Goal: Task Accomplishment & Management: Manage account settings

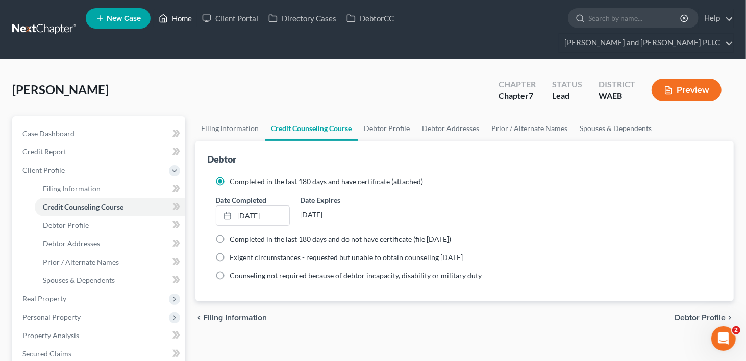
click at [183, 18] on link "Home" at bounding box center [175, 18] width 43 height 18
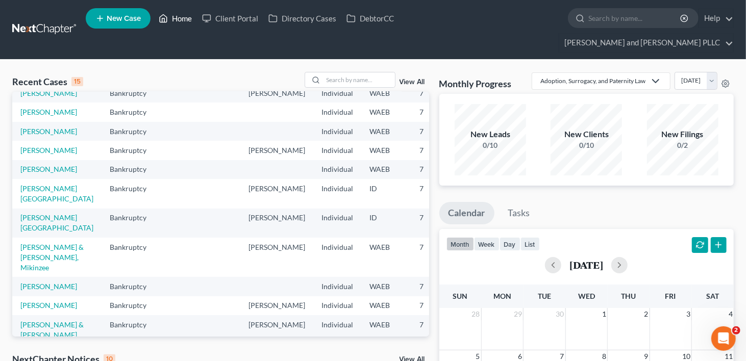
scroll to position [109, 0]
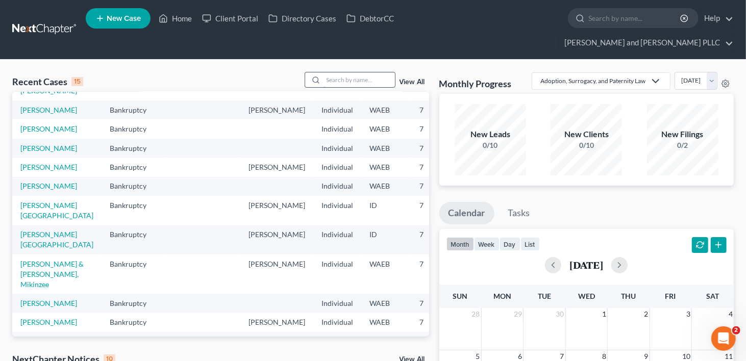
click at [336, 72] on input "search" at bounding box center [358, 79] width 71 height 15
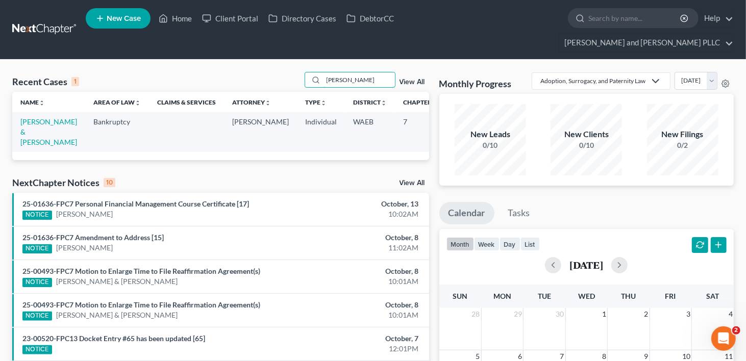
scroll to position [0, 0]
type input "[PERSON_NAME]"
click at [32, 125] on link "[PERSON_NAME] & [PERSON_NAME]" at bounding box center [48, 131] width 57 height 29
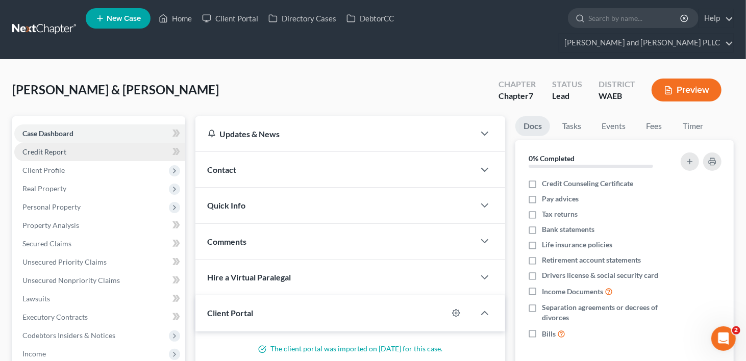
click at [49, 147] on span "Credit Report" at bounding box center [44, 151] width 44 height 9
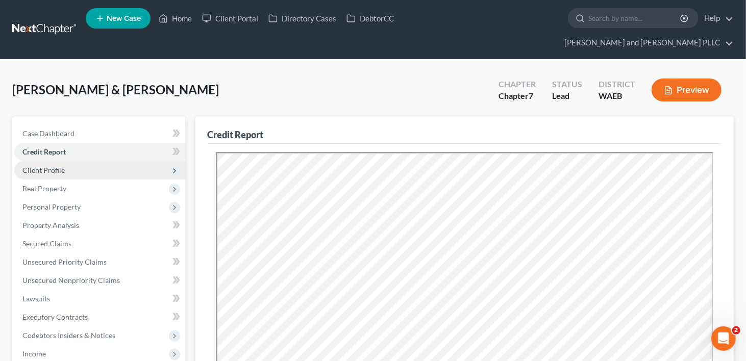
click at [53, 166] on span "Client Profile" at bounding box center [43, 170] width 42 height 9
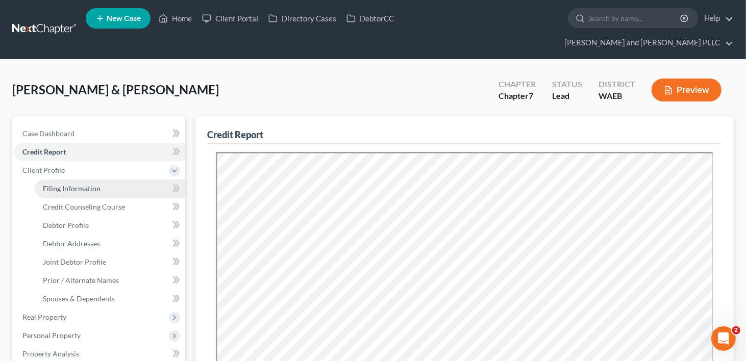
click at [49, 184] on span "Filing Information" at bounding box center [72, 188] width 58 height 9
select select "1"
select select "0"
select select "50"
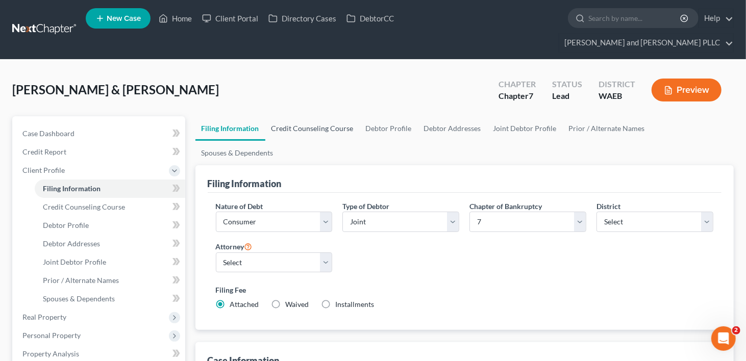
click at [324, 116] on link "Credit Counseling Course" at bounding box center [312, 128] width 94 height 24
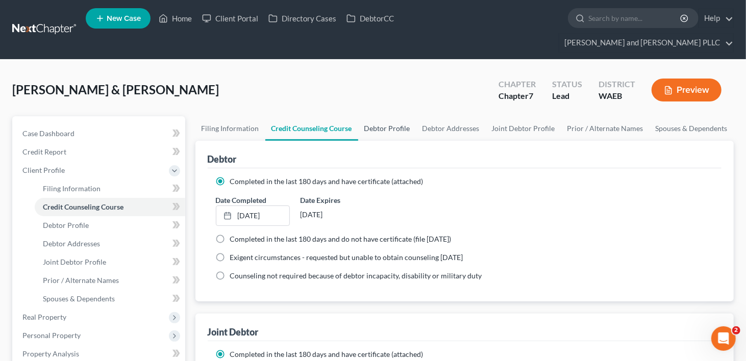
click at [399, 116] on link "Debtor Profile" at bounding box center [387, 128] width 58 height 24
select select "1"
select select "2"
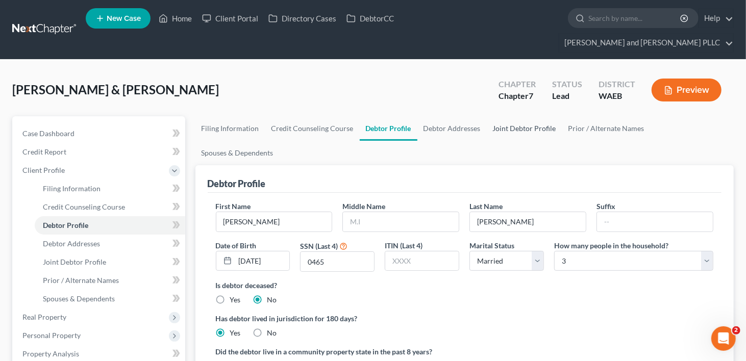
click at [547, 116] on link "Joint Debtor Profile" at bounding box center [524, 128] width 75 height 24
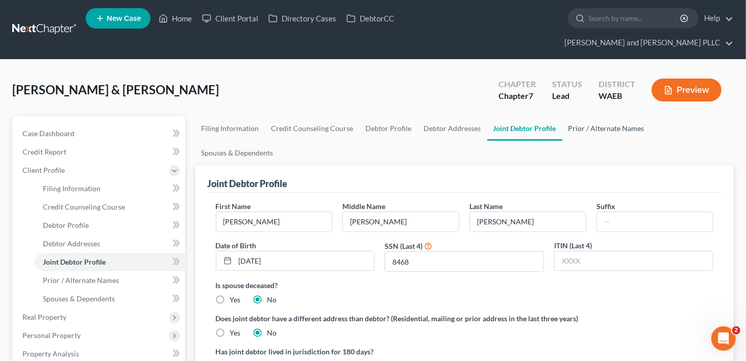
click at [617, 116] on link "Prior / Alternate Names" at bounding box center [606, 128] width 88 height 24
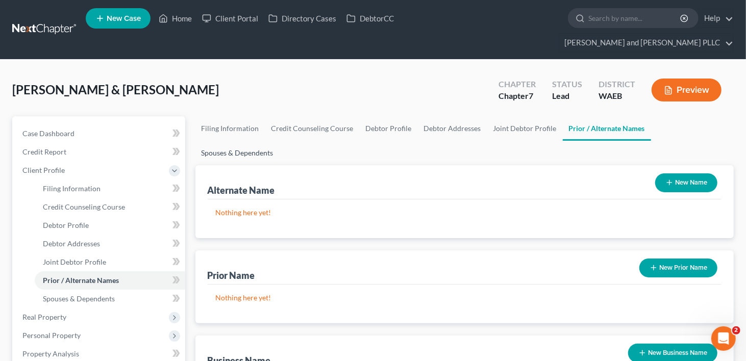
click at [279, 141] on link "Spouses & Dependents" at bounding box center [237, 153] width 84 height 24
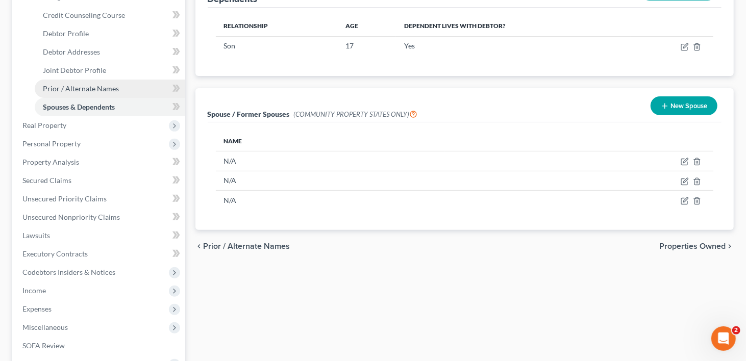
scroll to position [204, 0]
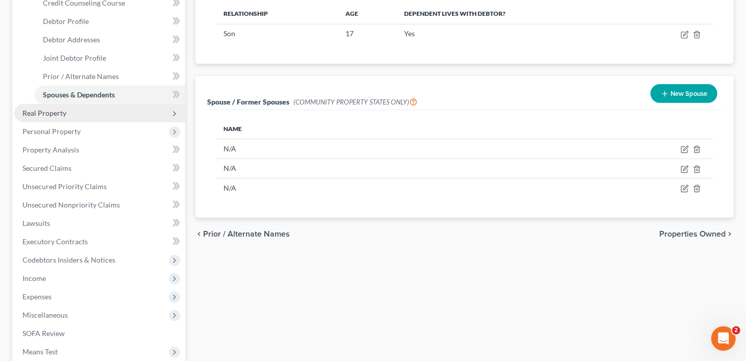
click at [43, 109] on span "Real Property" at bounding box center [44, 113] width 44 height 9
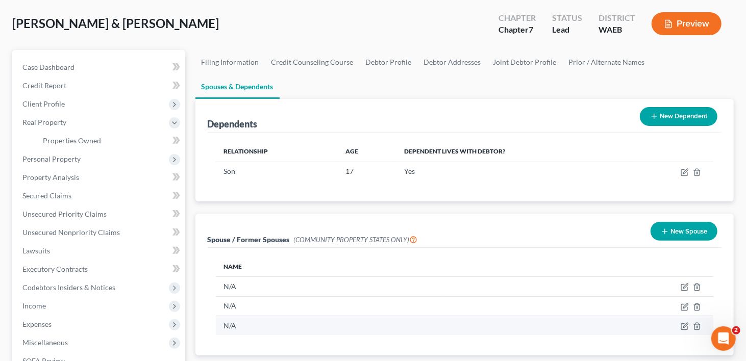
scroll to position [153, 0]
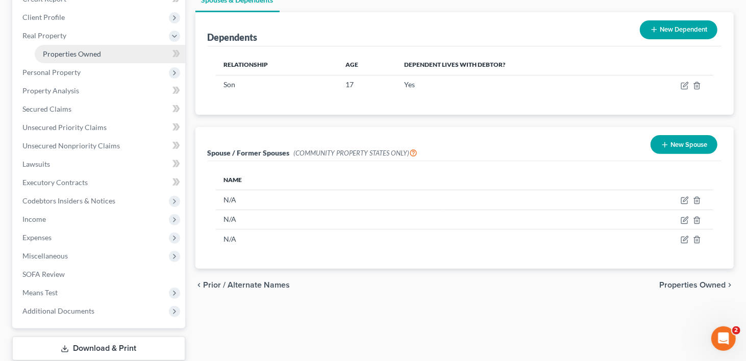
click at [70, 49] on span "Properties Owned" at bounding box center [72, 53] width 58 height 9
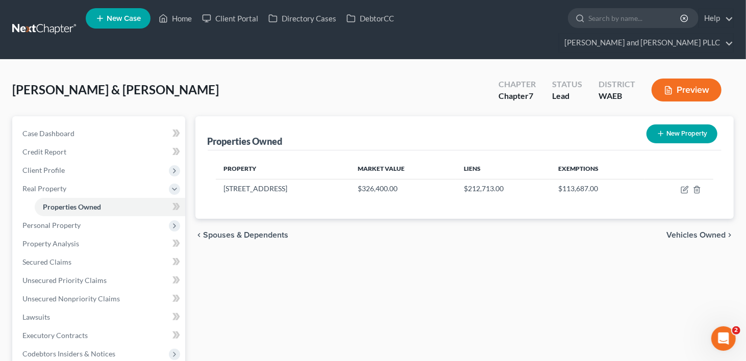
click at [687, 231] on span "Vehicles Owned" at bounding box center [695, 235] width 59 height 8
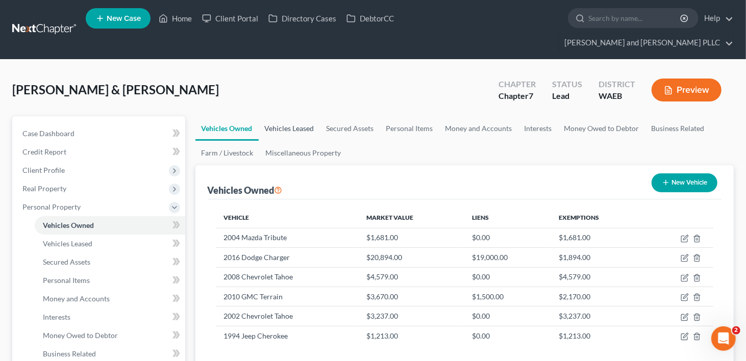
click at [274, 116] on link "Vehicles Leased" at bounding box center [290, 128] width 62 height 24
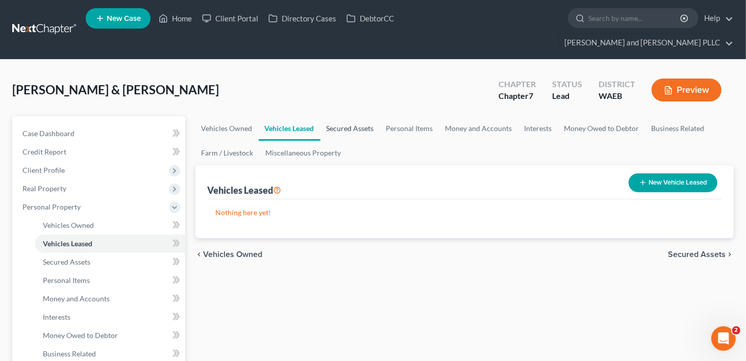
click at [368, 116] on link "Secured Assets" at bounding box center [350, 128] width 60 height 24
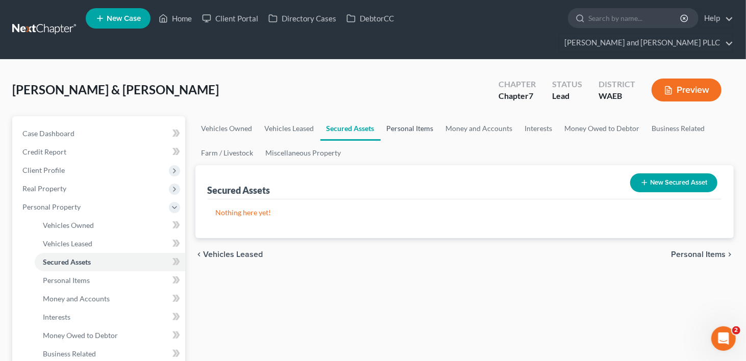
click at [402, 116] on link "Personal Items" at bounding box center [409, 128] width 59 height 24
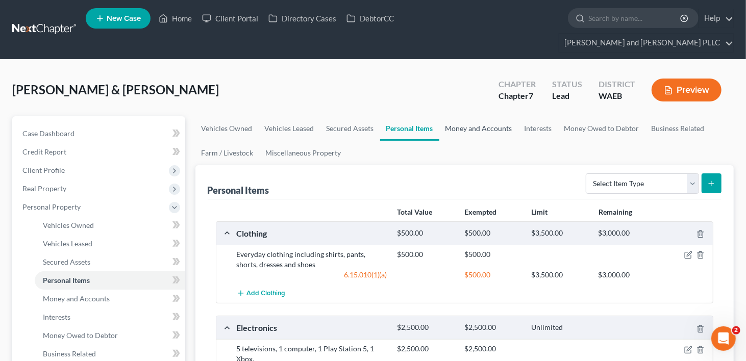
click at [468, 116] on link "Money and Accounts" at bounding box center [478, 128] width 79 height 24
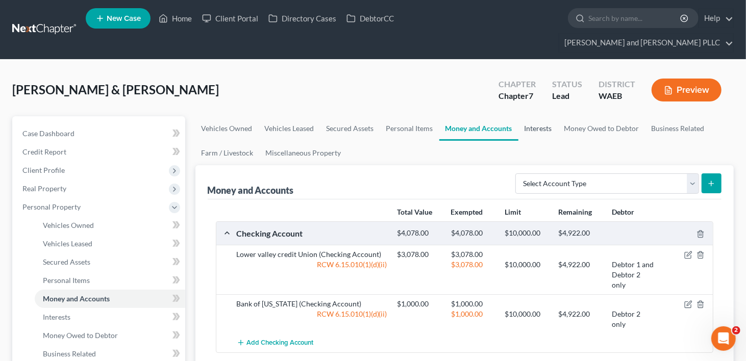
click at [543, 116] on link "Interests" at bounding box center [538, 128] width 40 height 24
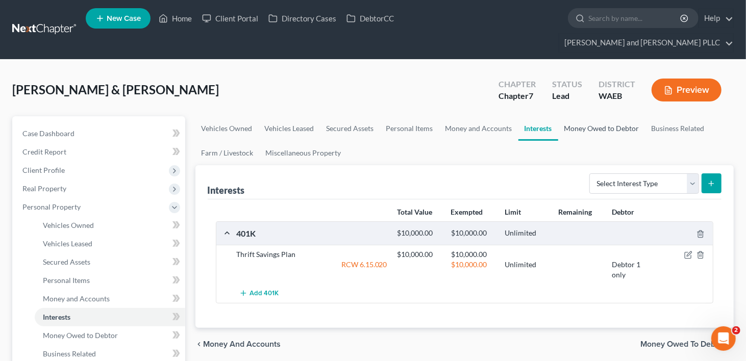
click at [609, 116] on link "Money Owed to Debtor" at bounding box center [601, 128] width 87 height 24
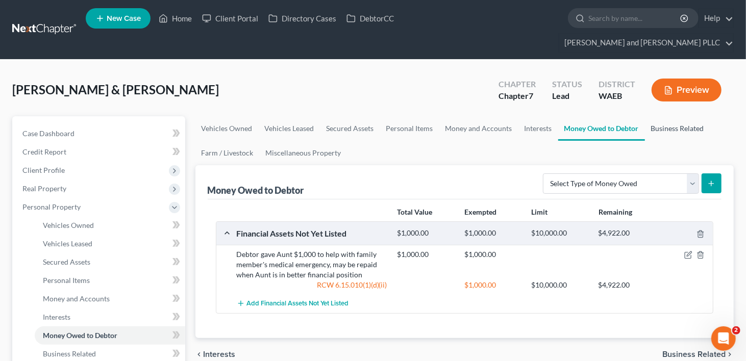
click at [665, 116] on link "Business Related" at bounding box center [677, 128] width 65 height 24
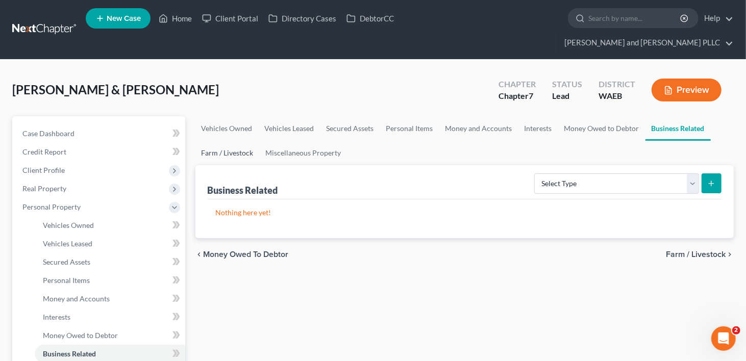
click at [243, 141] on link "Farm / Livestock" at bounding box center [227, 153] width 64 height 24
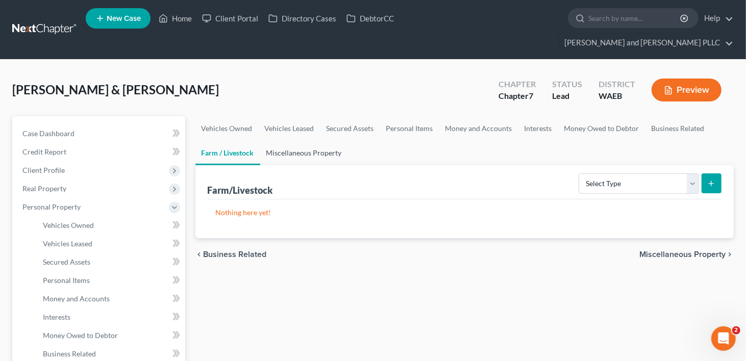
click at [302, 141] on link "Miscellaneous Property" at bounding box center [304, 153] width 88 height 24
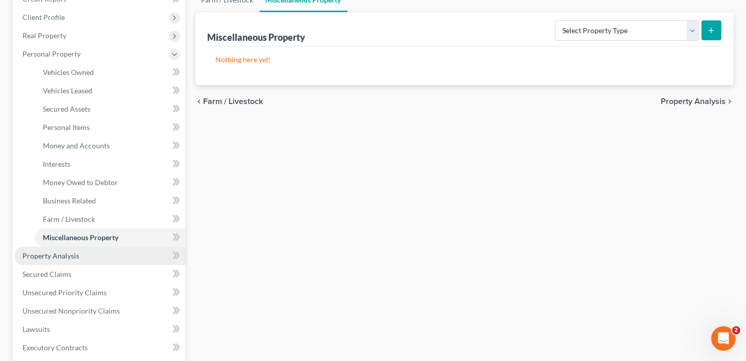
click at [56, 251] on span "Property Analysis" at bounding box center [50, 255] width 57 height 9
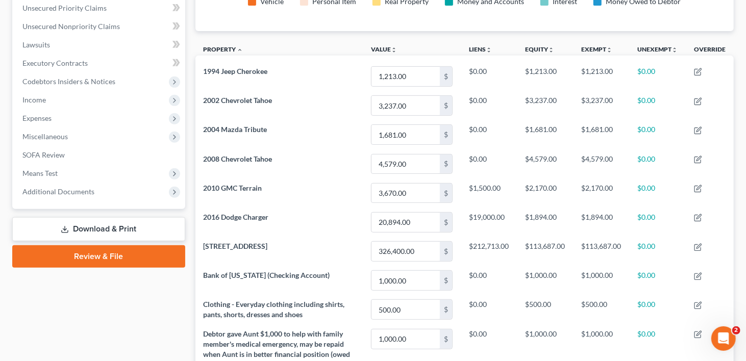
scroll to position [153, 0]
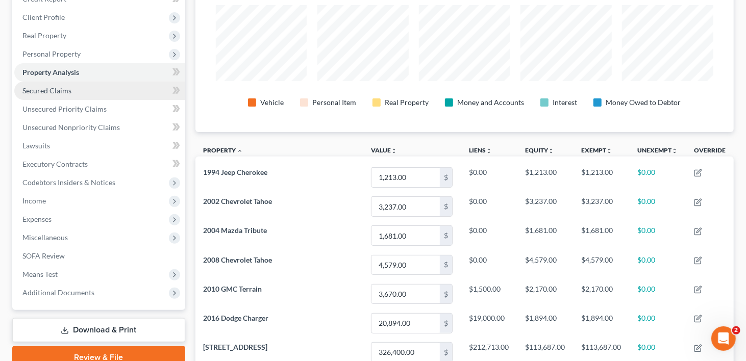
click at [51, 86] on span "Secured Claims" at bounding box center [46, 90] width 49 height 9
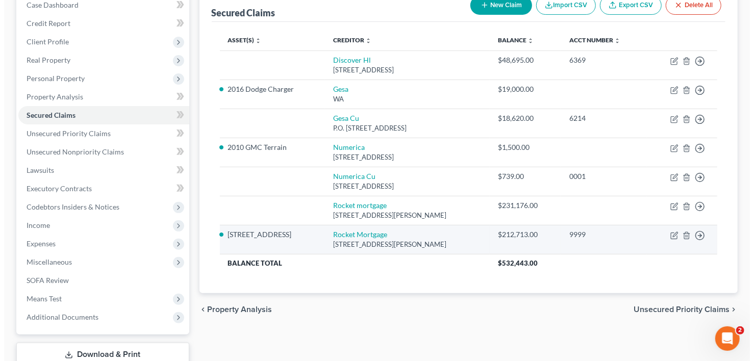
scroll to position [78, 0]
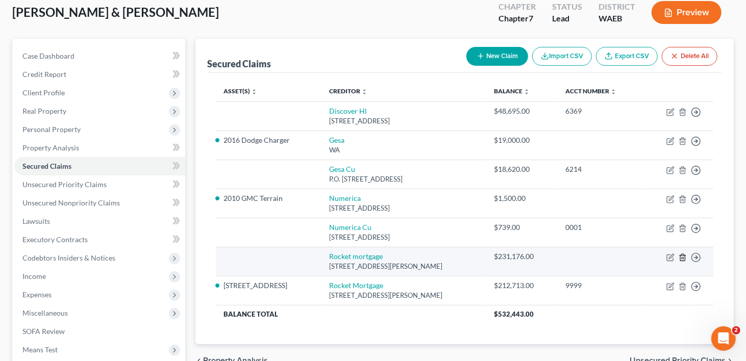
click at [682, 253] on icon "button" at bounding box center [682, 257] width 8 height 8
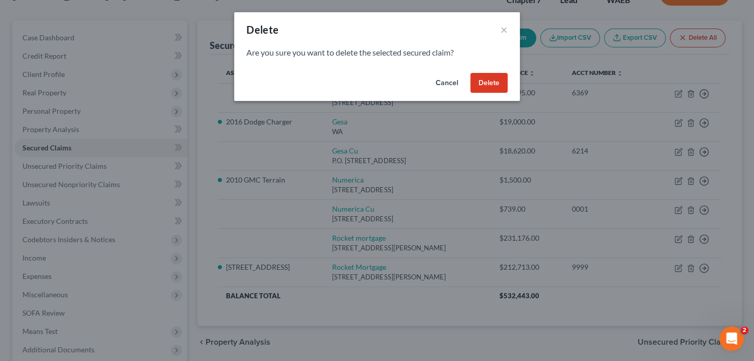
click at [497, 83] on button "Delete" at bounding box center [488, 83] width 37 height 20
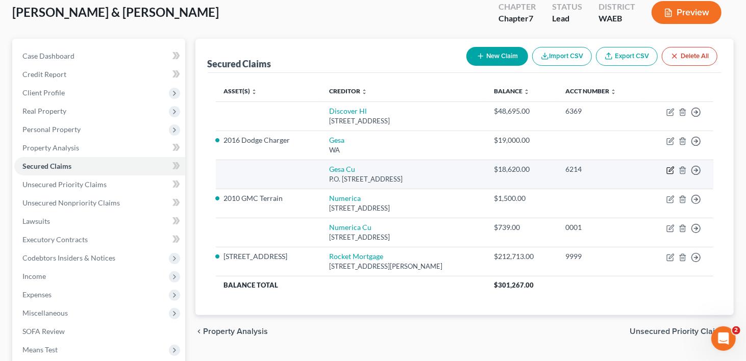
click at [670, 167] on icon "button" at bounding box center [671, 169] width 5 height 5
select select "50"
select select "1"
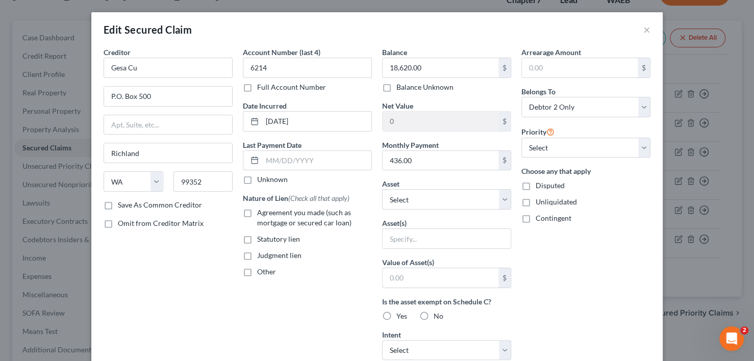
click at [257, 212] on label "Agreement you made (such as mortgage or secured car loan)" at bounding box center [314, 218] width 115 height 20
click at [261, 212] on input "Agreement you made (such as mortgage or secured car loan)" at bounding box center [264, 211] width 7 height 7
checkbox input "true"
click at [499, 200] on select "Select Other Multiple Assets 2004 Mazda Tribute - $1681.0 Clothing - Everyday c…" at bounding box center [446, 199] width 129 height 20
click at [570, 296] on div "Arrearage Amount $ Belongs To * Select Debtor 1 Only Debtor 2 Only Debtor 1 And…" at bounding box center [585, 274] width 139 height 455
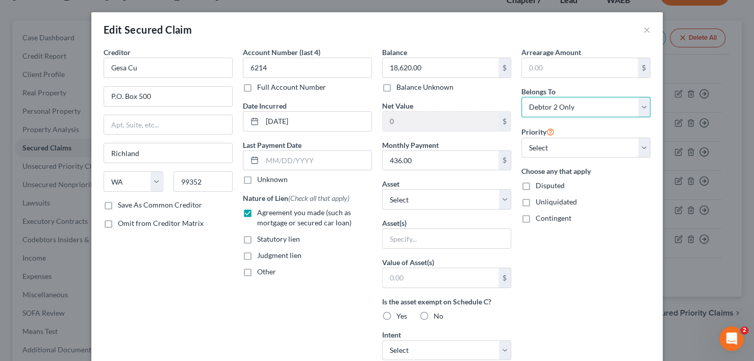
click at [636, 108] on select "Select Debtor 1 Only Debtor 2 Only Debtor 1 And Debtor 2 Only At Least One Of T…" at bounding box center [585, 107] width 129 height 20
click at [521, 97] on select "Select Debtor 1 Only Debtor 2 Only Debtor 1 And Debtor 2 Only At Least One Of T…" at bounding box center [585, 107] width 129 height 20
drag, startPoint x: 644, startPoint y: 103, endPoint x: 637, endPoint y: 107, distance: 7.8
click at [644, 103] on select "Select Debtor 1 Only Debtor 2 Only Debtor 1 And Debtor 2 Only At Least One Of T…" at bounding box center [585, 107] width 129 height 20
select select "1"
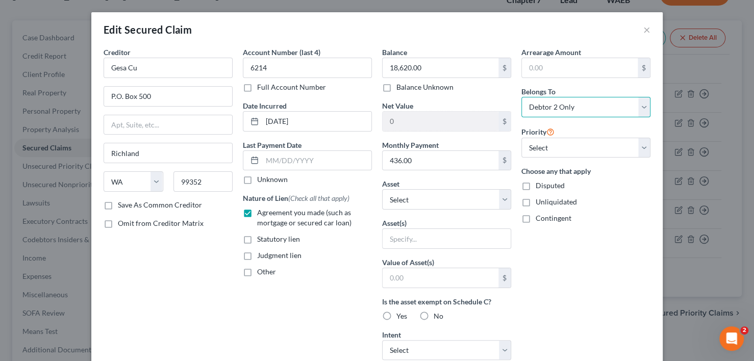
click at [521, 97] on select "Select Debtor 1 Only Debtor 2 Only Debtor 1 And Debtor 2 Only At Least One Of T…" at bounding box center [585, 107] width 129 height 20
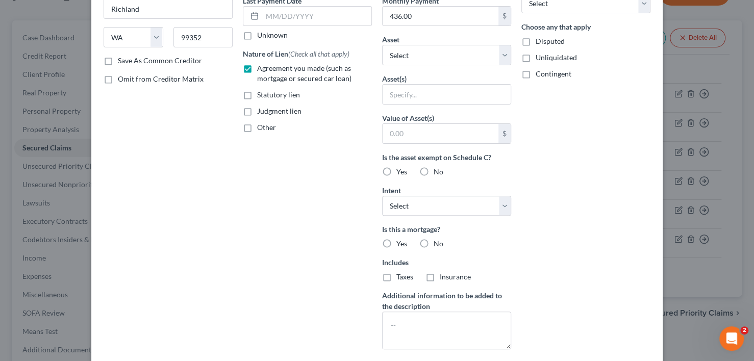
scroll to position [233, 0]
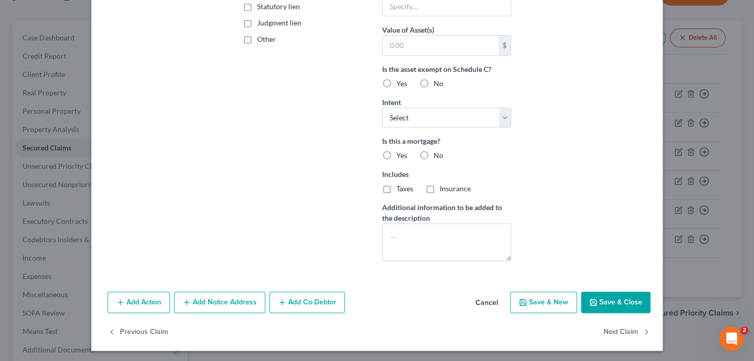
click at [433, 152] on label "No" at bounding box center [438, 155] width 10 height 10
click at [438, 152] on input "No" at bounding box center [441, 153] width 7 height 7
radio input "true"
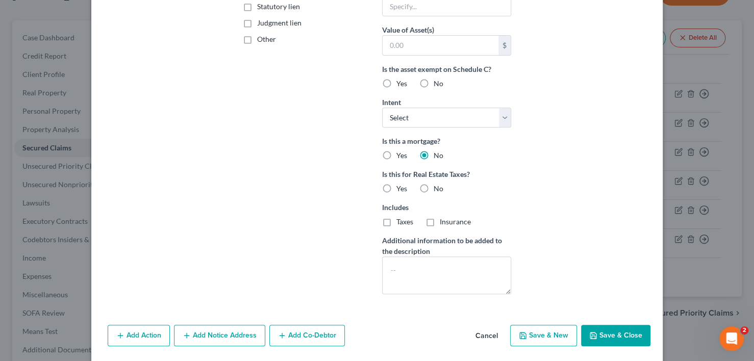
click at [433, 188] on label "No" at bounding box center [438, 189] width 10 height 10
click at [438, 188] on input "No" at bounding box center [441, 187] width 7 height 7
radio input "true"
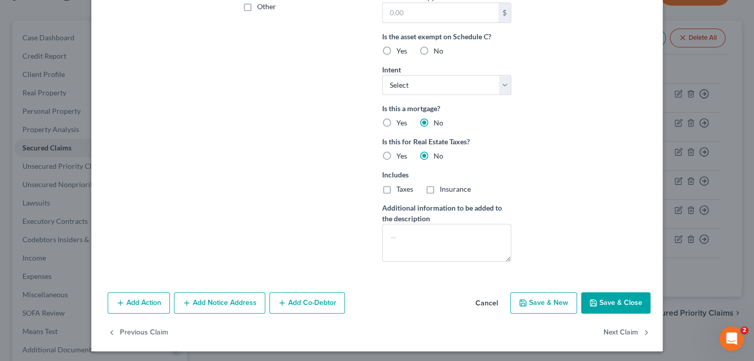
click at [626, 303] on button "Save & Close" at bounding box center [615, 302] width 69 height 21
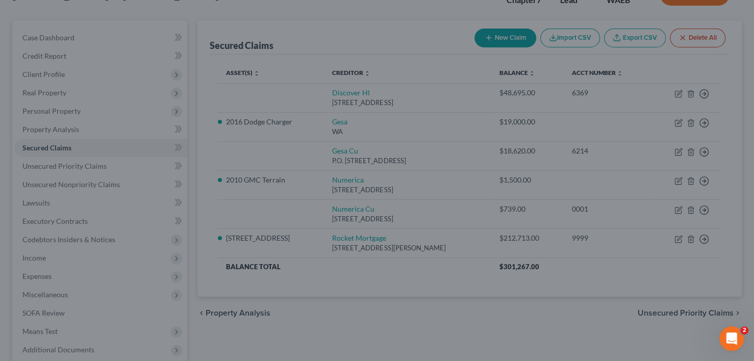
scroll to position [155, 0]
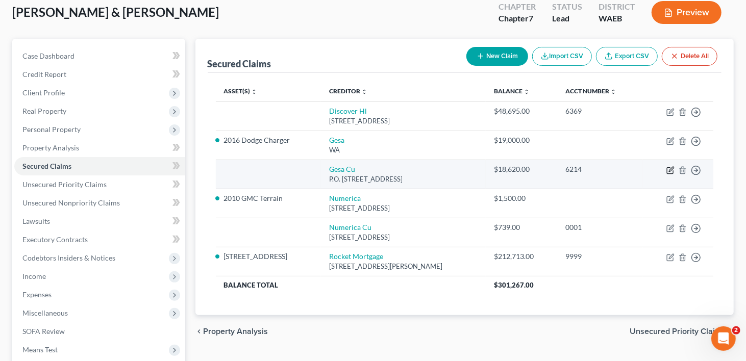
click at [670, 167] on icon "button" at bounding box center [671, 169] width 5 height 5
select select "50"
select select "0"
select select "1"
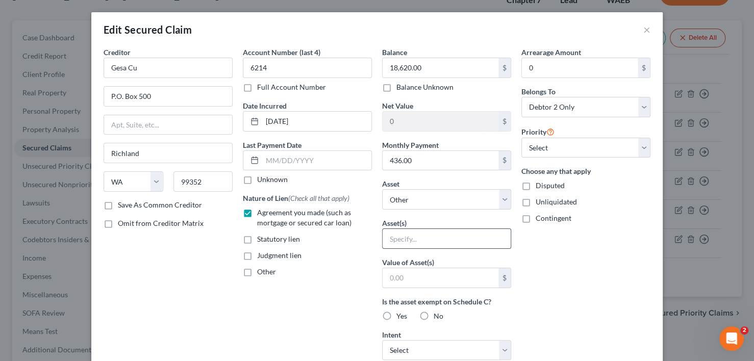
click at [457, 236] on input "text" at bounding box center [446, 238] width 128 height 19
click at [459, 200] on select "Select Other Multiple Assets 2004 Mazda Tribute - $1681.0 Clothing - Everyday c…" at bounding box center [446, 199] width 129 height 20
select select "6"
click at [382, 189] on select "Select Other Multiple Assets 2004 Mazda Tribute - $1681.0 Clothing - Everyday c…" at bounding box center [446, 199] width 129 height 20
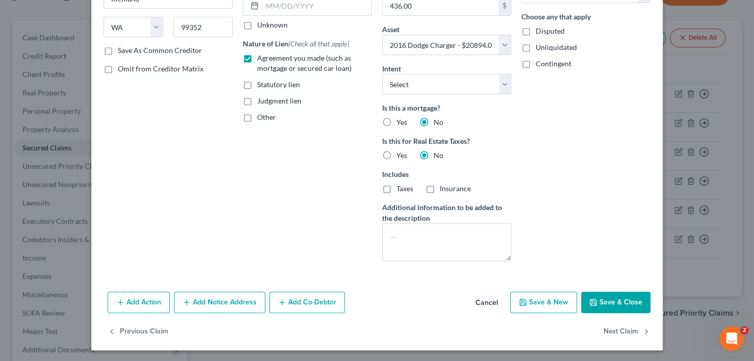
click at [620, 297] on button "Save & Close" at bounding box center [615, 302] width 69 height 21
select select
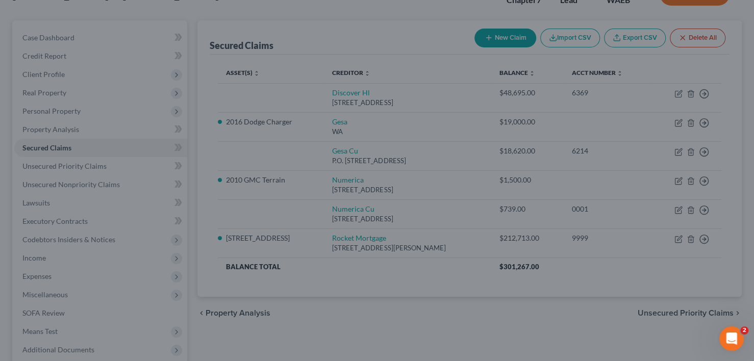
type input "2,274.00"
select select "6"
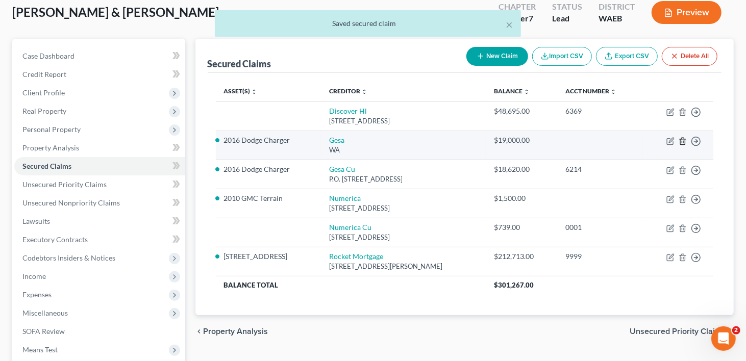
click at [683, 137] on icon "button" at bounding box center [682, 141] width 8 height 8
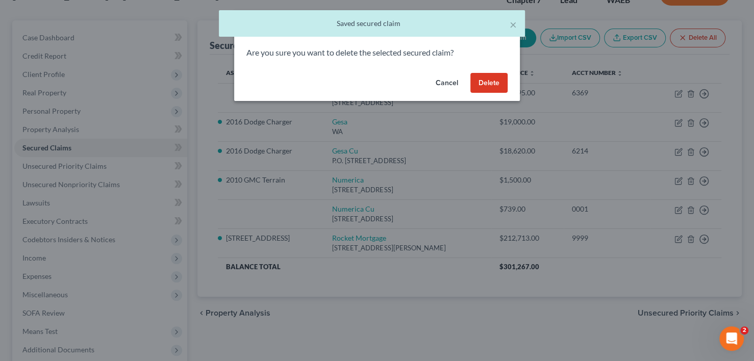
click at [482, 84] on button "Delete" at bounding box center [488, 83] width 37 height 20
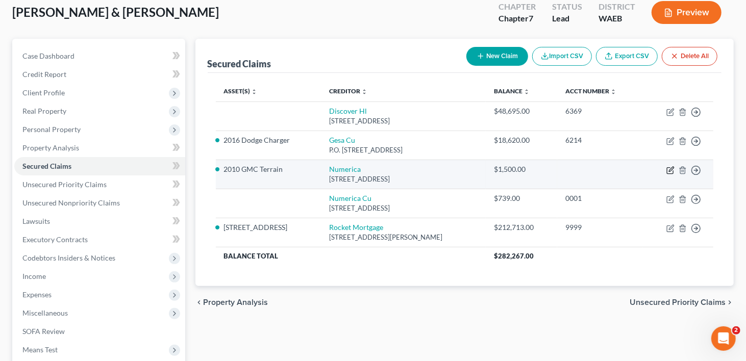
click at [668, 166] on icon "button" at bounding box center [670, 170] width 8 height 8
select select "50"
select select "2"
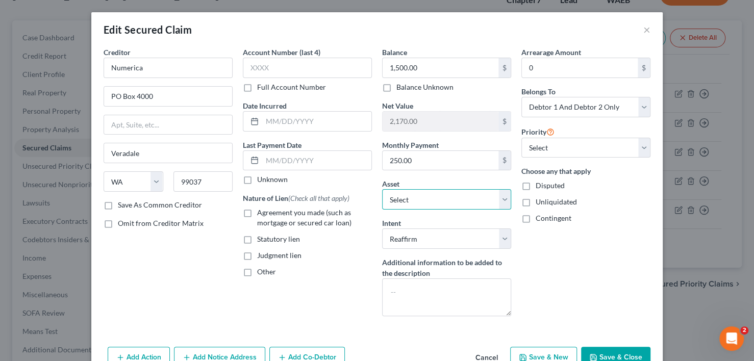
click at [502, 199] on select "Select Other Multiple Assets 2004 Mazda Tribute - $1681.0 Clothing - Everyday c…" at bounding box center [446, 199] width 129 height 20
click at [607, 249] on div "Arrearage Amount 0 $ Belongs To * Select Debtor 1 Only Debtor 2 Only Debtor 1 A…" at bounding box center [585, 185] width 139 height 277
click at [257, 212] on label "Agreement you made (such as mortgage or secured car loan)" at bounding box center [314, 218] width 115 height 20
click at [261, 212] on input "Agreement you made (such as mortgage or secured car loan)" at bounding box center [264, 211] width 7 height 7
checkbox input "true"
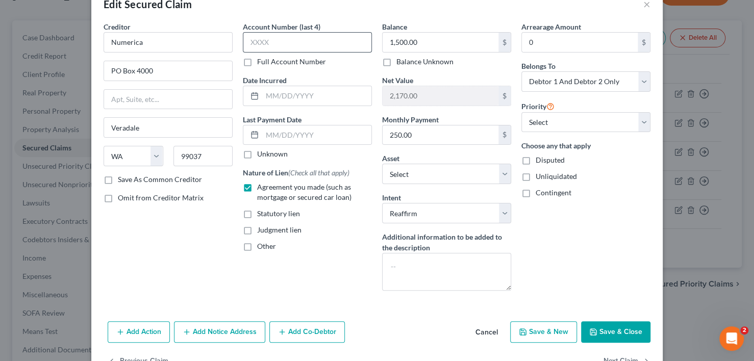
scroll to position [0, 0]
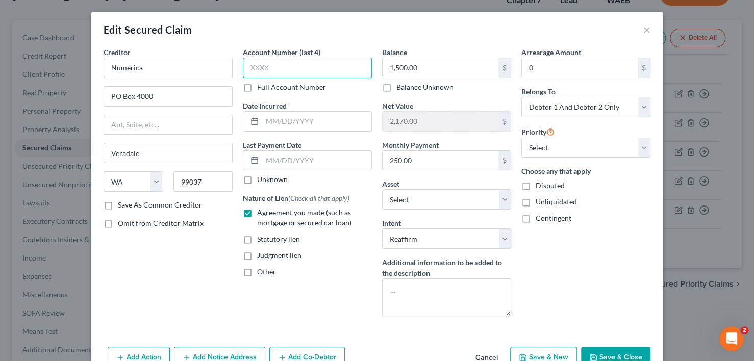
click at [297, 62] on input "text" at bounding box center [307, 68] width 129 height 20
type input "1"
type input "0001"
drag, startPoint x: 601, startPoint y: 355, endPoint x: 662, endPoint y: 313, distance: 75.1
click at [601, 355] on button "Save & Close" at bounding box center [615, 357] width 69 height 21
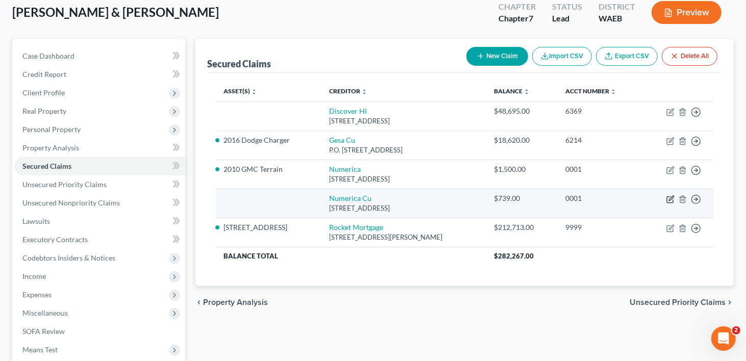
click at [671, 195] on icon "button" at bounding box center [670, 199] width 8 height 8
select select "50"
select select "2"
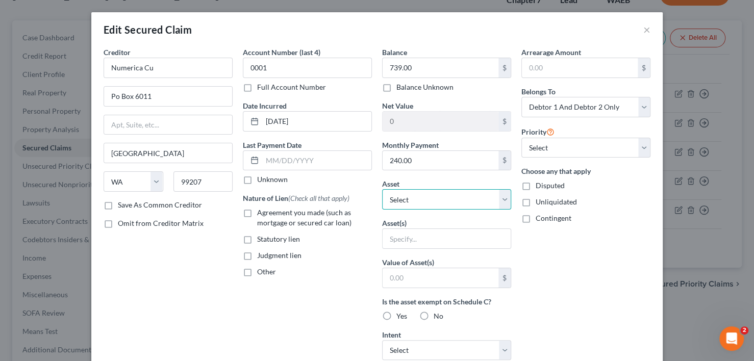
click at [396, 202] on select "Select Other Multiple Assets 2004 Mazda Tribute - $1681.0 Clothing - Everyday c…" at bounding box center [446, 199] width 129 height 20
select select "8"
click at [382, 189] on select "Select Other Multiple Assets 2004 Mazda Tribute - $1681.0 Clothing - Everyday c…" at bounding box center [446, 199] width 129 height 20
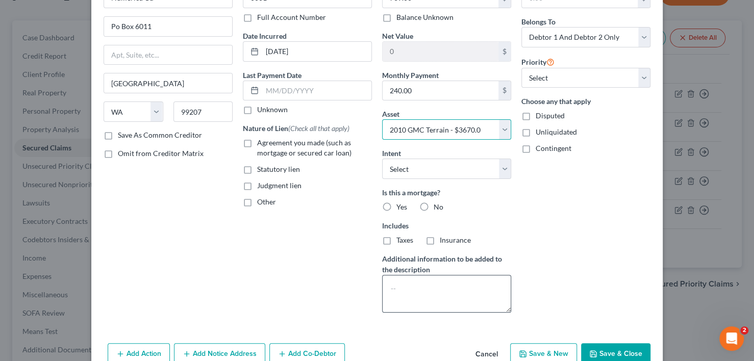
scroll to position [121, 0]
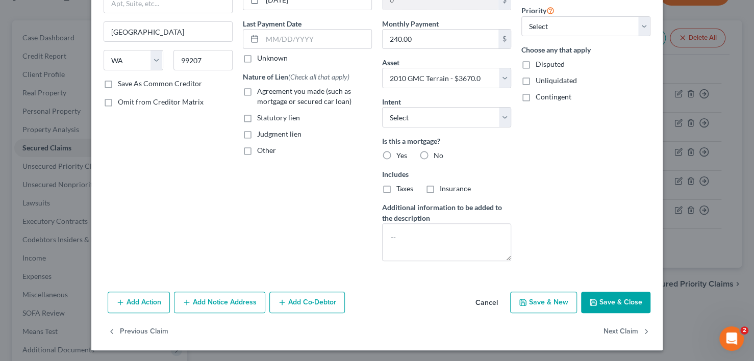
click at [433, 151] on label "No" at bounding box center [438, 155] width 10 height 10
click at [438, 151] on input "No" at bounding box center [441, 153] width 7 height 7
radio input "true"
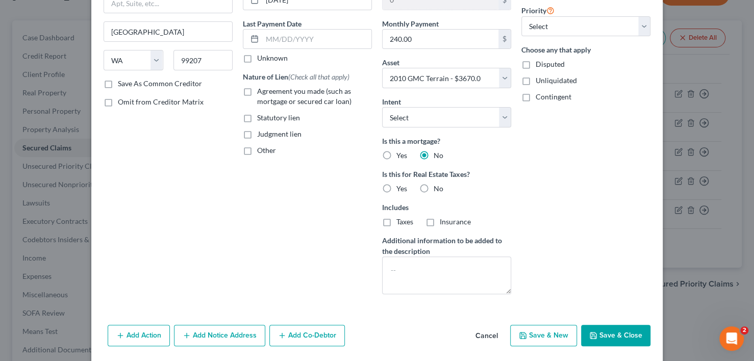
click at [433, 185] on label "No" at bounding box center [438, 189] width 10 height 10
click at [438, 185] on input "No" at bounding box center [441, 187] width 7 height 7
radio input "true"
click at [257, 88] on label "Agreement you made (such as mortgage or secured car loan)" at bounding box center [314, 96] width 115 height 20
click at [261, 88] on input "Agreement you made (such as mortgage or secured car loan)" at bounding box center [264, 89] width 7 height 7
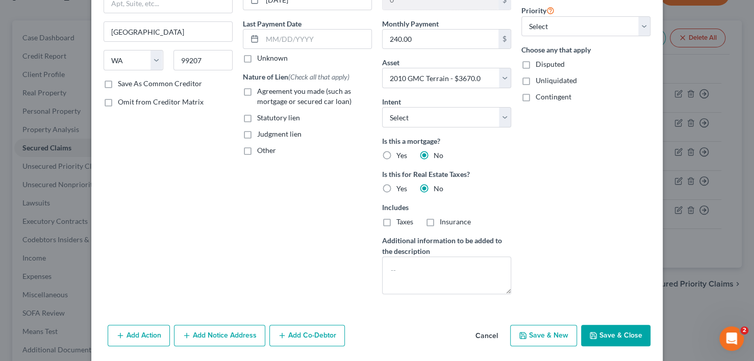
checkbox input "true"
click at [500, 120] on select "Select Surrender Redeem Reaffirm Avoid Other" at bounding box center [446, 117] width 129 height 20
select select "2"
click at [382, 107] on select "Select Surrender Redeem Reaffirm Avoid Other" at bounding box center [446, 117] width 129 height 20
click at [607, 337] on button "Save & Close" at bounding box center [615, 335] width 69 height 21
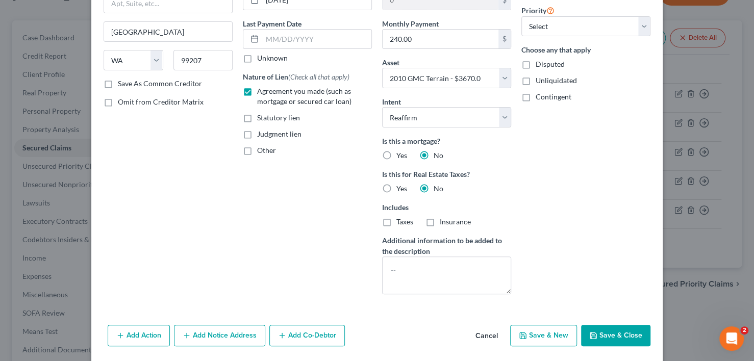
select select
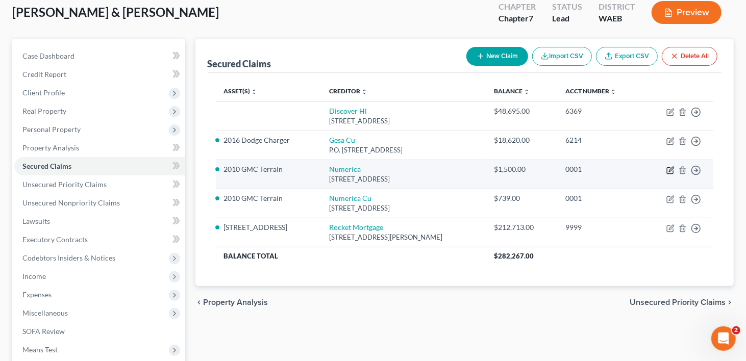
click at [671, 166] on icon "button" at bounding box center [670, 170] width 8 height 8
select select "50"
select select "2"
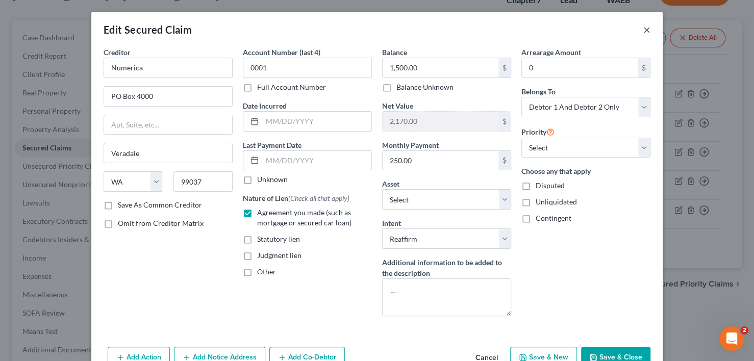
click at [645, 30] on button "×" at bounding box center [646, 29] width 7 height 12
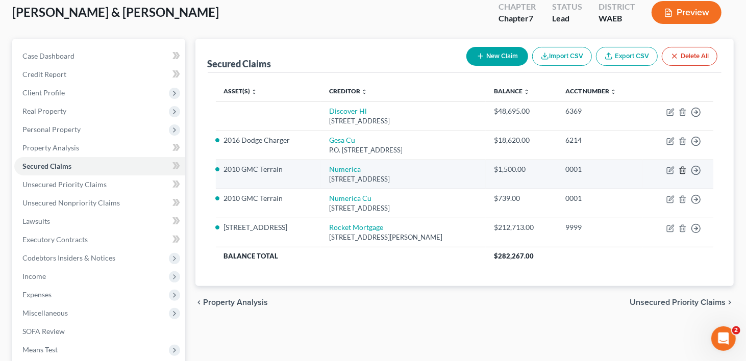
click at [683, 166] on icon "button" at bounding box center [682, 170] width 8 height 8
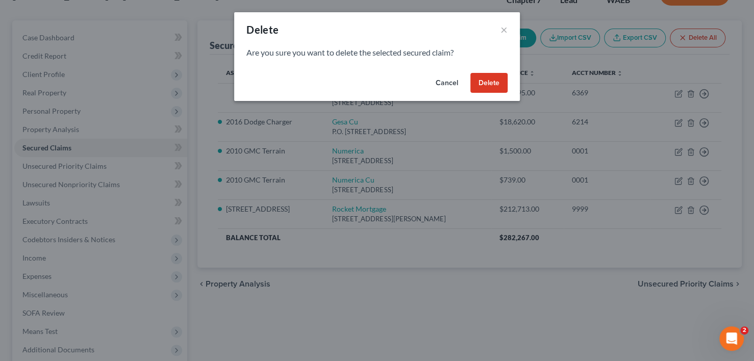
click at [480, 78] on button "Delete" at bounding box center [488, 83] width 37 height 20
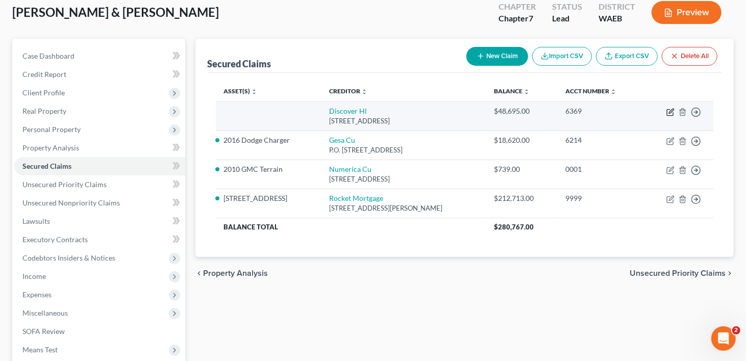
click at [672, 108] on icon "button" at bounding box center [670, 112] width 8 height 8
select select "14"
select select "2"
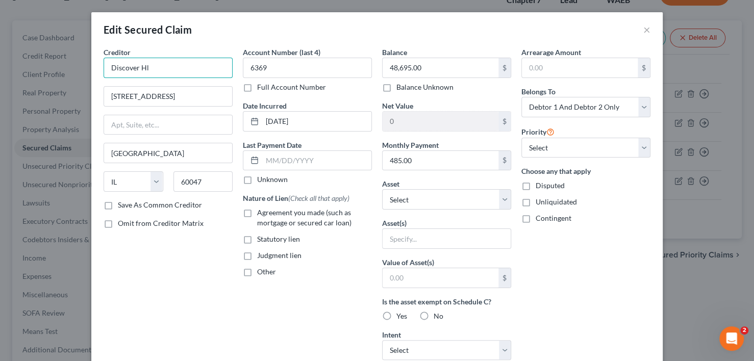
click at [154, 63] on input "Discover Hl" at bounding box center [168, 68] width 129 height 20
type input "Discover HL"
click at [257, 211] on label "Agreement you made (such as mortgage or secured car loan)" at bounding box center [314, 218] width 115 height 20
click at [261, 211] on input "Agreement you made (such as mortgage or secured car loan)" at bounding box center [264, 211] width 7 height 7
checkbox input "true"
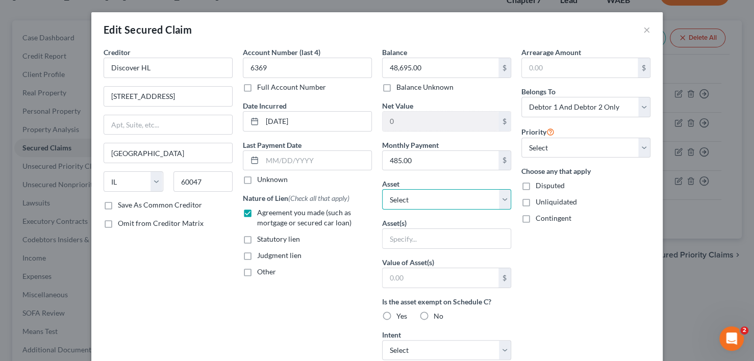
click at [474, 195] on select "Select Other Multiple Assets 2004 Mazda Tribute - $1681.0 Clothing - Everyday c…" at bounding box center [446, 199] width 129 height 20
select select "5"
click at [382, 189] on select "Select Other Multiple Assets 2004 Mazda Tribute - $1681.0 Clothing - Everyday c…" at bounding box center [446, 199] width 129 height 20
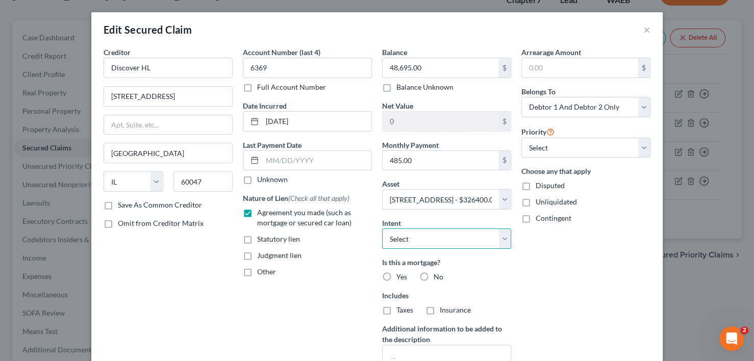
click at [498, 240] on select "Select Surrender Redeem Reaffirm Avoid Other" at bounding box center [446, 238] width 129 height 20
select select "2"
click at [382, 228] on select "Select Surrender Redeem Reaffirm Avoid Other" at bounding box center [446, 238] width 129 height 20
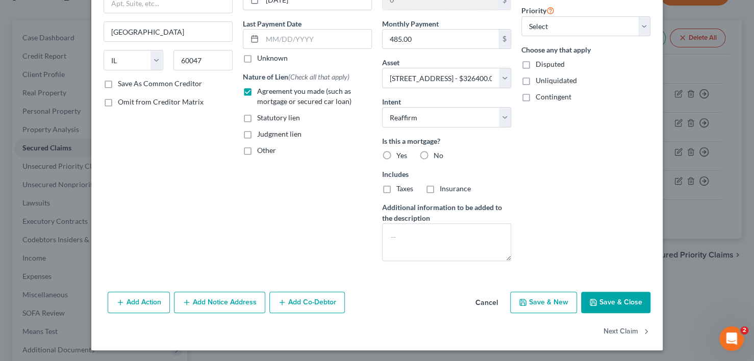
click at [396, 151] on label "Yes" at bounding box center [401, 155] width 11 height 10
click at [400, 151] on input "Yes" at bounding box center [403, 153] width 7 height 7
radio input "true"
click at [614, 305] on button "Save & Close" at bounding box center [615, 302] width 69 height 21
select select
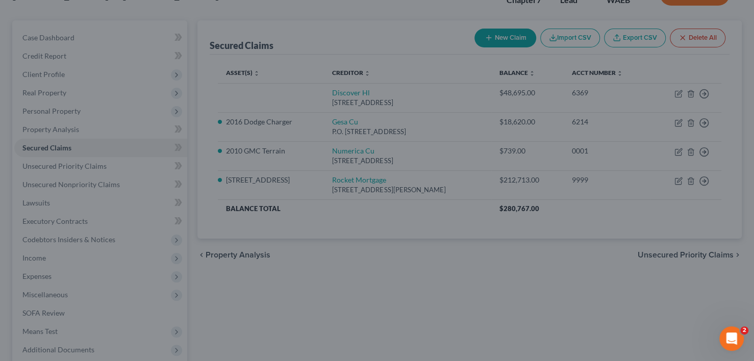
type input "277,705.00"
select select "5"
type input "0"
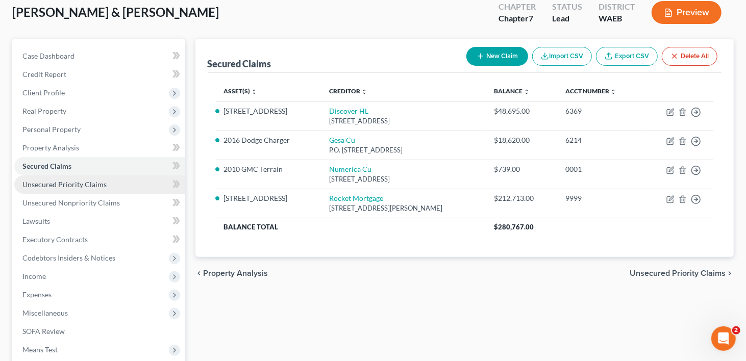
click at [39, 180] on span "Unsecured Priority Claims" at bounding box center [64, 184] width 84 height 9
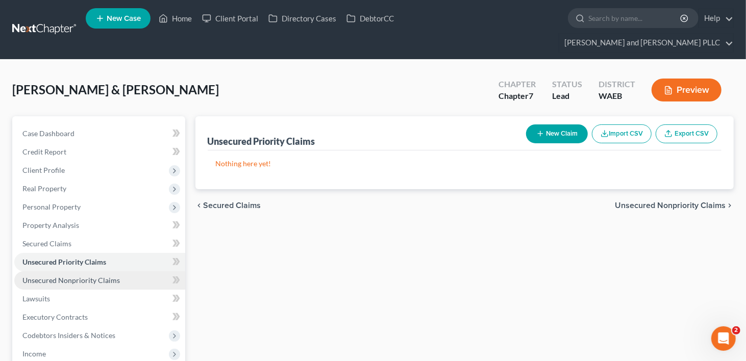
click at [50, 271] on link "Unsecured Nonpriority Claims" at bounding box center [99, 280] width 171 height 18
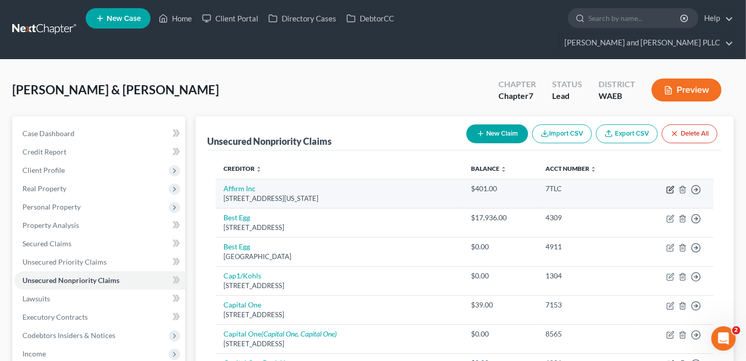
click at [668, 186] on icon "button" at bounding box center [670, 190] width 8 height 8
select select "4"
select select "1"
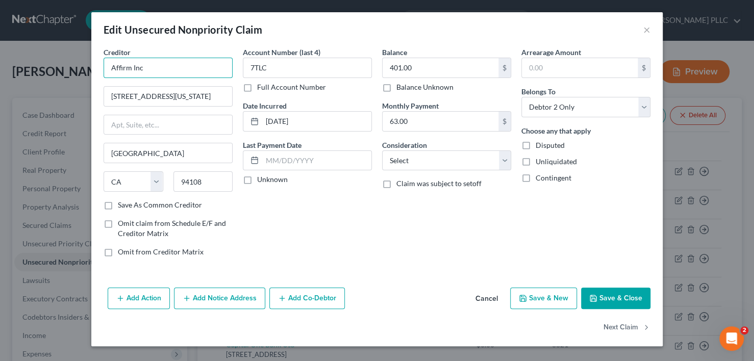
click at [169, 70] on input "Affirm Inc" at bounding box center [168, 68] width 129 height 20
click at [155, 89] on div "Affirm Inc" at bounding box center [165, 86] width 106 height 10
type input "Affirm Inc"
click at [592, 288] on button "Save & Close" at bounding box center [615, 298] width 69 height 21
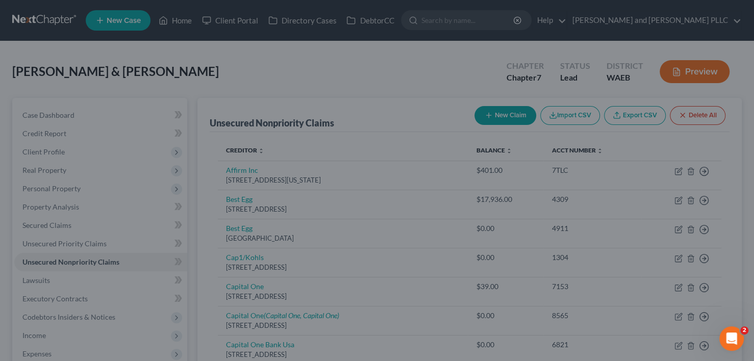
type input "0"
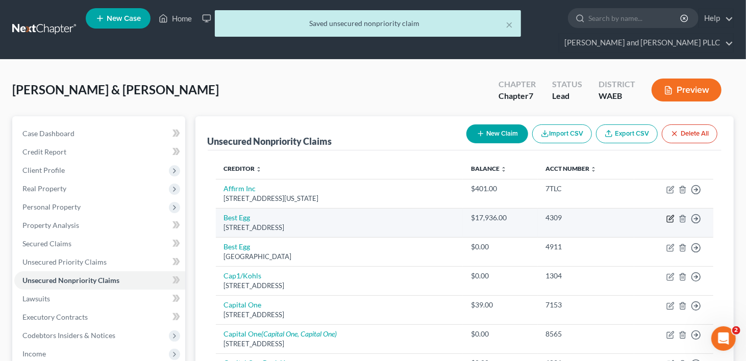
click at [671, 215] on icon "button" at bounding box center [671, 217] width 5 height 5
select select "7"
select select "0"
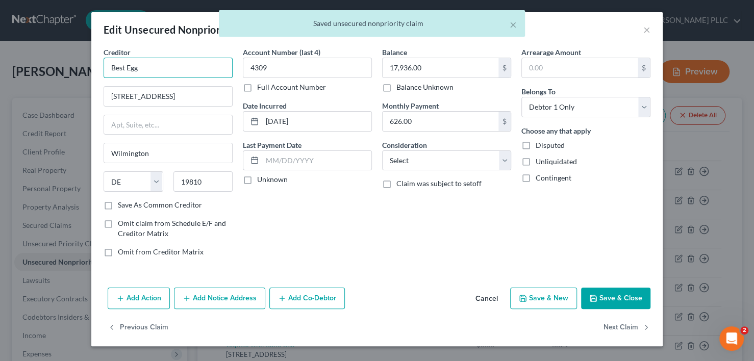
click at [164, 68] on input "Best Egg" at bounding box center [168, 68] width 129 height 20
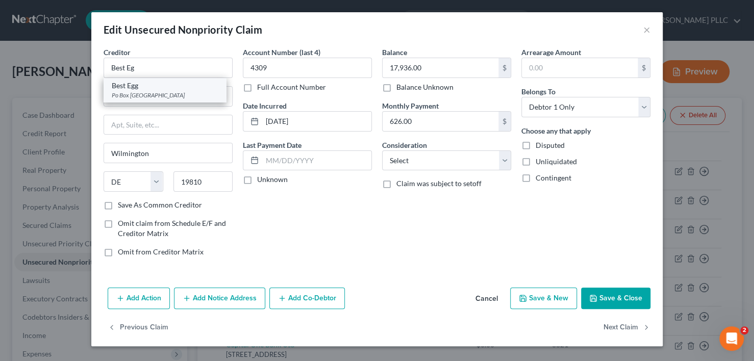
click at [139, 87] on div "Best Egg" at bounding box center [165, 86] width 106 height 10
type input "Best Egg"
type input "Po Box 207865"
type input "[GEOGRAPHIC_DATA]"
select select "45"
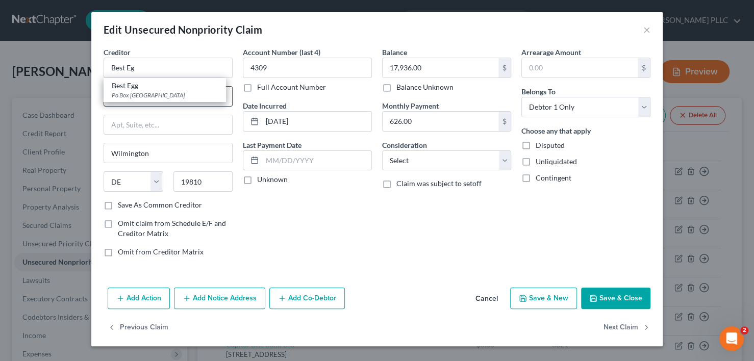
type input "75320"
click at [611, 292] on button "Save & Close" at bounding box center [615, 298] width 69 height 21
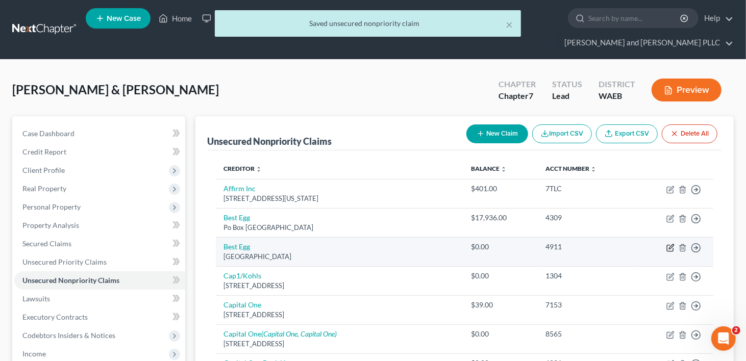
click at [670, 244] on icon "button" at bounding box center [671, 246] width 5 height 5
select select "39"
select select "1"
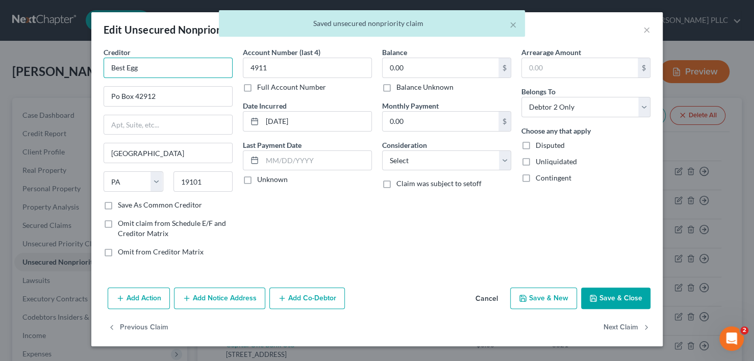
click at [158, 67] on input "Best Egg" at bounding box center [168, 68] width 129 height 20
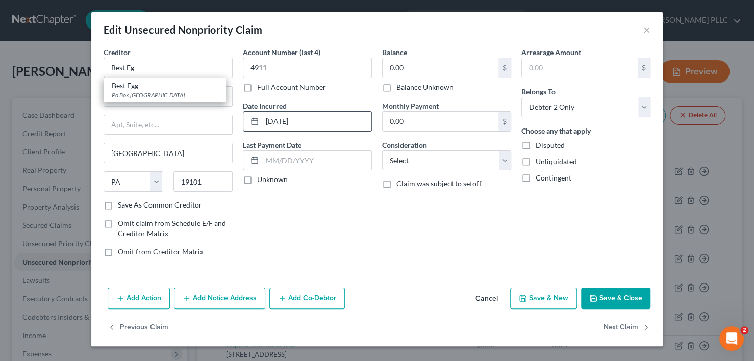
click at [151, 93] on div "Po Box [GEOGRAPHIC_DATA]" at bounding box center [165, 95] width 106 height 9
type input "Best Egg"
type input "Po Box 207865"
type input "[GEOGRAPHIC_DATA]"
select select "45"
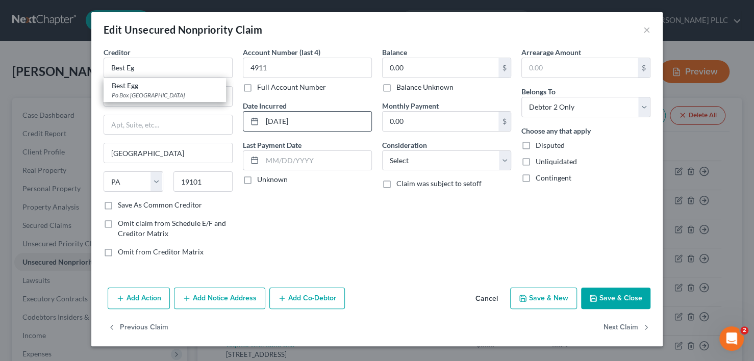
type input "75320"
click at [617, 294] on button "Save & Close" at bounding box center [615, 298] width 69 height 21
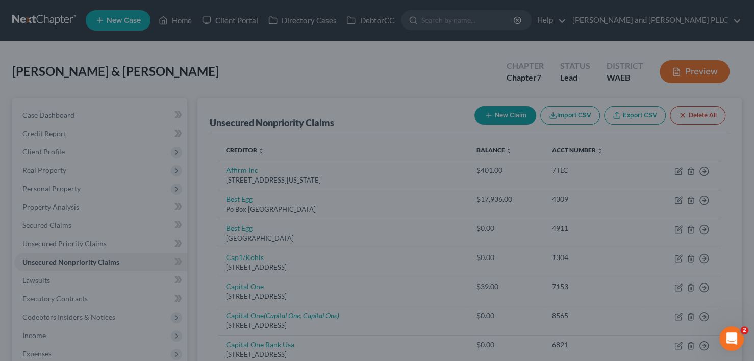
type input "0"
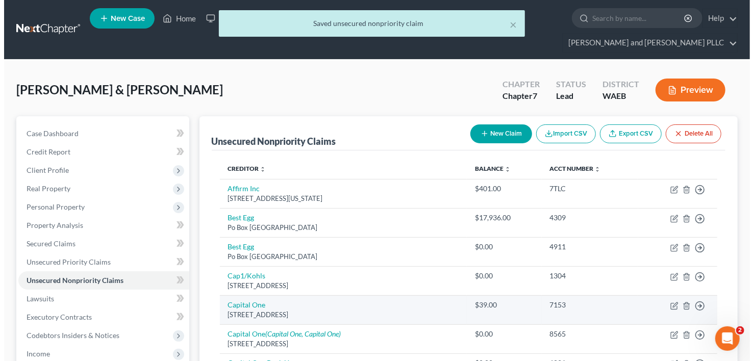
scroll to position [51, 0]
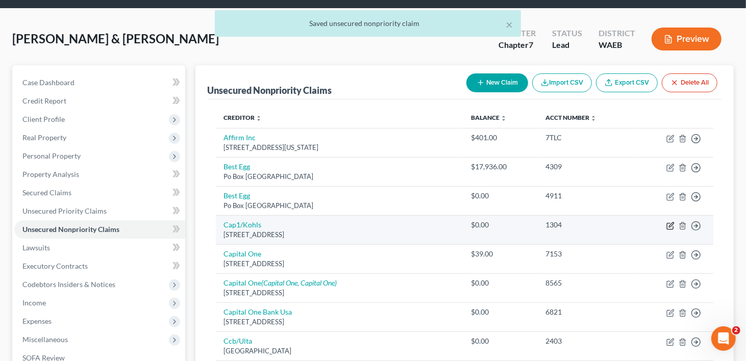
click at [669, 222] on icon "button" at bounding box center [670, 226] width 8 height 8
select select "52"
select select "2"
select select "0"
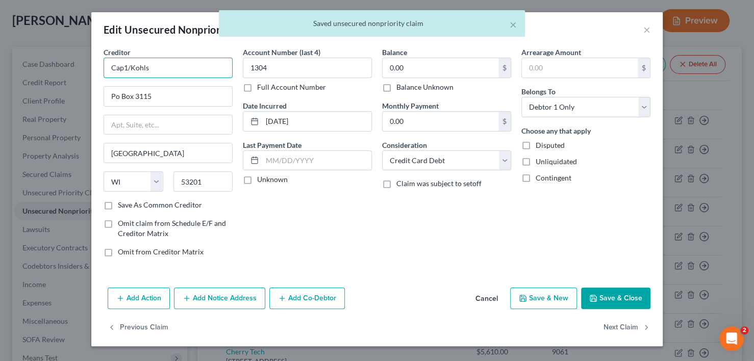
click at [167, 66] on input "Cap1/Kohls" at bounding box center [168, 68] width 129 height 20
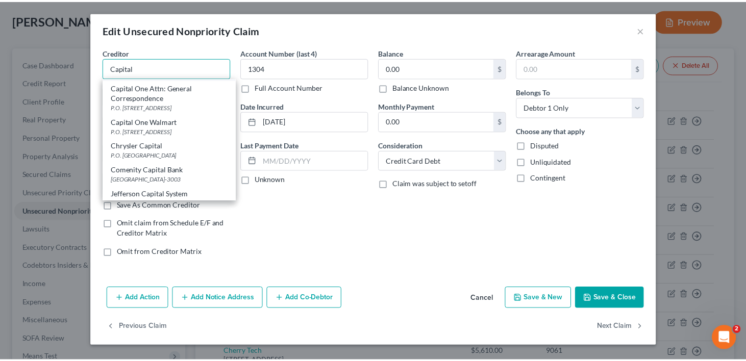
scroll to position [0, 0]
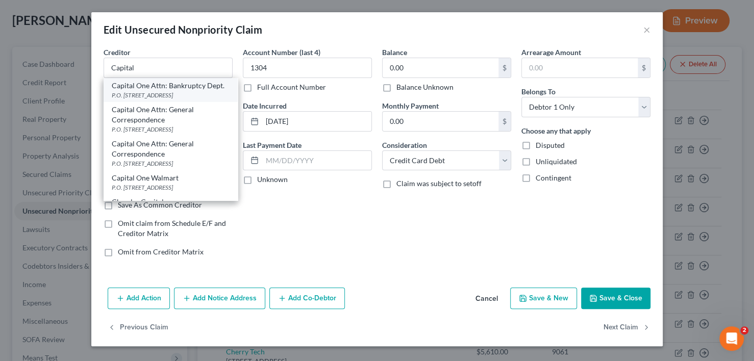
click at [164, 91] on div "Capital One Attn: Bankruptcy Dept." at bounding box center [171, 86] width 118 height 10
type input "Capital One Attn: Bankruptcy Dept."
type input "P.O. Box 30285"
type input "[GEOGRAPHIC_DATA]"
select select "46"
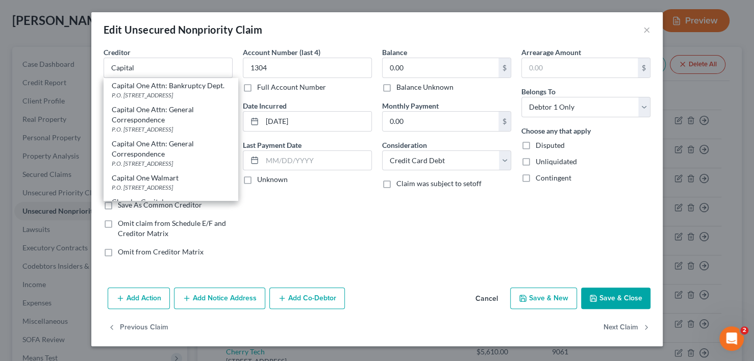
type input "84130-0285"
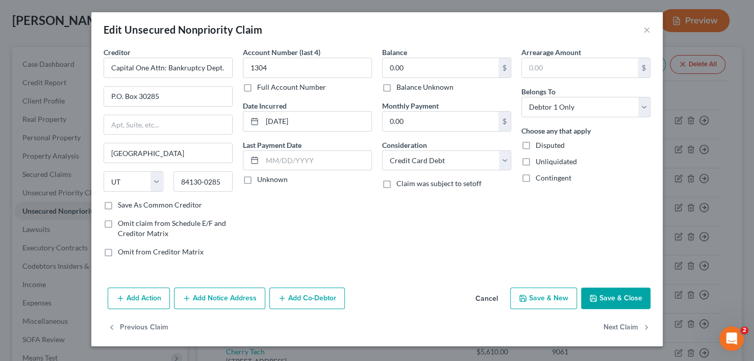
click at [624, 297] on button "Save & Close" at bounding box center [615, 298] width 69 height 21
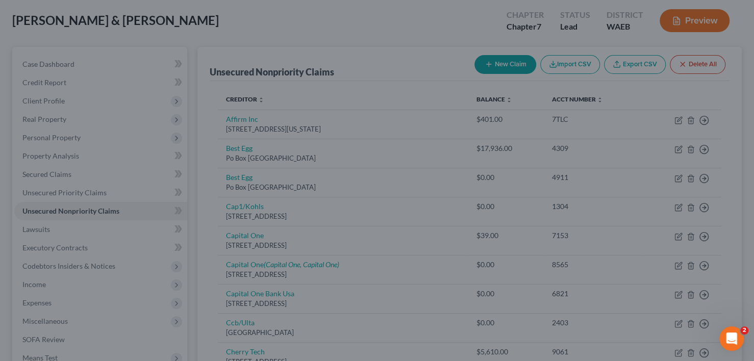
type input "0"
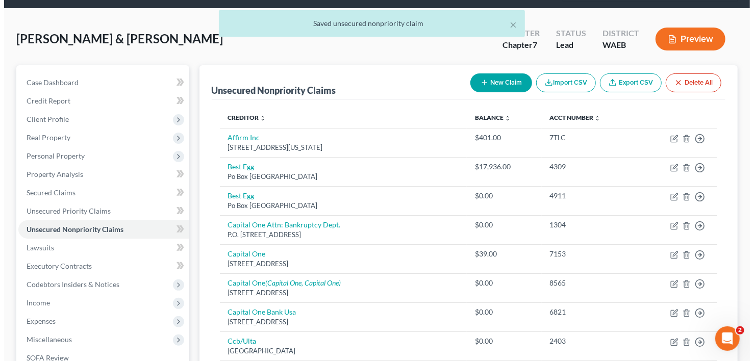
scroll to position [102, 0]
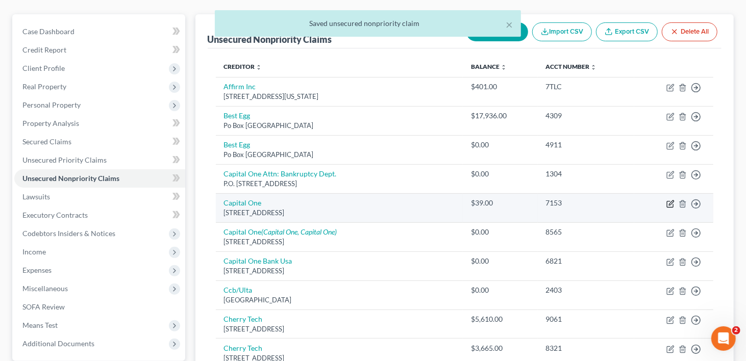
click at [670, 200] on icon "button" at bounding box center [670, 204] width 8 height 8
select select "46"
select select "2"
select select "1"
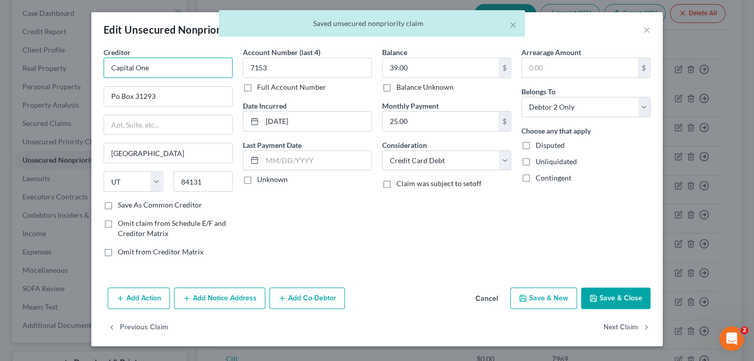
click at [159, 69] on input "Capital One" at bounding box center [168, 68] width 129 height 20
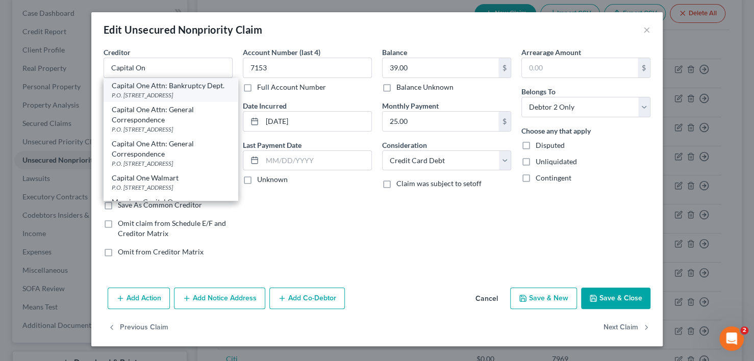
click at [158, 91] on div "Capital One Attn: Bankruptcy Dept." at bounding box center [171, 86] width 118 height 10
type input "Capital One Attn: Bankruptcy Dept."
type input "P.O. Box 30285"
type input "84130-0285"
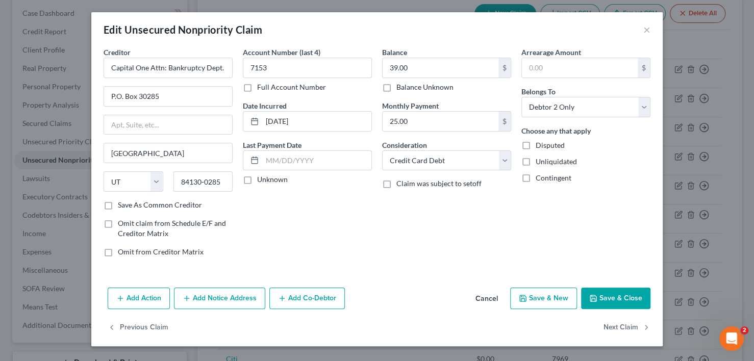
click at [624, 290] on button "Save & Close" at bounding box center [615, 298] width 69 height 21
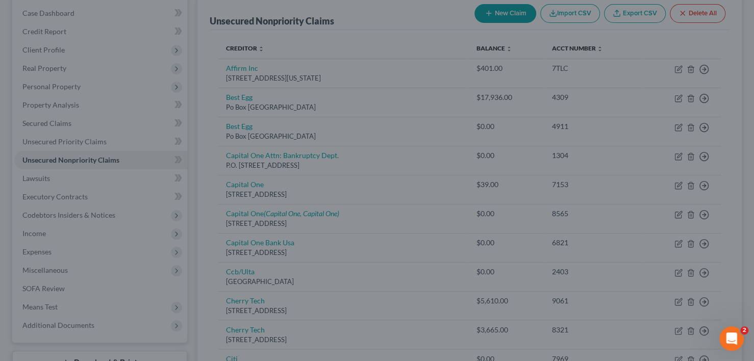
type input "0"
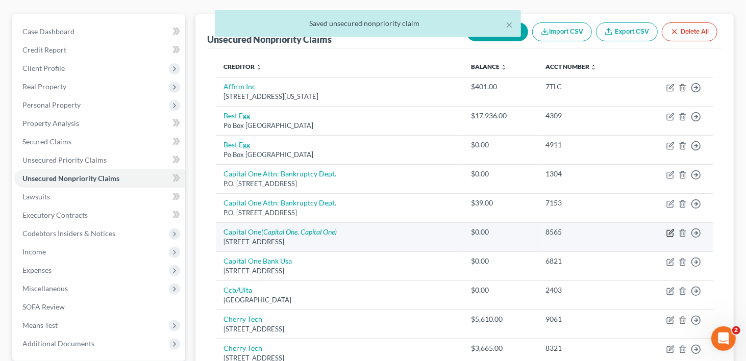
click at [668, 229] on icon "button" at bounding box center [670, 233] width 8 height 8
select select "46"
select select "2"
select select "1"
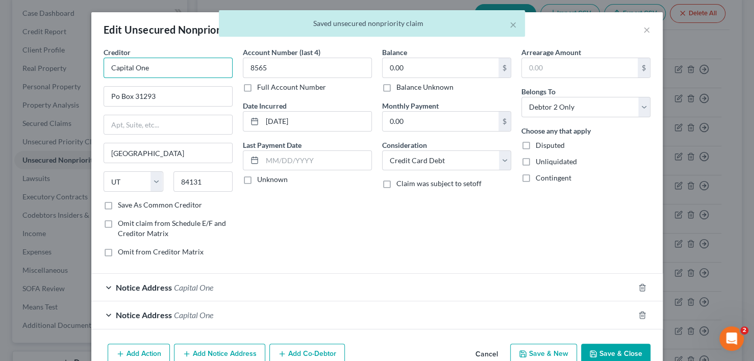
click at [180, 67] on input "Capital One" at bounding box center [168, 68] width 129 height 20
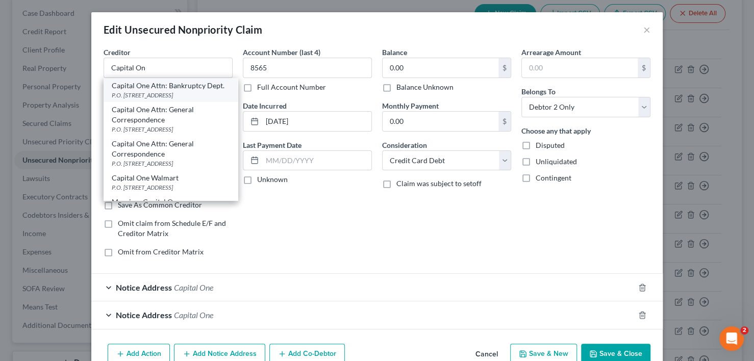
click at [166, 90] on div "Capital One Attn: Bankruptcy Dept." at bounding box center [171, 86] width 118 height 10
type input "Capital One Attn: Bankruptcy Dept."
type input "P.O. Box 30285"
type input "84130-0285"
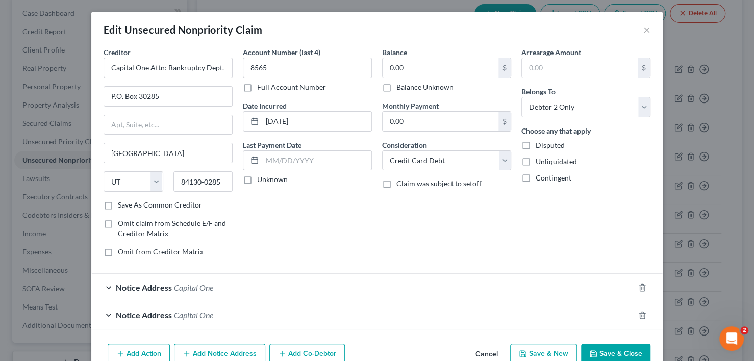
click at [110, 282] on div "Notice Address Capital One" at bounding box center [362, 287] width 543 height 27
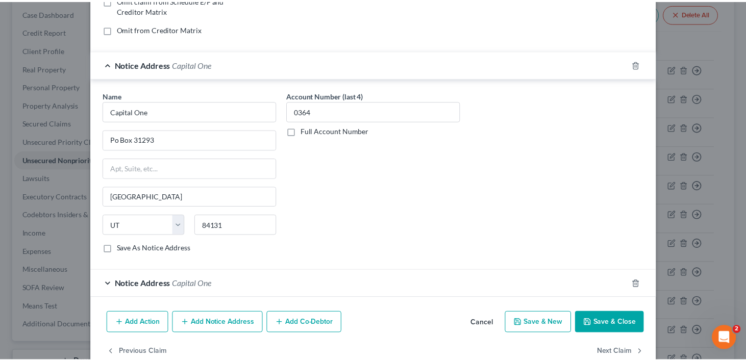
scroll to position [243, 0]
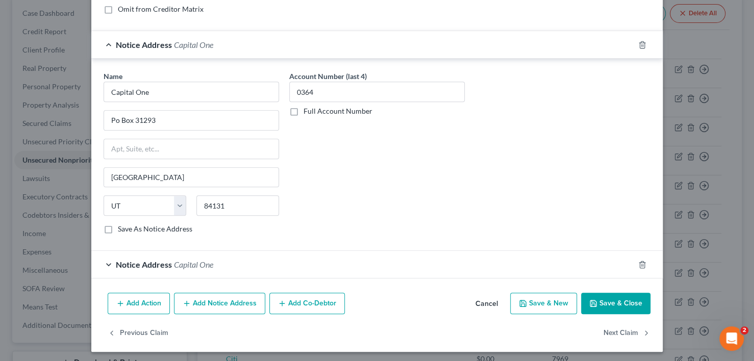
click at [629, 308] on button "Save & Close" at bounding box center [615, 303] width 69 height 21
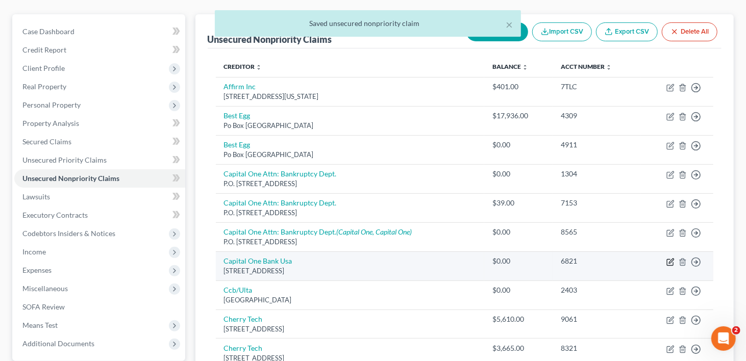
click at [670, 259] on icon "button" at bounding box center [671, 261] width 5 height 5
select select "46"
select select "2"
select select "1"
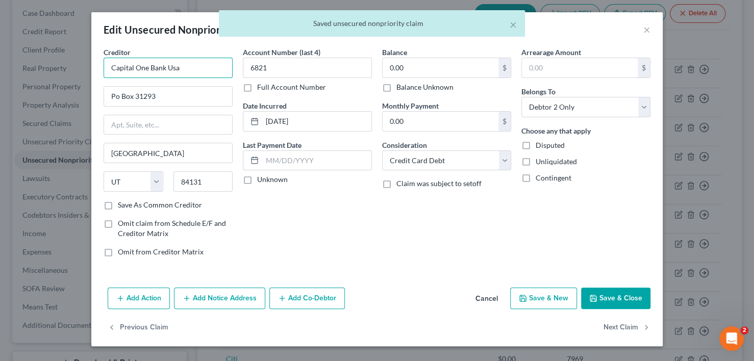
click at [198, 68] on input "Capital One Bank Usa" at bounding box center [168, 68] width 129 height 20
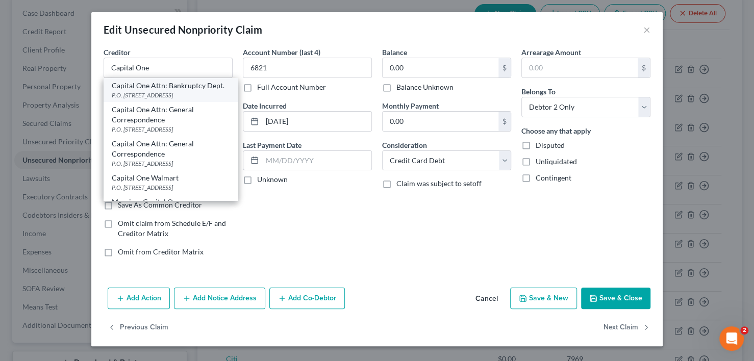
click at [161, 91] on div "Capital One Attn: Bankruptcy Dept." at bounding box center [171, 86] width 118 height 10
type input "Capital One Attn: Bankruptcy Dept."
type input "P.O. Box 30285"
type input "84130-0285"
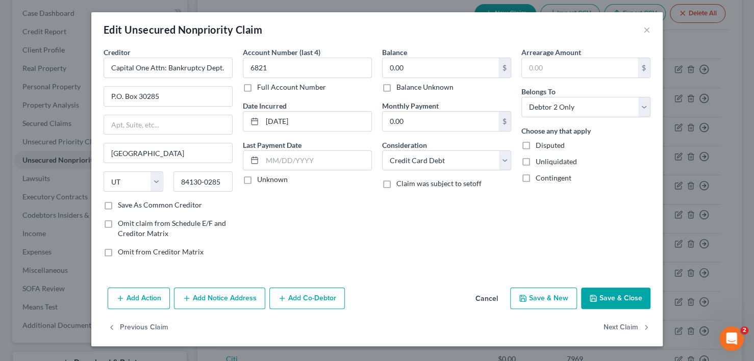
click at [633, 298] on button "Save & Close" at bounding box center [615, 298] width 69 height 21
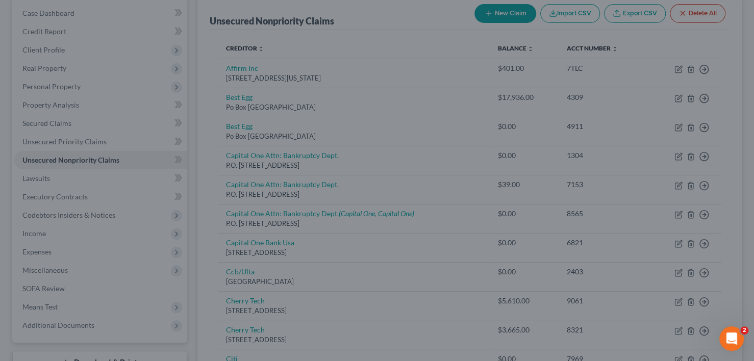
type input "0"
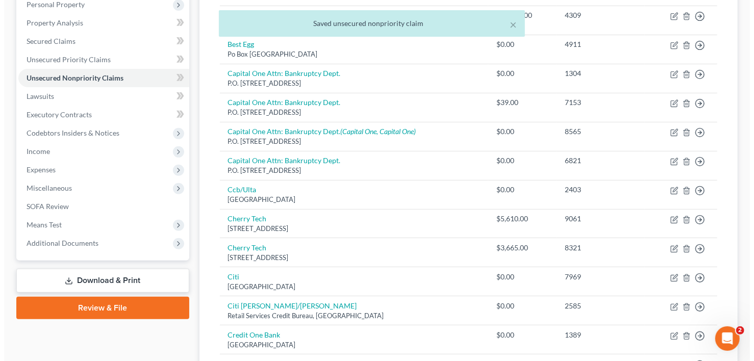
scroll to position [204, 0]
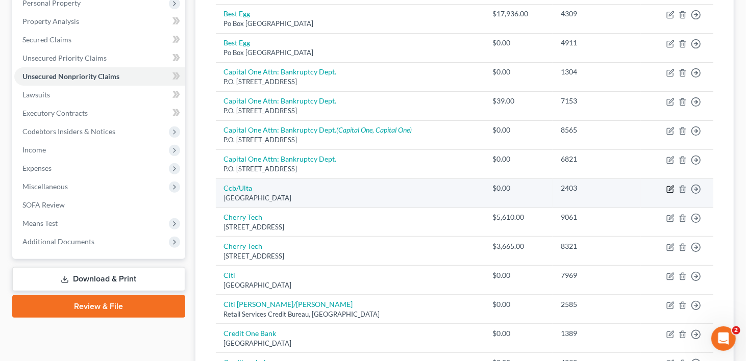
click at [670, 186] on icon "button" at bounding box center [671, 188] width 5 height 5
select select "36"
select select "2"
select select "0"
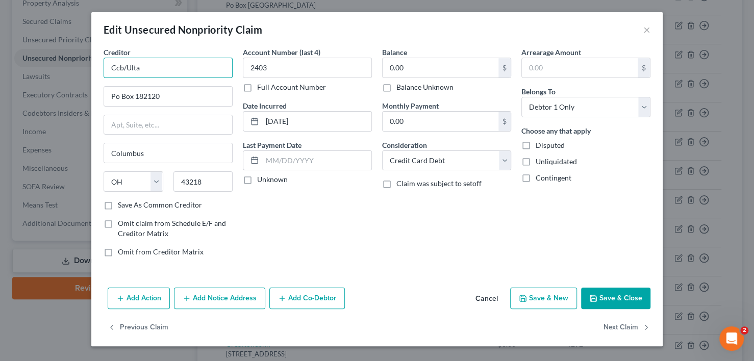
click at [168, 63] on input "Ccb/Ulta" at bounding box center [168, 68] width 129 height 20
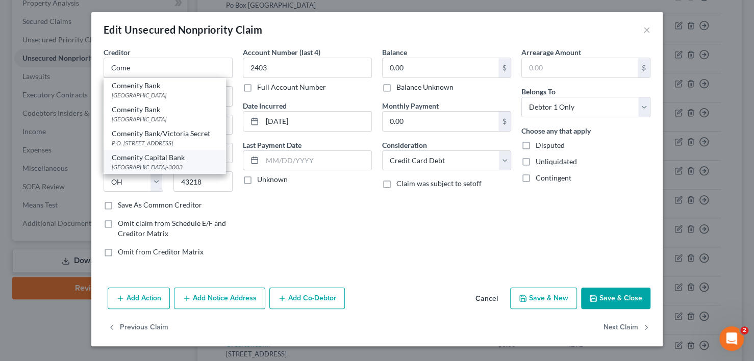
click at [161, 163] on div "Comenity Capital Bank" at bounding box center [165, 157] width 106 height 10
type input "Comenity Capital Bank"
type input "PO Box 183043"
type input "43218-3003"
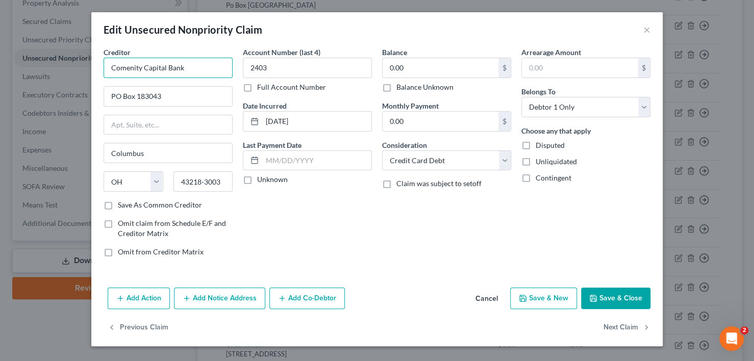
click at [199, 60] on input "Comenity Capital Bank" at bounding box center [168, 68] width 129 height 20
type input "Comenity Capital Bank/Ulta"
click at [610, 299] on button "Save & Close" at bounding box center [615, 298] width 69 height 21
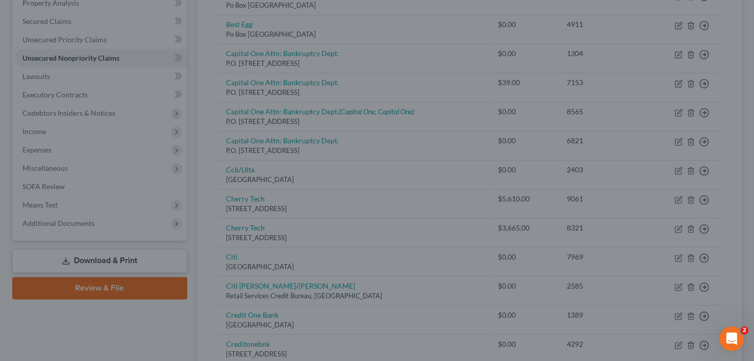
type input "0"
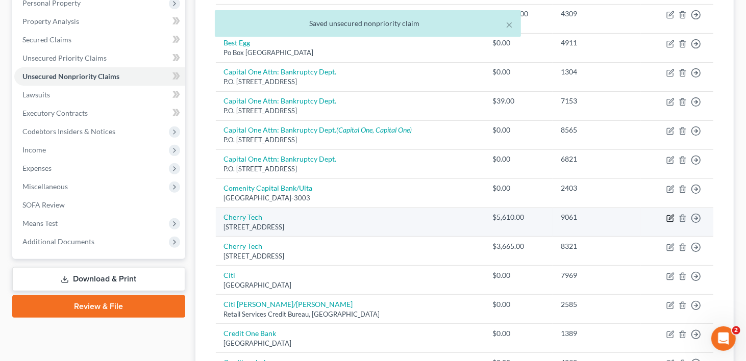
click at [669, 215] on icon "button" at bounding box center [671, 217] width 5 height 5
select select "4"
select select "0"
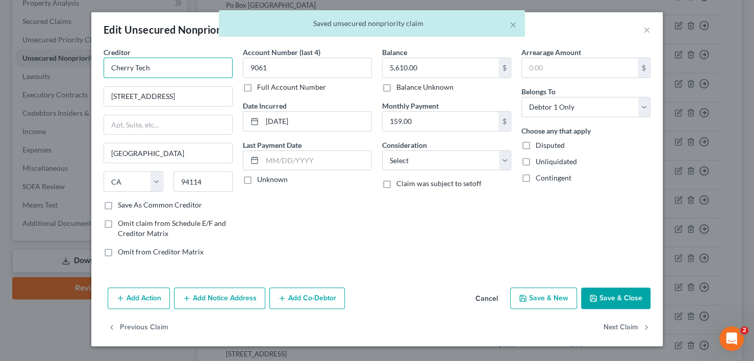
click at [176, 64] on input "Cherry Tech" at bounding box center [168, 68] width 129 height 20
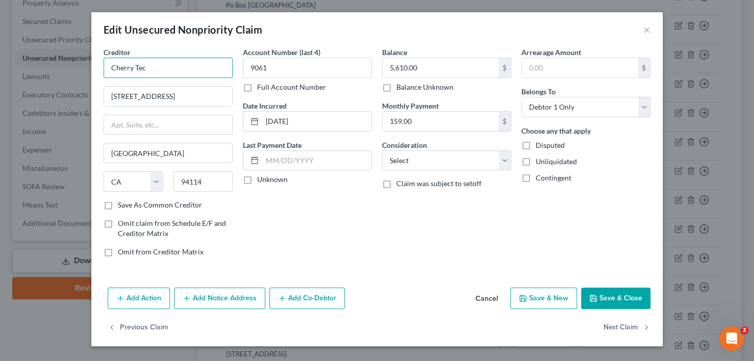
click at [149, 68] on input "Cherry Tec" at bounding box center [168, 68] width 129 height 20
type input "Cherry Tech"
click at [207, 95] on input "[STREET_ADDRESS]" at bounding box center [168, 96] width 128 height 19
type input "2"
click at [163, 72] on input "Cherry Tech" at bounding box center [168, 68] width 129 height 20
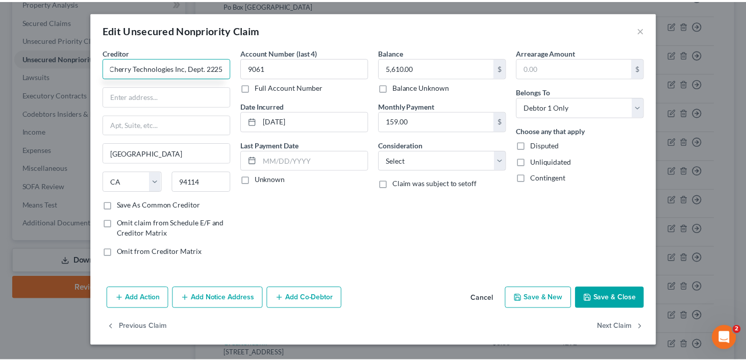
scroll to position [0, 0]
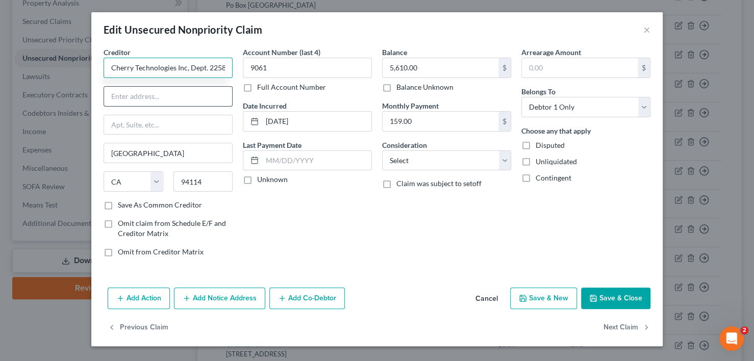
type input "Cherry Technologies Inc, Dept. 2258"
click at [147, 92] on input "text" at bounding box center [168, 96] width 128 height 19
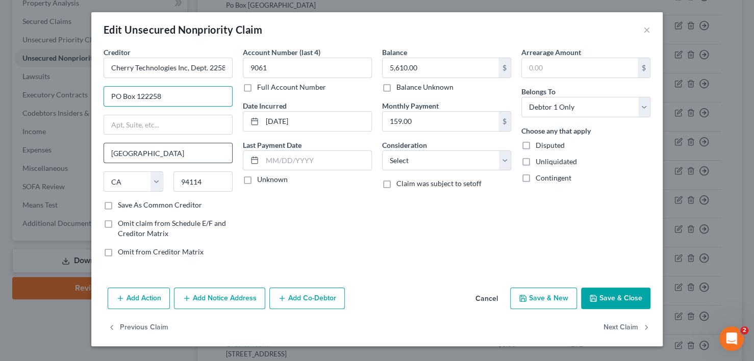
type input "PO Box 122258"
drag, startPoint x: 167, startPoint y: 152, endPoint x: 61, endPoint y: 156, distance: 106.1
click at [61, 156] on div "Edit Unsecured Nonpriority Claim × Creditor * Cherry Technologies Inc, Dept. 22…" at bounding box center [377, 180] width 754 height 361
type input "[GEOGRAPHIC_DATA]"
click at [137, 179] on select "State [US_STATE] AK AR AZ CA CO CT DE DC [GEOGRAPHIC_DATA] [GEOGRAPHIC_DATA] GU…" at bounding box center [134, 181] width 60 height 20
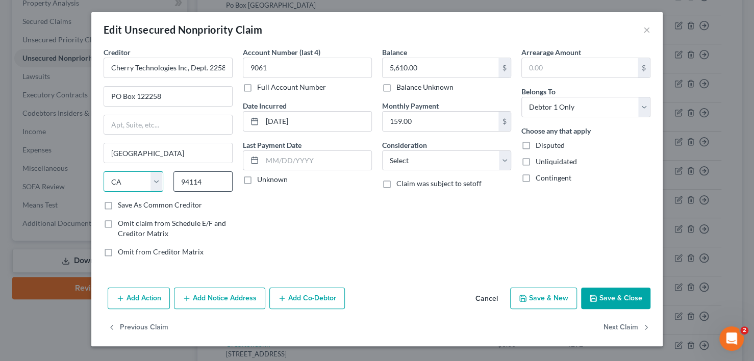
select select "45"
click at [212, 178] on input "94114" at bounding box center [203, 181] width 60 height 20
type input "9"
type input "75312-2258"
click at [118, 203] on label "Save As Common Creditor" at bounding box center [160, 205] width 84 height 10
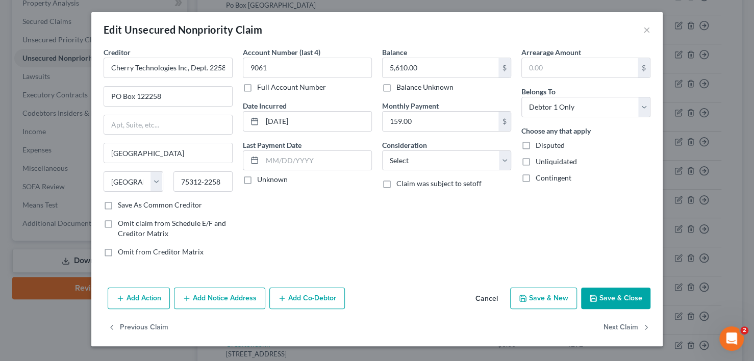
click at [122, 203] on input "Save As Common Creditor" at bounding box center [125, 203] width 7 height 7
click at [609, 297] on button "Save & Close" at bounding box center [615, 298] width 69 height 21
checkbox input "false"
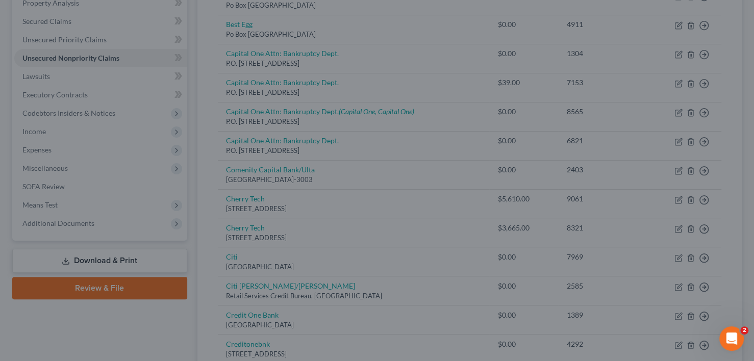
type input "0"
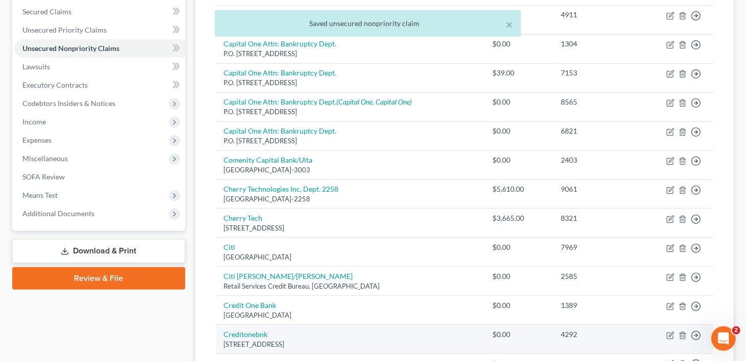
scroll to position [255, 0]
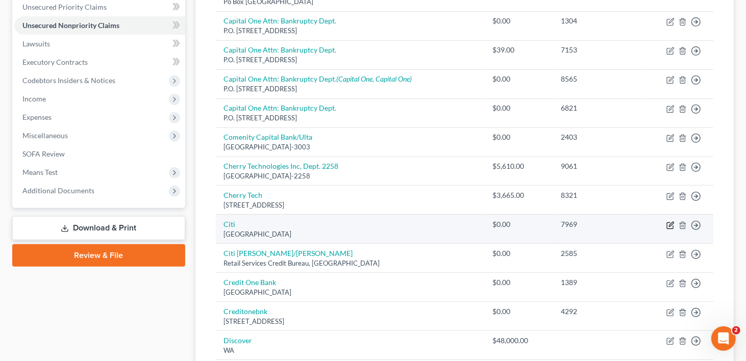
click at [672, 221] on icon "button" at bounding box center [670, 225] width 8 height 8
select select "43"
select select "0"
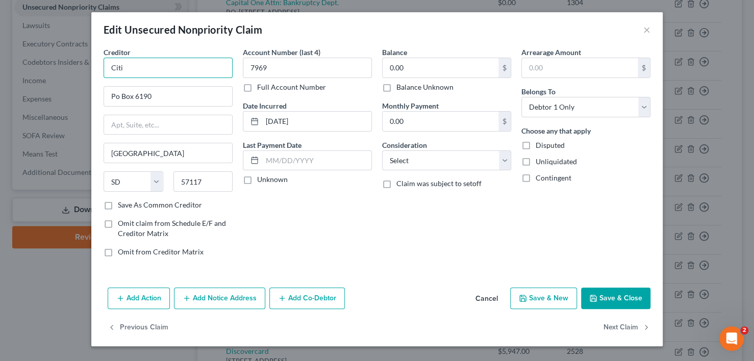
click at [154, 71] on input "Citi" at bounding box center [168, 68] width 129 height 20
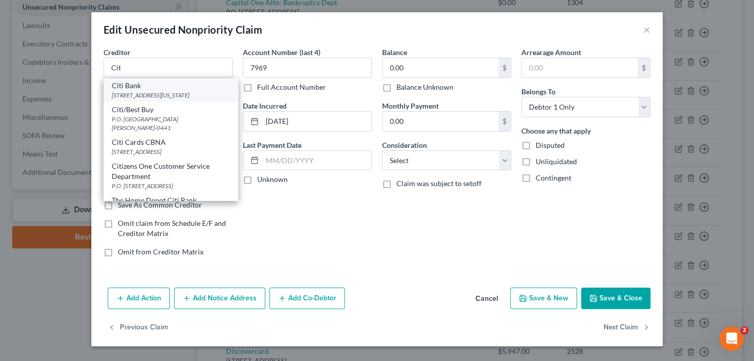
click at [145, 91] on div "[STREET_ADDRESS][US_STATE]" at bounding box center [171, 95] width 118 height 9
type input "Citi Bank"
type input "[STREET_ADDRESS]"
type input "[US_STATE]"
select select "35"
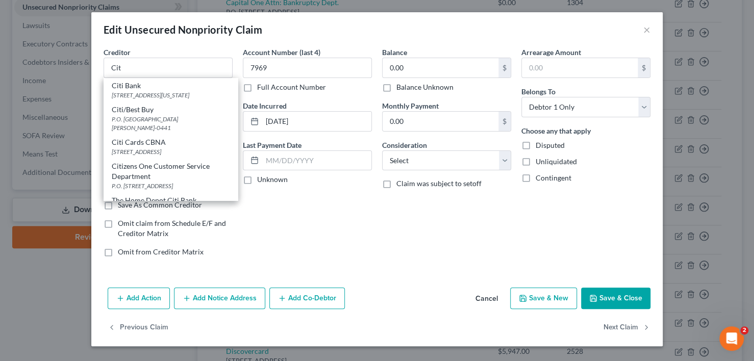
type input "10013"
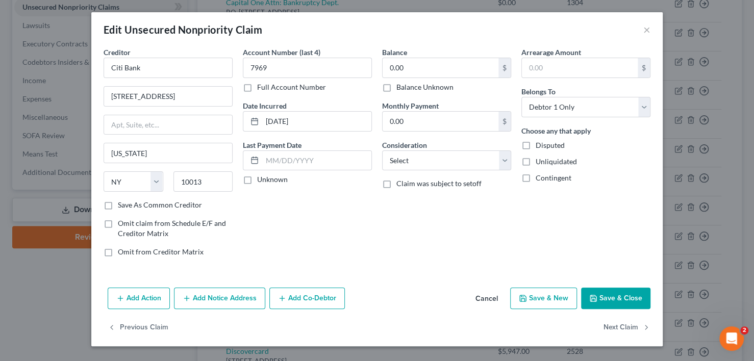
click at [610, 297] on button "Save & Close" at bounding box center [615, 298] width 69 height 21
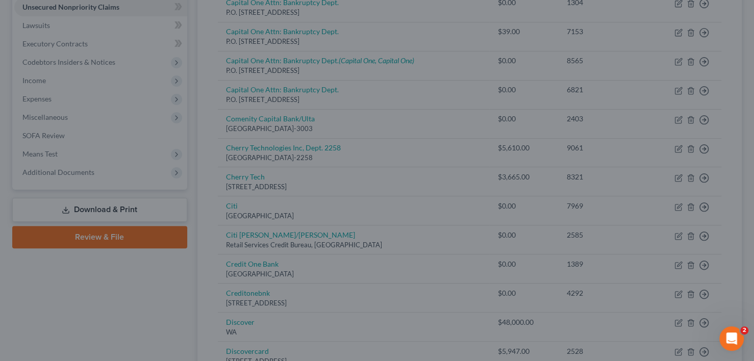
type input "0"
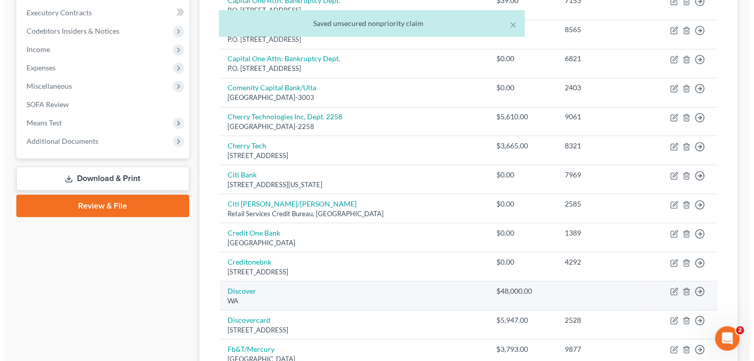
scroll to position [306, 0]
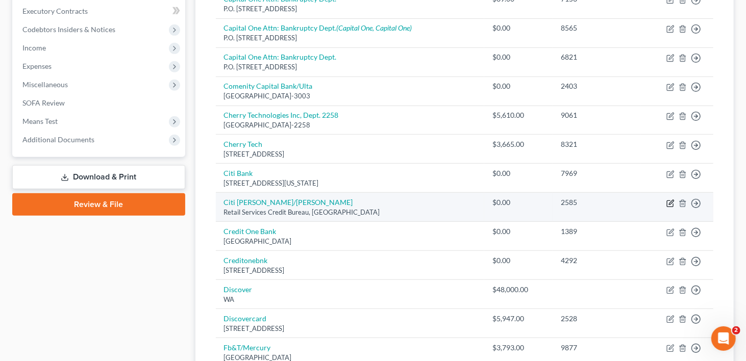
click at [669, 200] on icon "button" at bounding box center [671, 202] width 5 height 5
select select "43"
select select "2"
select select "1"
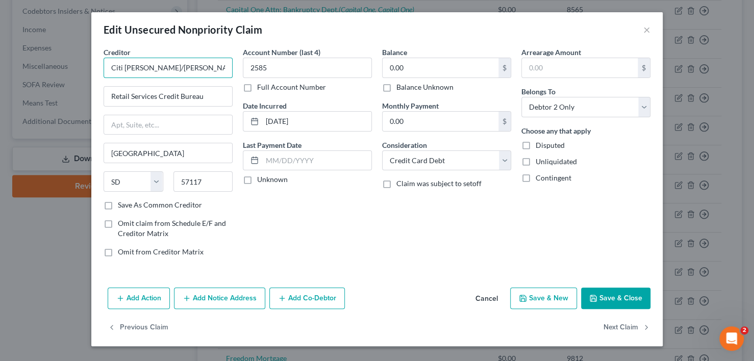
drag, startPoint x: 111, startPoint y: 69, endPoint x: 160, endPoint y: 67, distance: 49.0
click at [160, 67] on input "Citi [PERSON_NAME]/[PERSON_NAME]" at bounding box center [168, 68] width 129 height 20
click at [204, 67] on input "Citi [PERSON_NAME]/[PERSON_NAME]" at bounding box center [168, 68] width 129 height 20
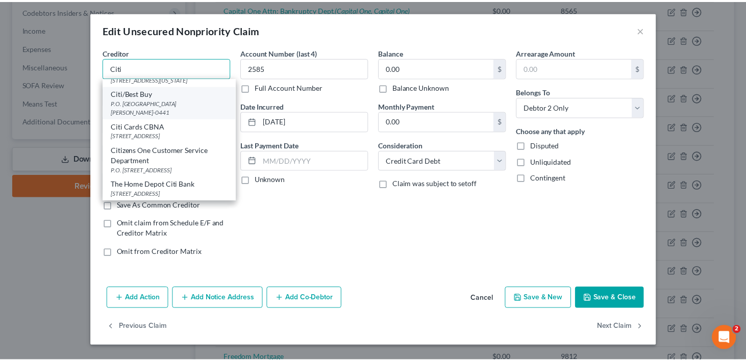
scroll to position [0, 0]
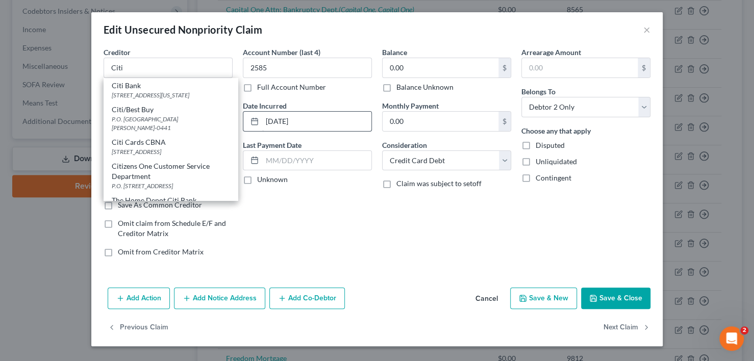
click at [115, 87] on div "Citi Bank" at bounding box center [171, 86] width 118 height 10
type input "Citi Bank"
type input "[STREET_ADDRESS]"
type input "[US_STATE]"
select select "35"
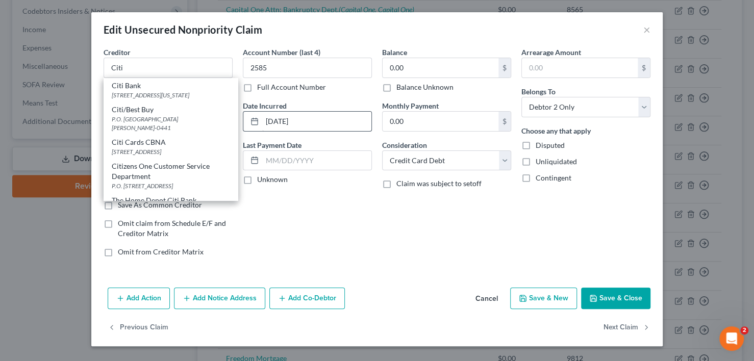
type input "10013"
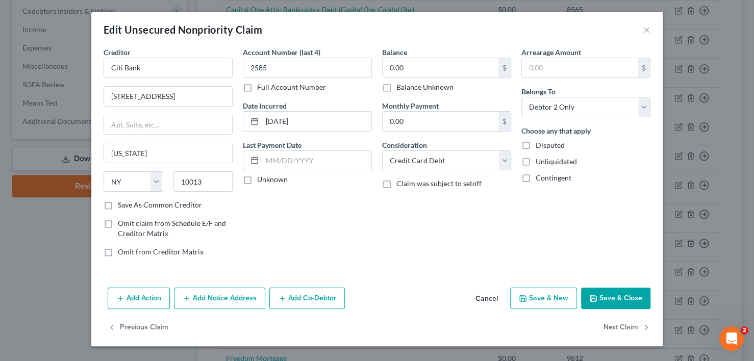
click at [602, 293] on button "Save & Close" at bounding box center [615, 298] width 69 height 21
type input "0"
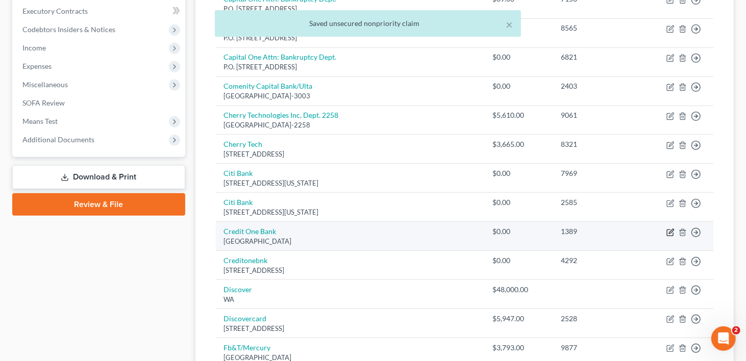
click at [670, 228] on icon "button" at bounding box center [670, 232] width 8 height 8
select select "31"
select select "2"
select select "1"
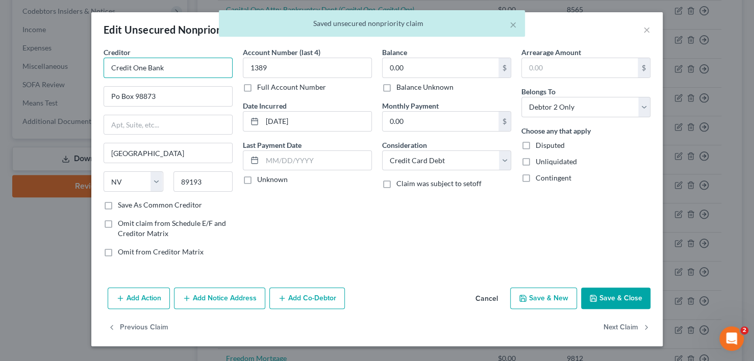
click at [182, 68] on input "Credit One Bank" at bounding box center [168, 68] width 129 height 20
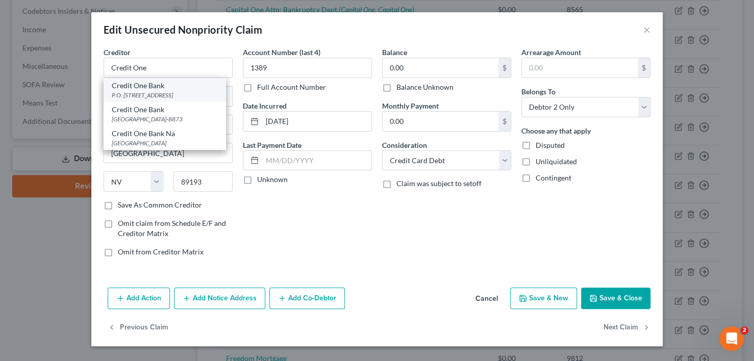
click at [161, 93] on div "P.O. [STREET_ADDRESS]" at bounding box center [165, 95] width 106 height 9
type input "Credit One Bank"
type input "P.O. Box 98872"
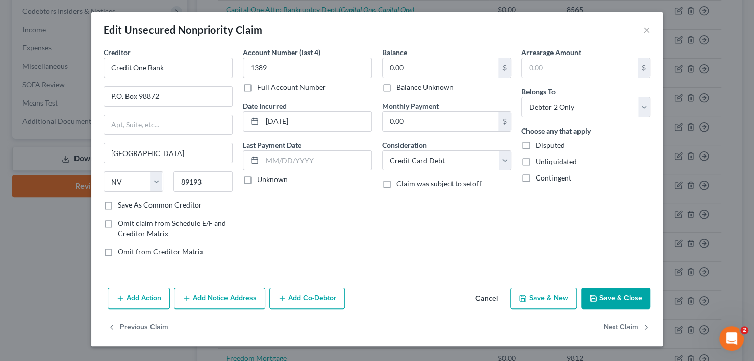
click at [599, 295] on button "Save & Close" at bounding box center [615, 298] width 69 height 21
type input "0"
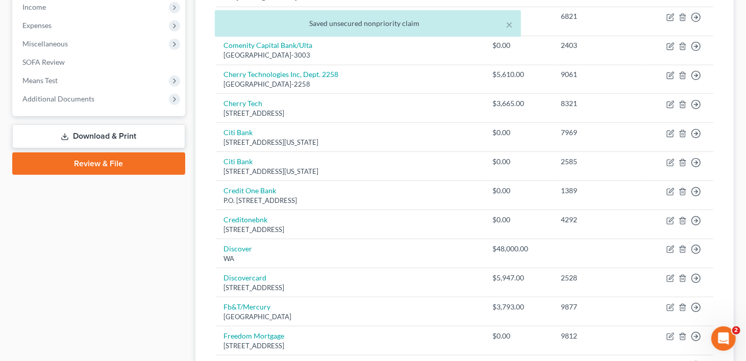
scroll to position [408, 0]
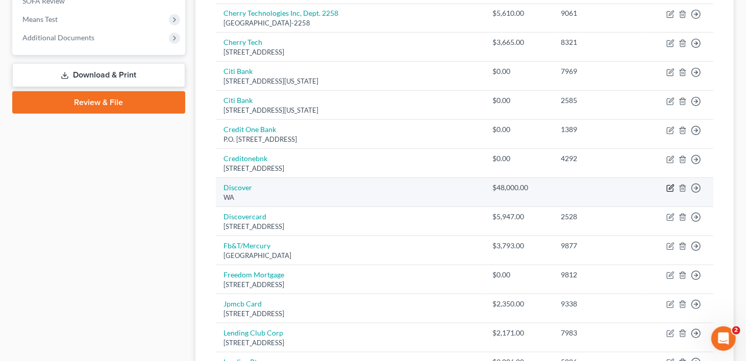
click at [668, 184] on icon "button" at bounding box center [670, 188] width 8 height 8
select select "50"
select select "14"
select select "1"
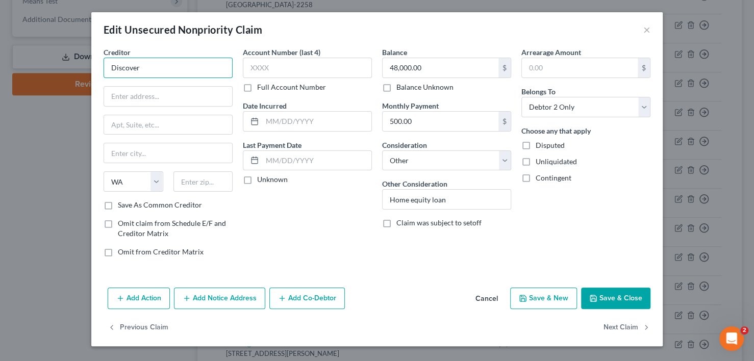
click at [158, 68] on input "Discover" at bounding box center [168, 68] width 129 height 20
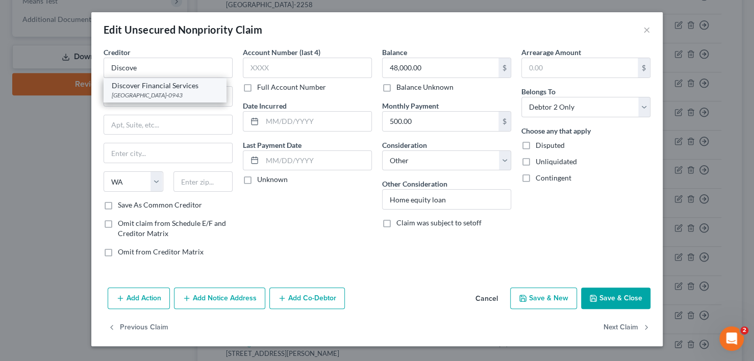
click at [159, 88] on div "Discover Financial Services" at bounding box center [165, 86] width 106 height 10
type input "Discover Financial Services"
type input "Po Box 30943"
type input "[GEOGRAPHIC_DATA]"
select select "46"
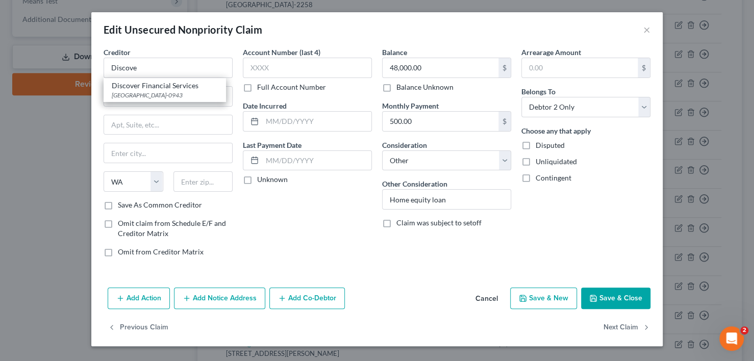
type input "84130-0943"
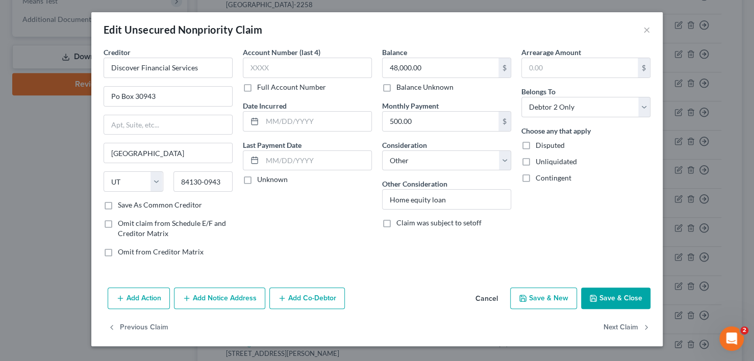
click at [605, 290] on button "Save & Close" at bounding box center [615, 298] width 69 height 21
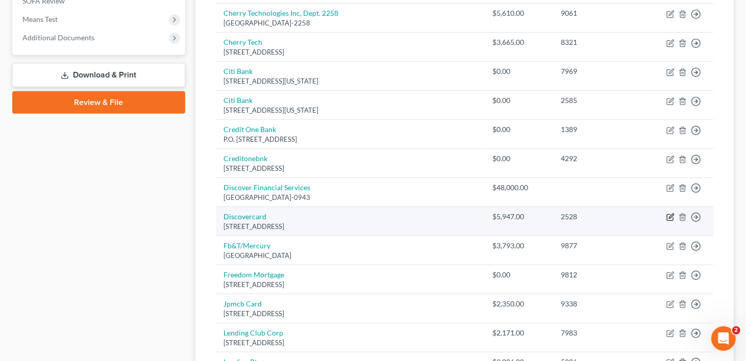
click at [670, 214] on icon "button" at bounding box center [671, 216] width 5 height 5
select select "46"
select select "2"
select select "1"
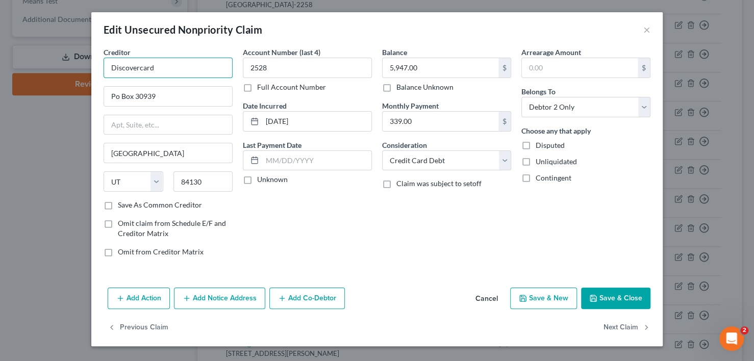
click at [181, 63] on input "Discovercard" at bounding box center [168, 68] width 129 height 20
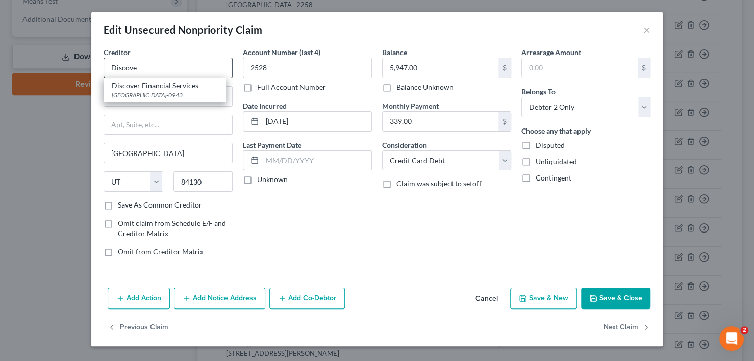
click at [187, 95] on div "[GEOGRAPHIC_DATA]-0943" at bounding box center [165, 95] width 106 height 9
type input "Discover Financial Services"
type input "Po Box 30943"
type input "84130-0943"
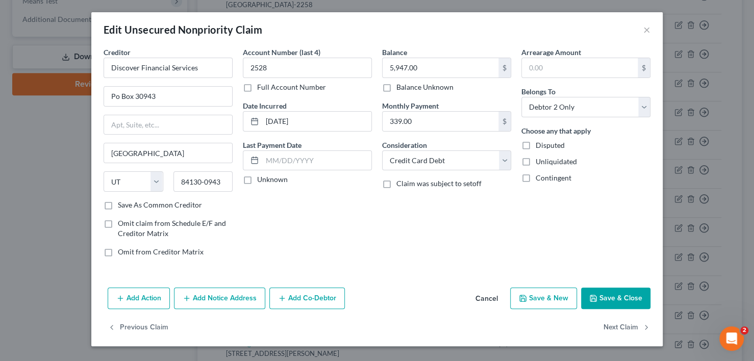
click at [623, 296] on button "Save & Close" at bounding box center [615, 298] width 69 height 21
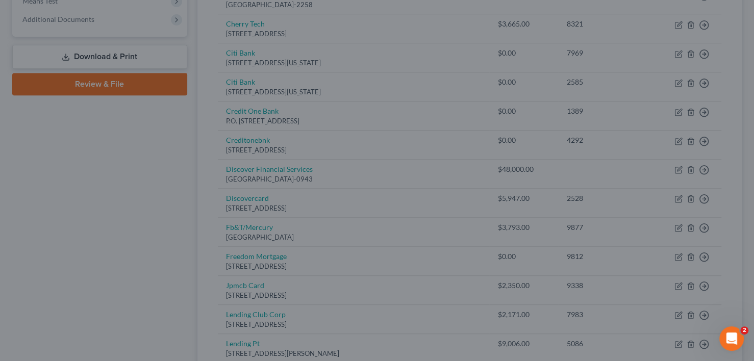
type input "0"
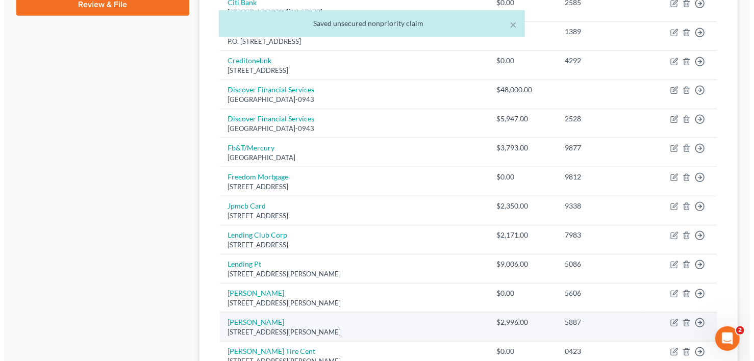
scroll to position [510, 0]
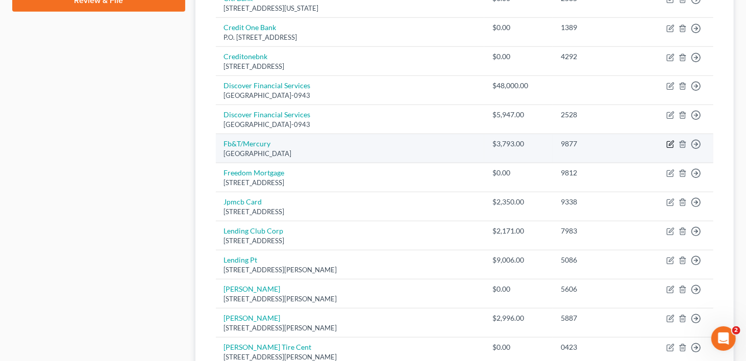
click at [670, 141] on icon "button" at bounding box center [671, 143] width 5 height 5
select select "10"
select select "2"
select select "1"
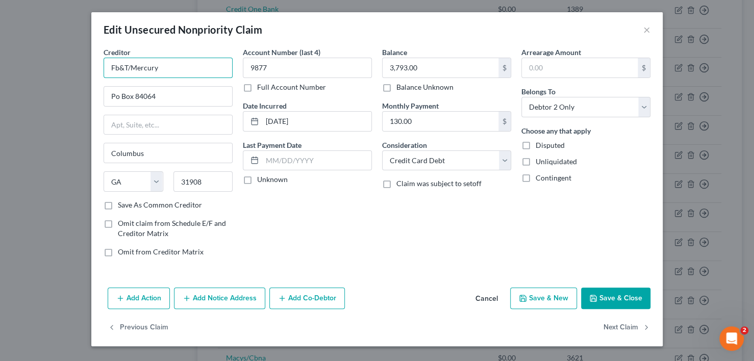
drag, startPoint x: 111, startPoint y: 67, endPoint x: 161, endPoint y: 68, distance: 50.0
click at [161, 68] on input "Fb&T/Mercury" at bounding box center [168, 68] width 129 height 20
click at [200, 69] on input "Fb&T/Mercury" at bounding box center [168, 68] width 129 height 20
click at [191, 69] on input "First Bank and Trust" at bounding box center [168, 68] width 129 height 20
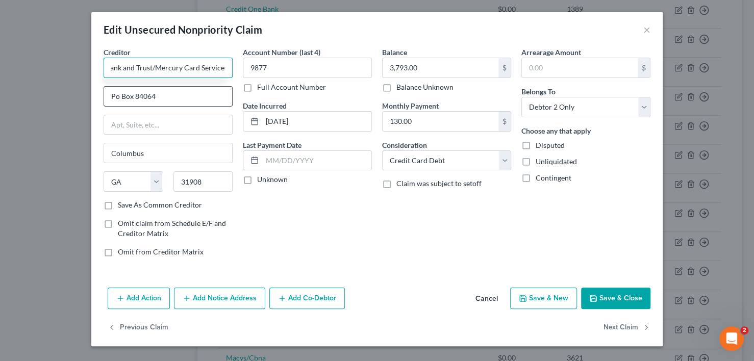
type input "First Bank and Trust/Mercury Card Services"
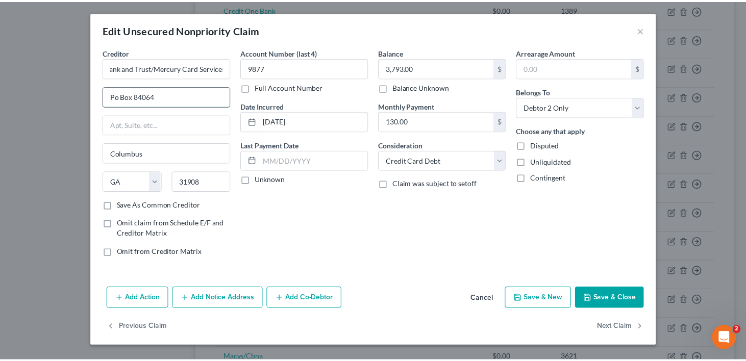
scroll to position [0, 0]
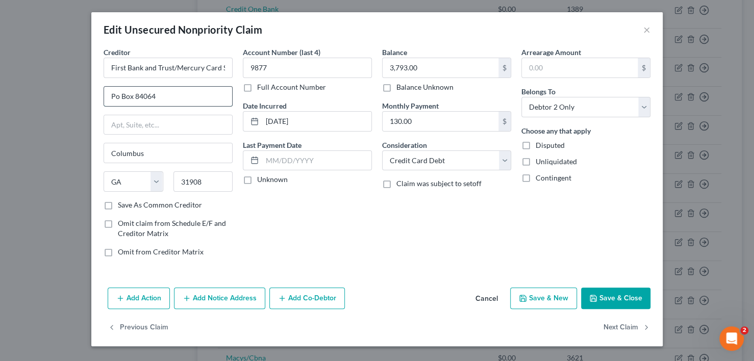
drag, startPoint x: 177, startPoint y: 97, endPoint x: 107, endPoint y: 97, distance: 70.9
click at [101, 100] on div "Creditor * First Bank and Trust/Mercury Card Services [GEOGRAPHIC_DATA] [US_STA…" at bounding box center [167, 156] width 139 height 218
type input "PO Box 549"
drag, startPoint x: 129, startPoint y: 155, endPoint x: 96, endPoint y: 160, distance: 32.5
click at [96, 160] on div "Creditor * First Bank and Trust/Mercury Card Services PO Box 549 [GEOGRAPHIC_DA…" at bounding box center [376, 165] width 571 height 237
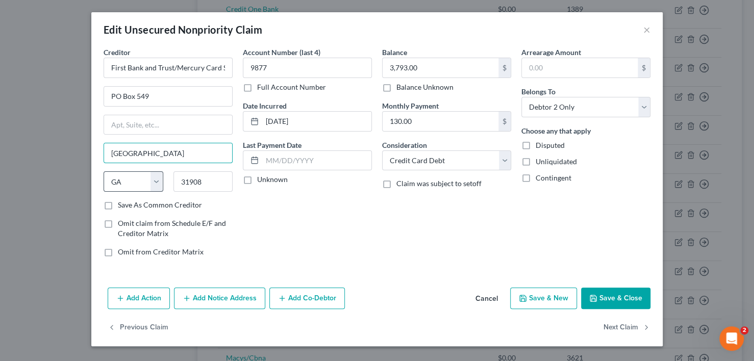
type input "[GEOGRAPHIC_DATA]"
click at [139, 182] on select "State [US_STATE] AK AR AZ CA CO CT DE DC [GEOGRAPHIC_DATA] [GEOGRAPHIC_DATA] GU…" at bounding box center [134, 181] width 60 height 20
select select "39"
click at [104, 171] on select "State [US_STATE] AK AR AZ CA CO CT DE DC [GEOGRAPHIC_DATA] [GEOGRAPHIC_DATA] GU…" at bounding box center [134, 181] width 60 height 20
drag, startPoint x: 202, startPoint y: 182, endPoint x: 183, endPoint y: 181, distance: 18.9
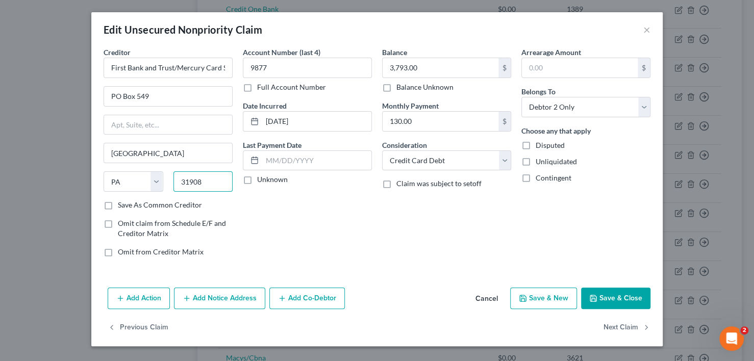
click at [183, 181] on input "31908" at bounding box center [203, 181] width 60 height 20
type input "3"
type input "18051"
type input "Fogelsville"
drag, startPoint x: 109, startPoint y: 205, endPoint x: 346, endPoint y: 205, distance: 236.6
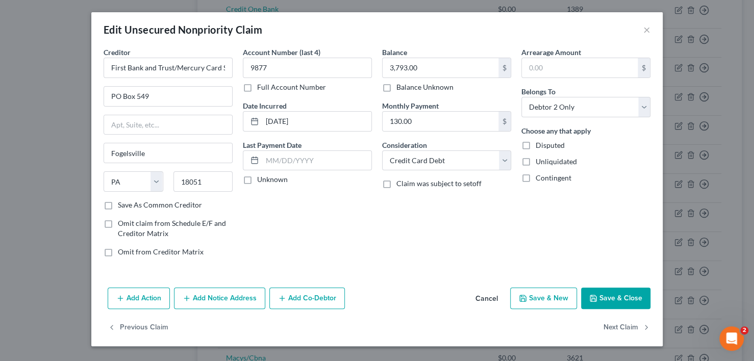
click at [118, 205] on label "Save As Common Creditor" at bounding box center [160, 205] width 84 height 10
click at [122, 205] on input "Save As Common Creditor" at bounding box center [125, 203] width 7 height 7
click at [621, 295] on button "Save & Close" at bounding box center [615, 298] width 69 height 21
checkbox input "false"
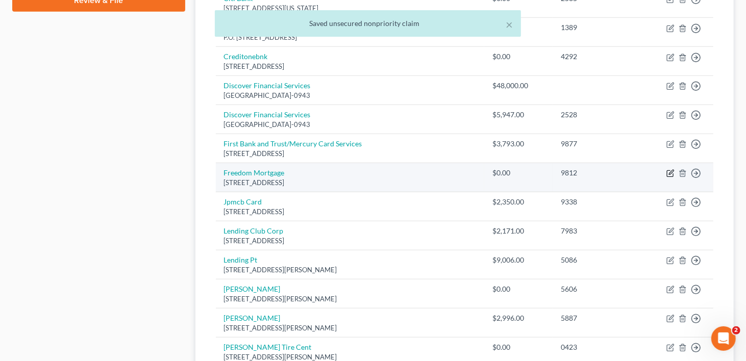
click at [670, 170] on icon "button" at bounding box center [671, 172] width 5 height 5
select select "15"
select select "0"
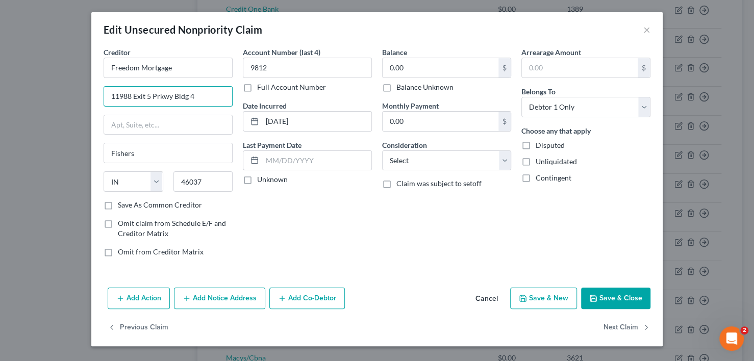
drag, startPoint x: 200, startPoint y: 98, endPoint x: 68, endPoint y: 82, distance: 133.5
click at [63, 90] on div "Edit Unsecured Nonpriority Claim × Creditor * Freedom Mortgage 11988 Exit [GEOG…" at bounding box center [377, 180] width 754 height 361
type input "PO Box 50425"
drag, startPoint x: 138, startPoint y: 150, endPoint x: 106, endPoint y: 154, distance: 31.8
click at [105, 154] on input "Fishers" at bounding box center [168, 152] width 128 height 19
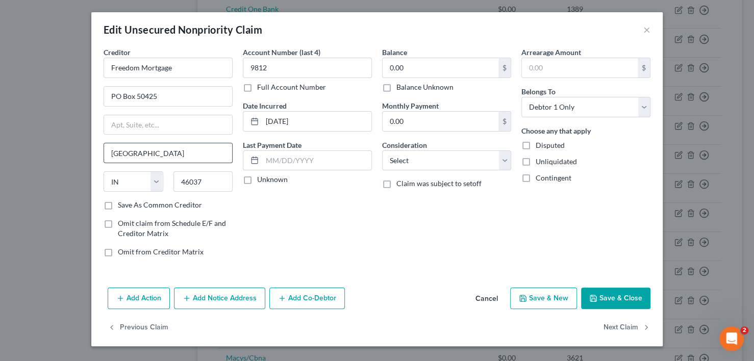
type input "[GEOGRAPHIC_DATA]"
type input "46250-0401"
drag, startPoint x: 105, startPoint y: 203, endPoint x: 316, endPoint y: 245, distance: 215.3
click at [118, 203] on label "Save As Common Creditor" at bounding box center [160, 205] width 84 height 10
click at [122, 203] on input "Save As Common Creditor" at bounding box center [125, 203] width 7 height 7
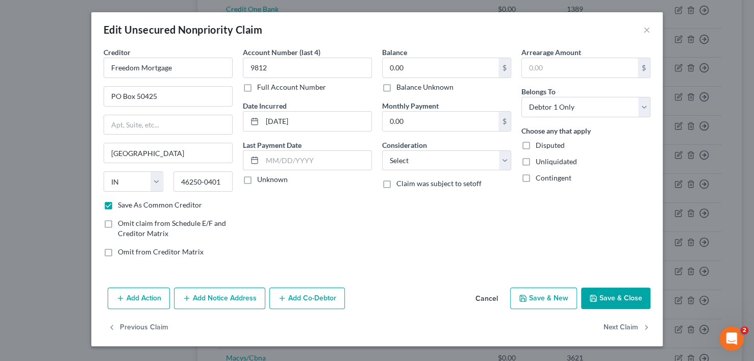
click at [596, 296] on icon "button" at bounding box center [593, 298] width 8 height 8
checkbox input "false"
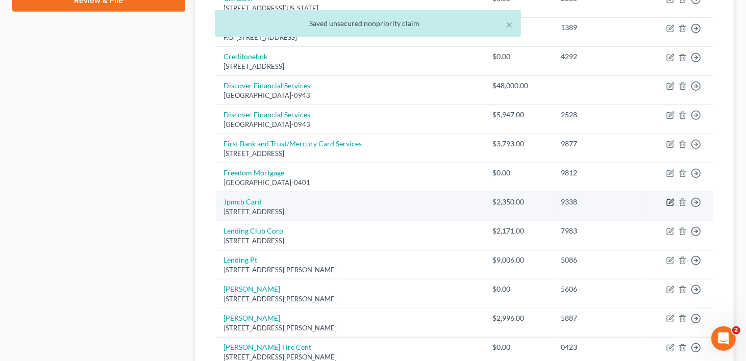
click at [668, 198] on icon "button" at bounding box center [670, 202] width 8 height 8
select select "7"
select select "0"
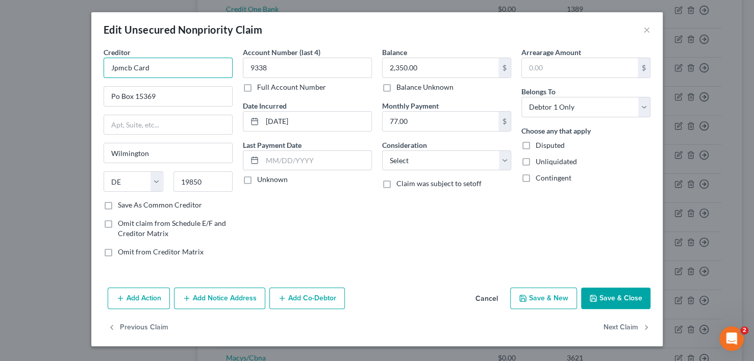
click at [182, 69] on input "Jpmcb Card" at bounding box center [168, 68] width 129 height 20
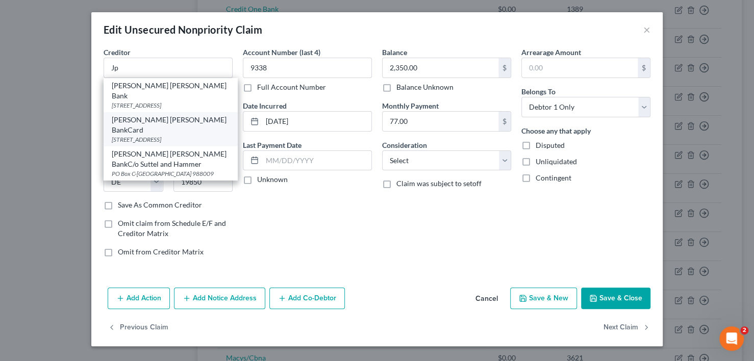
click at [146, 115] on div "[PERSON_NAME] [PERSON_NAME] BankCard" at bounding box center [171, 125] width 118 height 20
type input "[PERSON_NAME] [PERSON_NAME] BankCard"
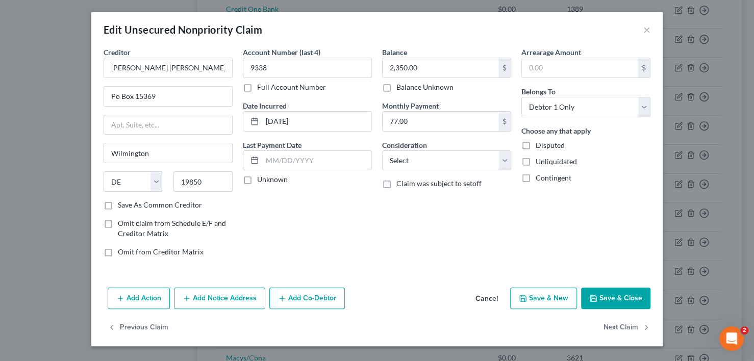
click at [612, 294] on button "Save & Close" at bounding box center [615, 298] width 69 height 21
type input "0"
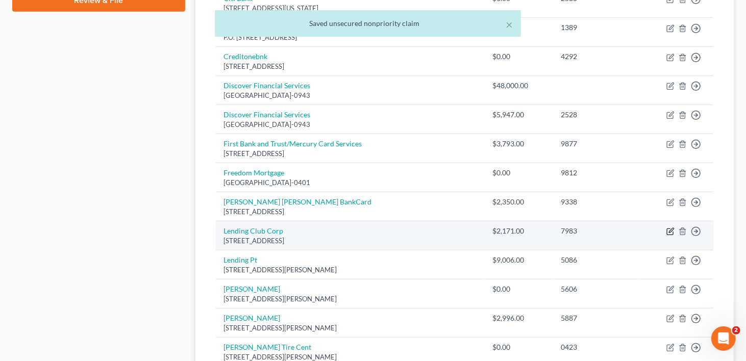
click at [670, 228] on icon "button" at bounding box center [671, 230] width 5 height 5
select select "4"
select select "1"
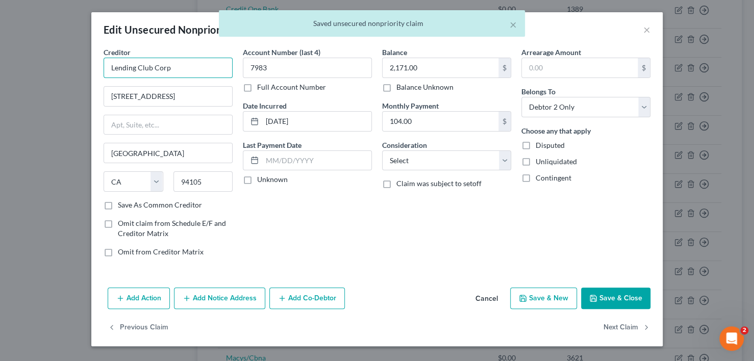
click at [182, 66] on input "Lending Club Corp" at bounding box center [168, 68] width 129 height 20
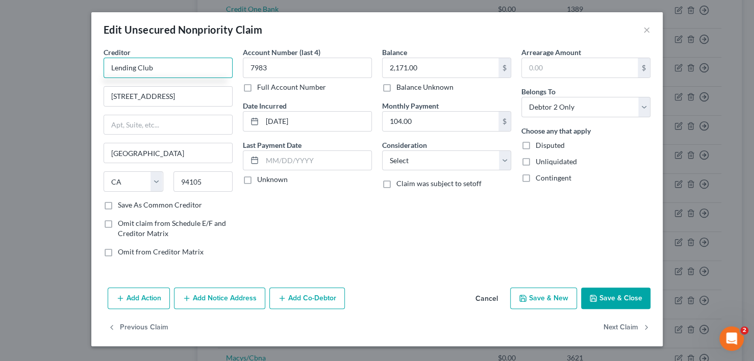
type input "Lending Club"
click at [614, 288] on button "Save & Close" at bounding box center [615, 298] width 69 height 21
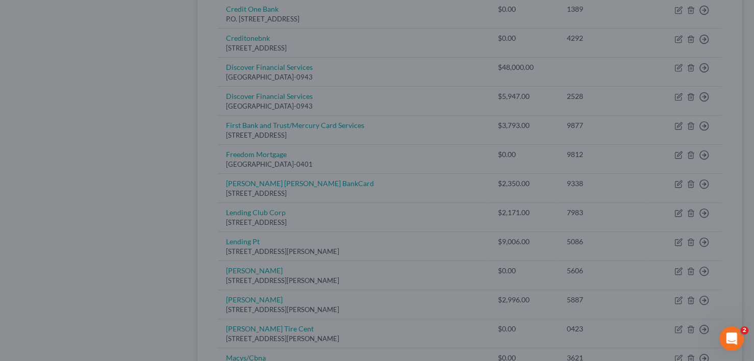
type input "0"
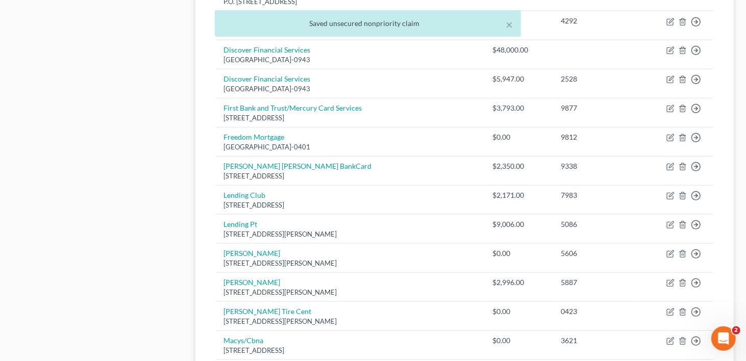
scroll to position [561, 0]
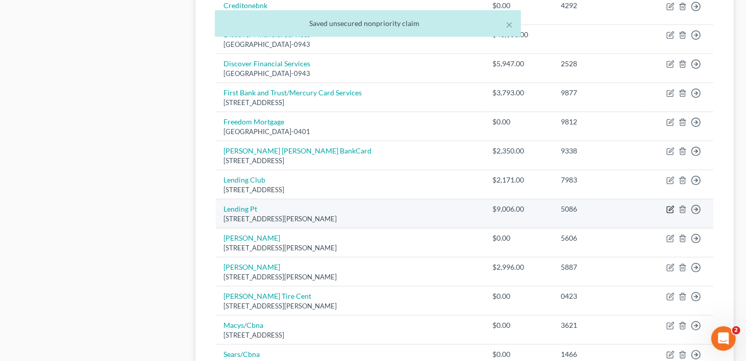
click at [670, 206] on icon "button" at bounding box center [670, 210] width 8 height 8
select select "10"
select select "0"
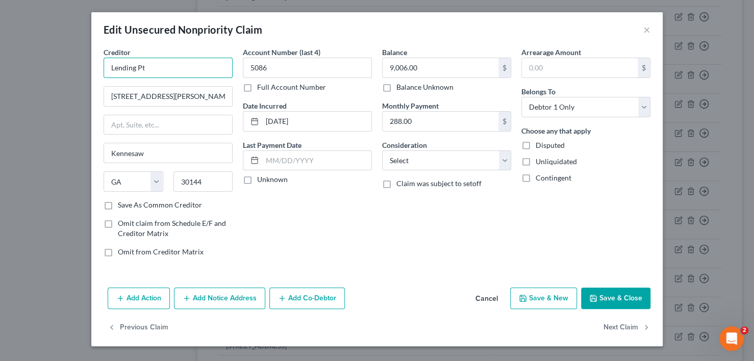
drag, startPoint x: 111, startPoint y: 66, endPoint x: 128, endPoint y: 66, distance: 17.3
click at [145, 65] on input "Lending Pt" at bounding box center [168, 68] width 129 height 20
click at [177, 61] on input "Lending Pt" at bounding box center [168, 68] width 129 height 20
type input "Lending Point"
click at [175, 115] on input "text" at bounding box center [168, 124] width 128 height 19
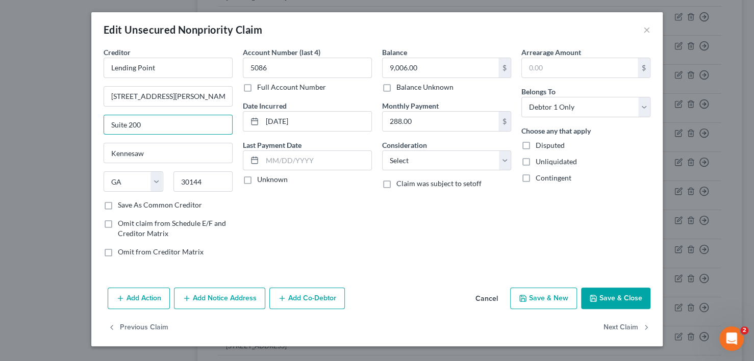
type input "Suite 200"
click at [610, 294] on button "Save & Close" at bounding box center [615, 298] width 69 height 21
type input "0"
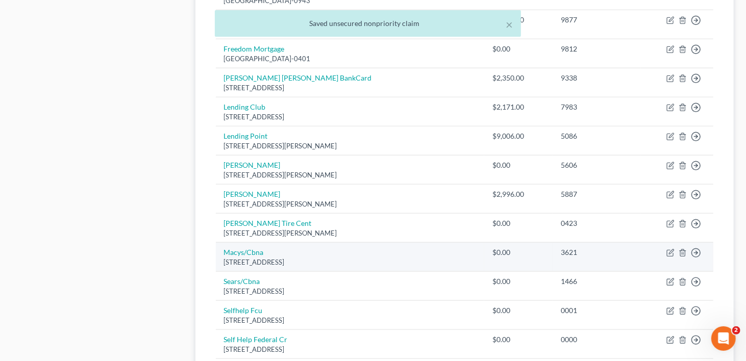
scroll to position [663, 0]
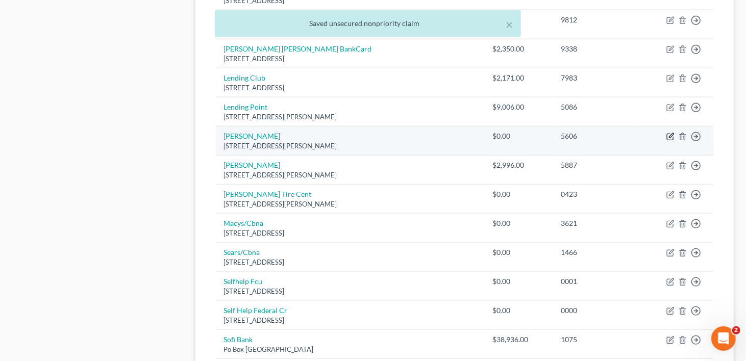
click at [671, 133] on icon "button" at bounding box center [670, 137] width 8 height 8
select select "38"
select select "2"
select select "0"
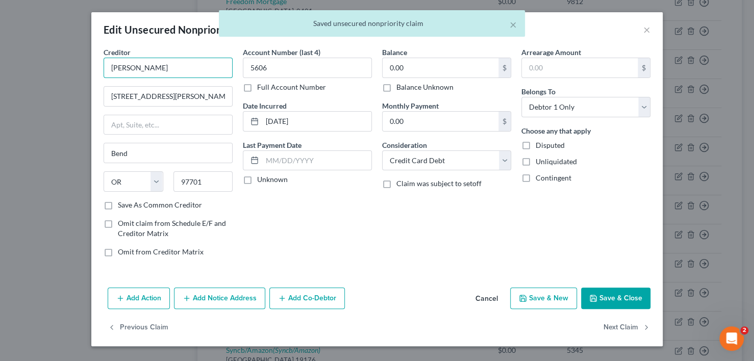
click at [156, 64] on input "[PERSON_NAME]" at bounding box center [168, 68] width 129 height 20
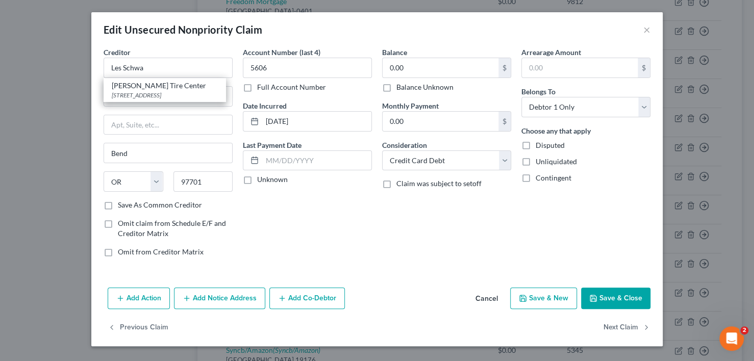
click at [150, 91] on div "[STREET_ADDRESS]" at bounding box center [165, 95] width 106 height 9
type input "[PERSON_NAME] Tire Center"
type input "Po Box 5350"
type input "97708"
click at [635, 297] on button "Save & Close" at bounding box center [615, 298] width 69 height 21
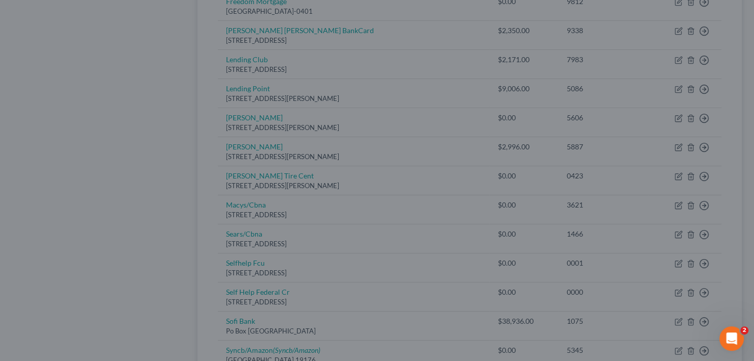
type input "0"
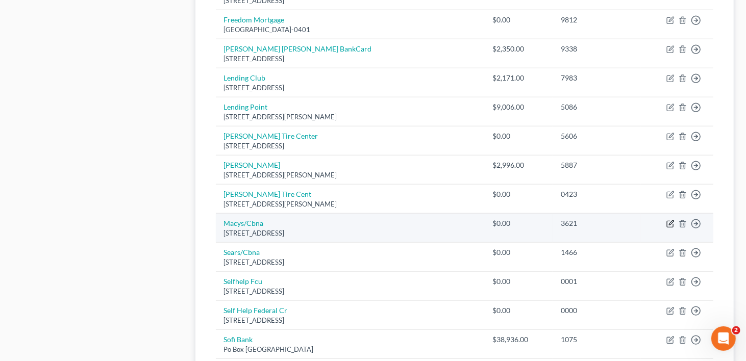
click at [669, 220] on icon "button" at bounding box center [670, 224] width 8 height 8
select select "43"
select select "2"
select select "0"
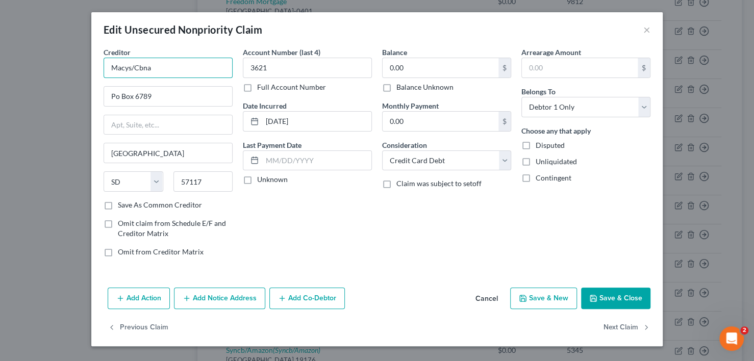
click at [173, 68] on input "Macys/Cbna" at bounding box center [168, 68] width 129 height 20
type input "M"
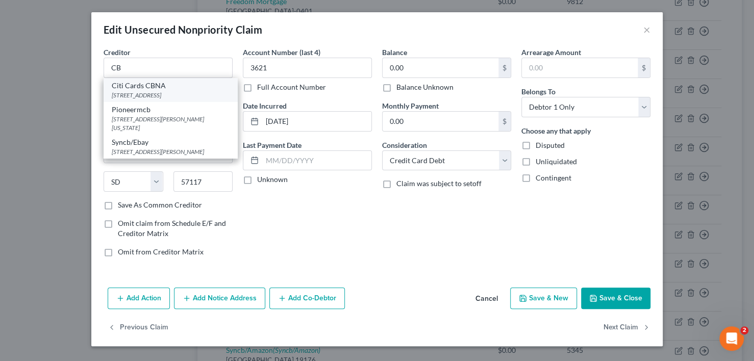
click at [181, 91] on div "[STREET_ADDRESS]" at bounding box center [171, 95] width 118 height 9
type input "Citi Cards CBNA"
type input "[STREET_ADDRESS]"
type input "57108"
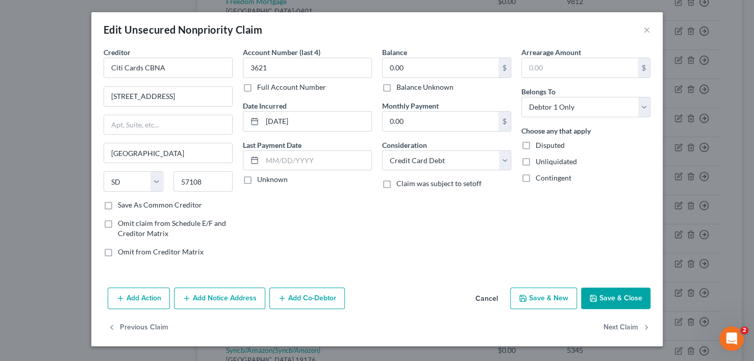
click at [623, 301] on button "Save & Close" at bounding box center [615, 298] width 69 height 21
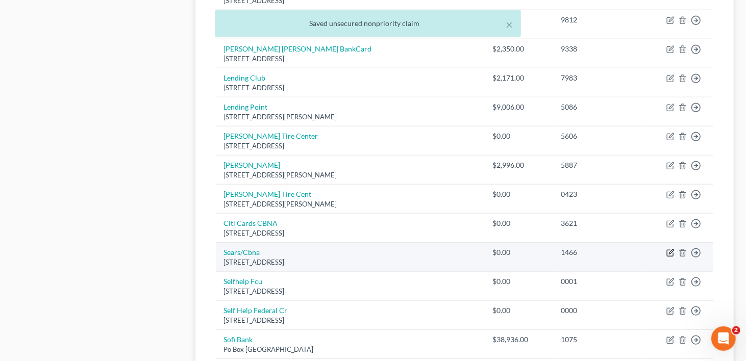
click at [673, 249] on icon "button" at bounding box center [671, 251] width 5 height 5
select select "43"
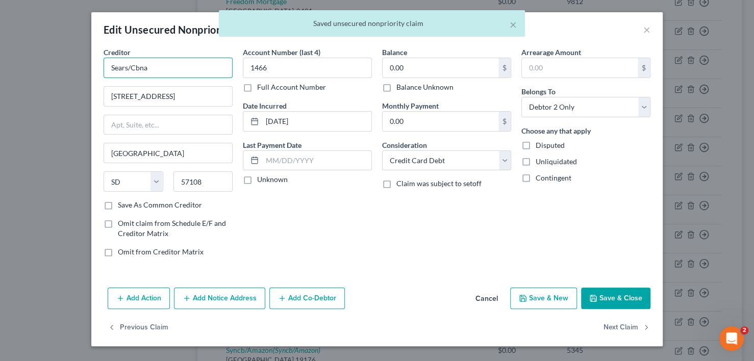
drag, startPoint x: 166, startPoint y: 67, endPoint x: 63, endPoint y: 76, distance: 103.9
click at [63, 76] on div "Edit Unsecured Nonpriority Claim × Creditor * Sears/Cbna 5800 [GEOGRAPHIC_DATA]…" at bounding box center [377, 180] width 754 height 361
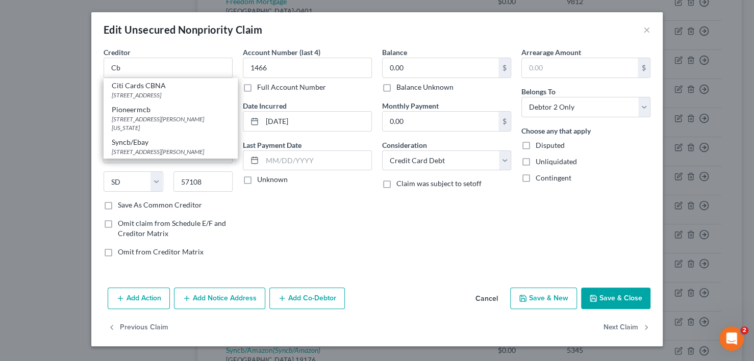
click at [181, 91] on div "[STREET_ADDRESS]" at bounding box center [171, 95] width 118 height 9
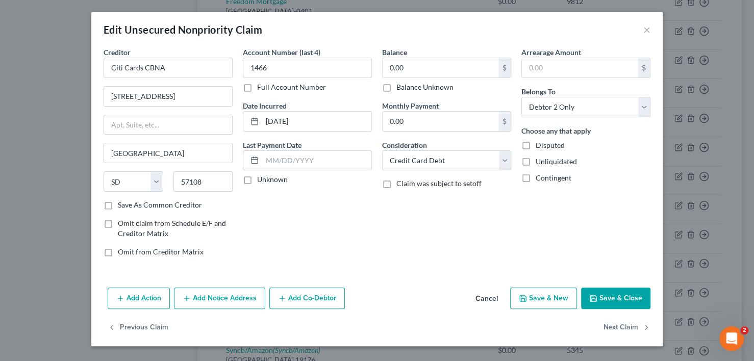
click at [617, 292] on button "Save & Close" at bounding box center [615, 298] width 69 height 21
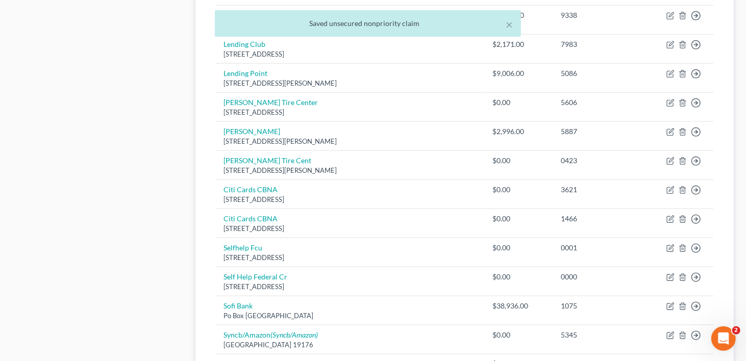
scroll to position [714, 0]
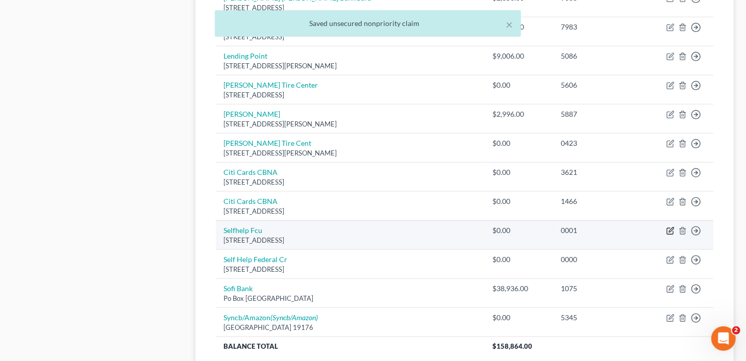
click at [672, 227] on icon "button" at bounding box center [670, 231] width 8 height 8
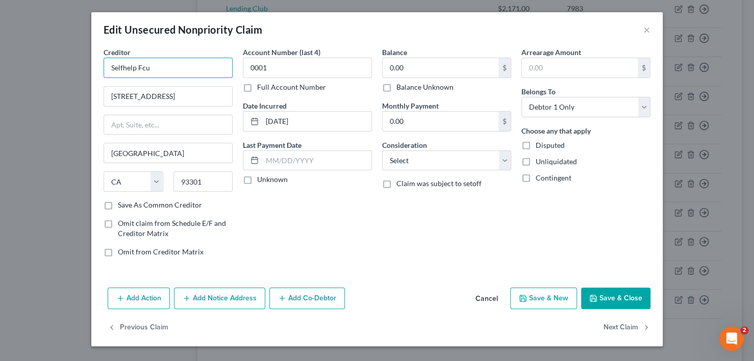
drag, startPoint x: 110, startPoint y: 66, endPoint x: 148, endPoint y: 67, distance: 38.3
click at [148, 67] on input "Selfhelp Fcu" at bounding box center [168, 68] width 129 height 20
click at [183, 74] on input "Selfhelp Fcu" at bounding box center [168, 68] width 129 height 20
click at [137, 67] on input "Selfhelp Credit Union" at bounding box center [168, 68] width 129 height 20
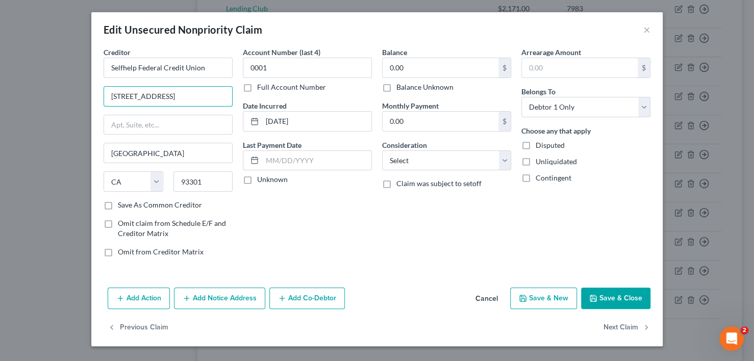
drag, startPoint x: 159, startPoint y: 94, endPoint x: 97, endPoint y: 93, distance: 62.2
click at [97, 95] on div "Creditor * Selfhelp Federal Credit Union [GEOGRAPHIC_DATA] [US_STATE][GEOGRAPHI…" at bounding box center [376, 165] width 571 height 237
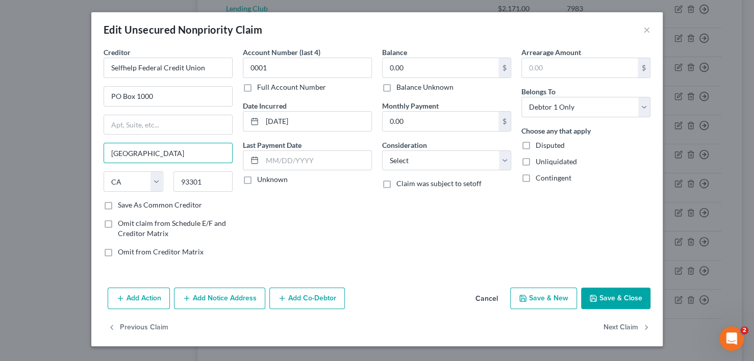
drag, startPoint x: 146, startPoint y: 152, endPoint x: 70, endPoint y: 155, distance: 76.0
click at [68, 155] on div "Edit Unsecured Nonpriority Claim × Creditor * Selfhelp Federal Credit Union [GE…" at bounding box center [377, 180] width 754 height 361
click at [118, 205] on label "Save As Common Creditor" at bounding box center [160, 205] width 84 height 10
click at [122, 205] on input "Save As Common Creditor" at bounding box center [125, 203] width 7 height 7
click at [627, 299] on button "Save & Close" at bounding box center [615, 298] width 69 height 21
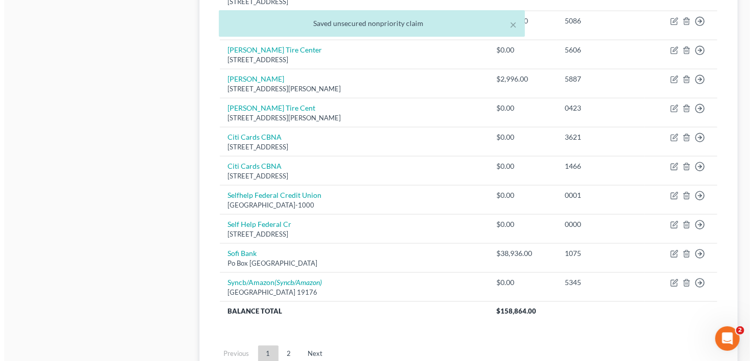
scroll to position [812, 0]
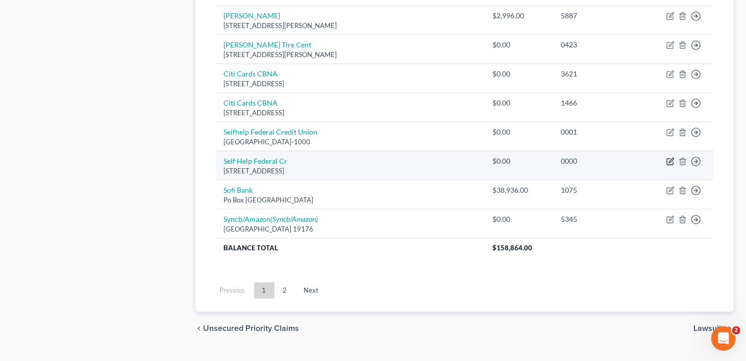
click at [669, 158] on icon "button" at bounding box center [670, 162] width 8 height 8
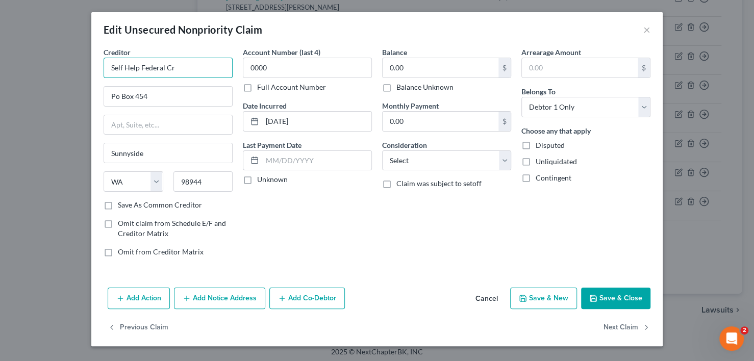
click at [187, 67] on input "Self Help Federal Cr" at bounding box center [168, 68] width 129 height 20
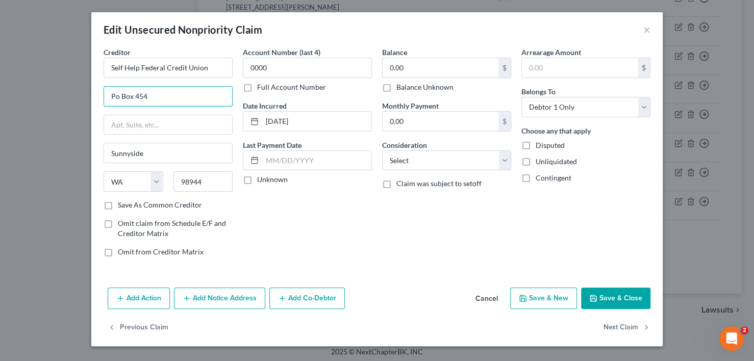
drag, startPoint x: 155, startPoint y: 94, endPoint x: 94, endPoint y: 94, distance: 60.2
click at [94, 94] on div "Creditor * Self Help Federal Credit Union Po Box 454 [GEOGRAPHIC_DATA] [US_STAT…" at bounding box center [376, 165] width 571 height 237
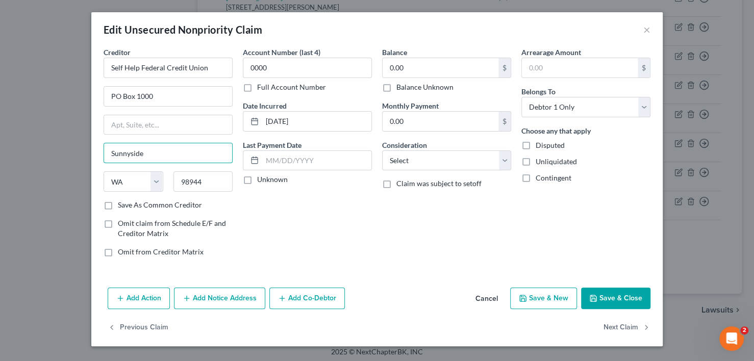
drag, startPoint x: 147, startPoint y: 156, endPoint x: 87, endPoint y: 169, distance: 61.2
click at [87, 169] on div "Edit Unsecured Nonpriority Claim × Creditor * Self Help Federal Credit Union PO…" at bounding box center [377, 180] width 754 height 361
click at [610, 295] on button "Save & Close" at bounding box center [615, 298] width 69 height 21
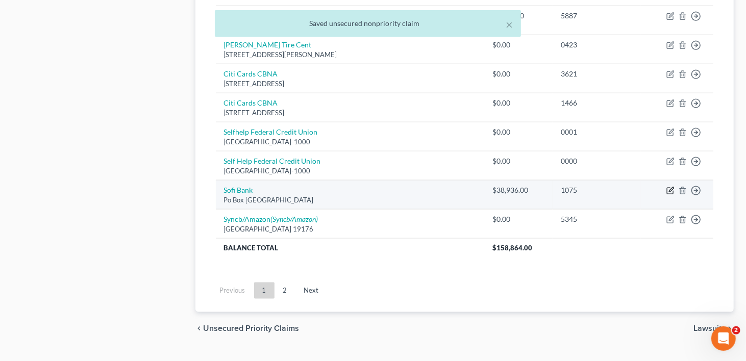
click at [667, 188] on icon "button" at bounding box center [670, 191] width 6 height 6
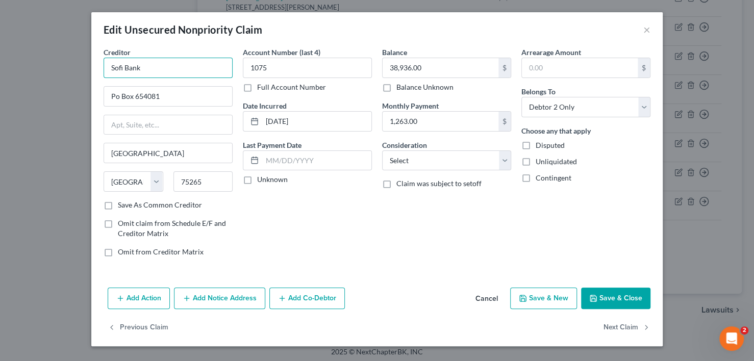
click at [174, 63] on input "Sofi Bank" at bounding box center [168, 68] width 129 height 20
click at [486, 299] on button "Cancel" at bounding box center [486, 299] width 39 height 20
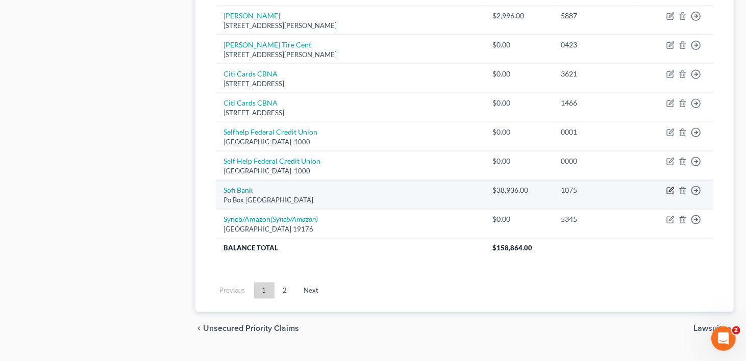
click at [670, 187] on icon "button" at bounding box center [670, 191] width 8 height 8
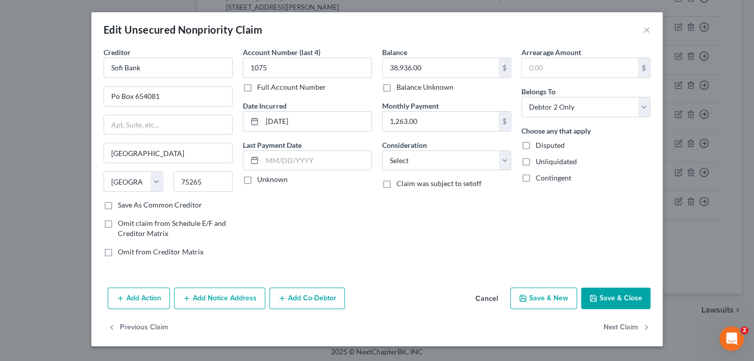
click at [620, 301] on button "Save & Close" at bounding box center [615, 298] width 69 height 21
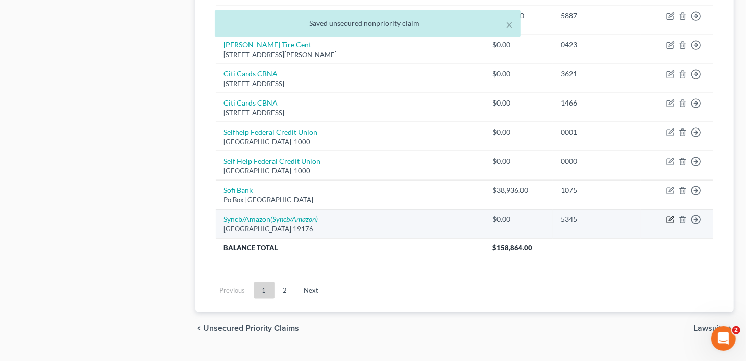
click at [671, 216] on icon "button" at bounding box center [670, 220] width 8 height 8
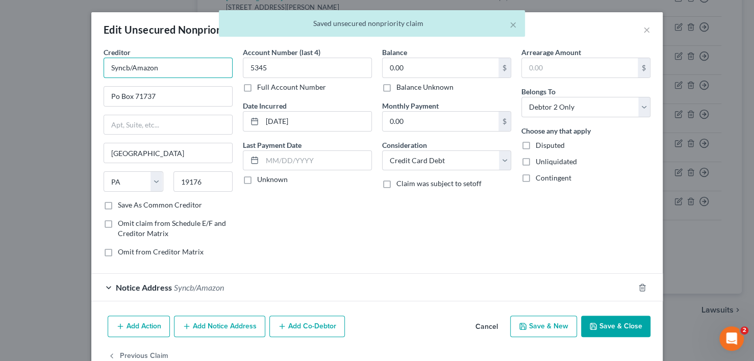
click at [174, 69] on input "Syncb/Amazon" at bounding box center [168, 68] width 129 height 20
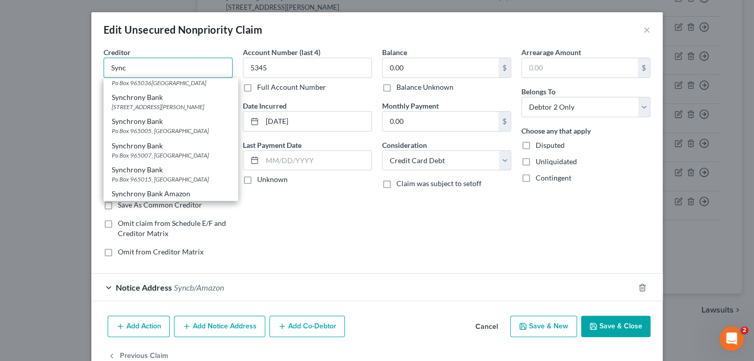
scroll to position [102, 0]
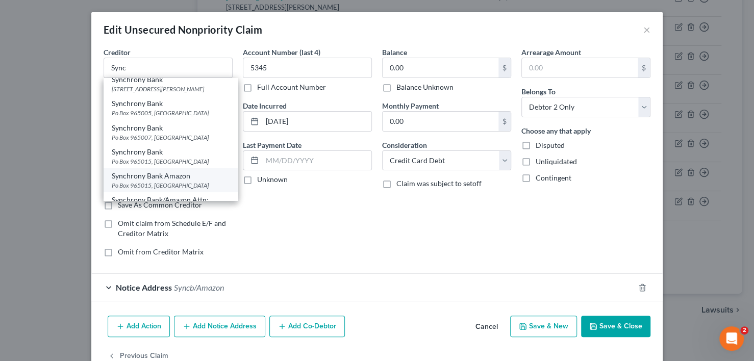
click at [141, 181] on div "Synchrony Bank Amazon" at bounding box center [171, 176] width 118 height 10
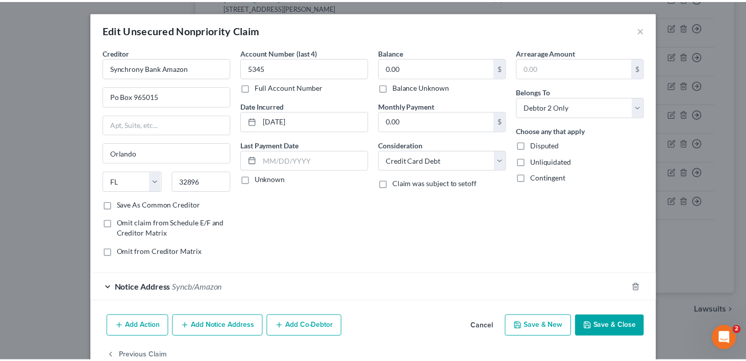
scroll to position [0, 0]
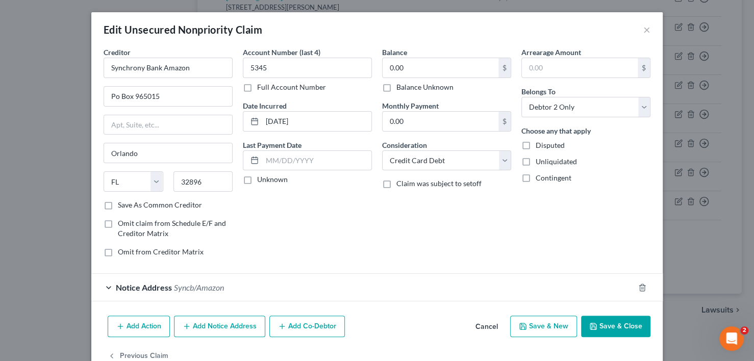
click at [632, 328] on button "Save & Close" at bounding box center [615, 326] width 69 height 21
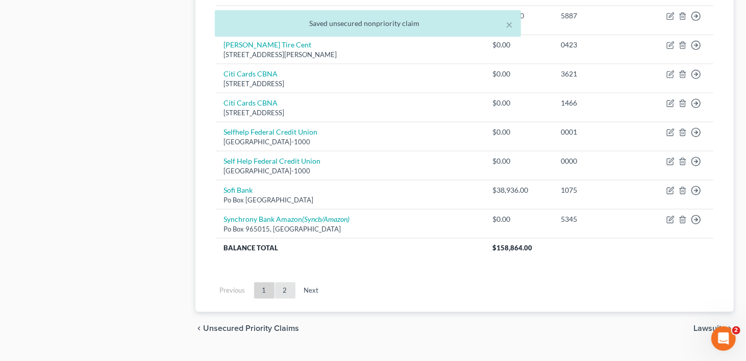
click at [289, 283] on link "2" at bounding box center [285, 291] width 20 height 16
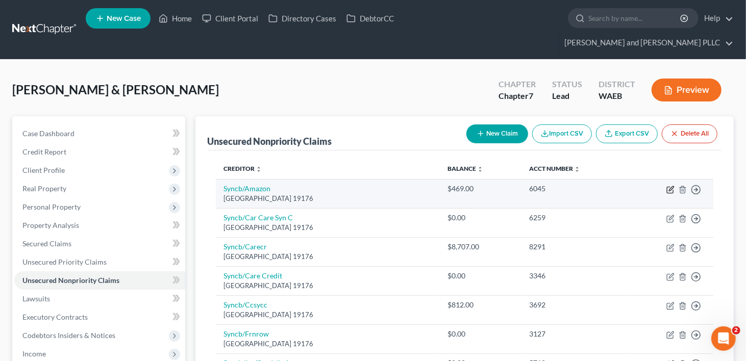
click at [670, 186] on icon "button" at bounding box center [671, 188] width 5 height 5
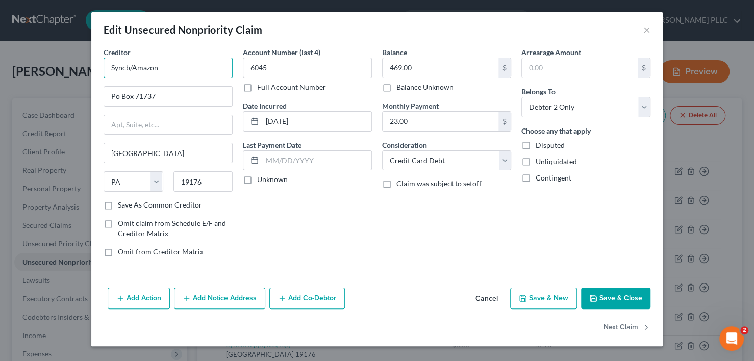
click at [182, 68] on input "Syncb/Amazon" at bounding box center [168, 68] width 129 height 20
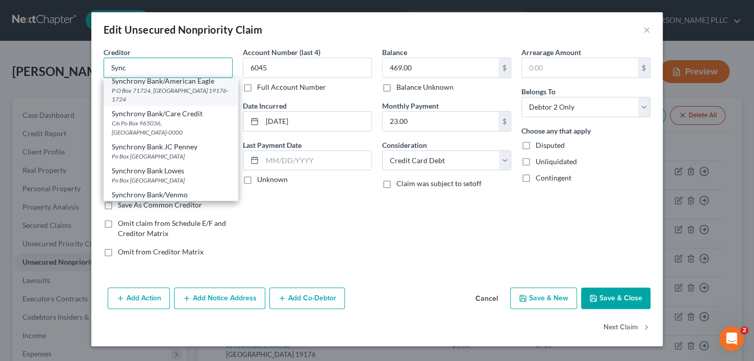
scroll to position [204, 0]
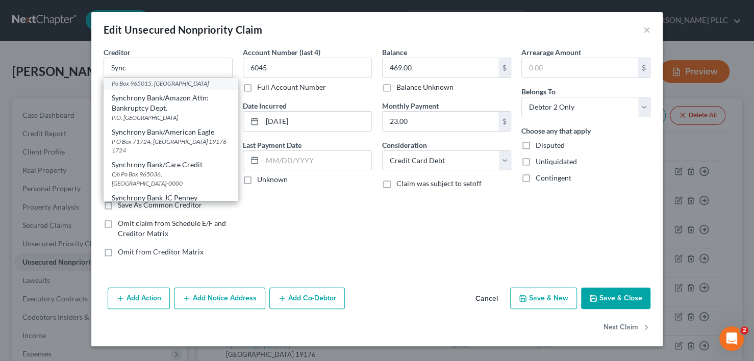
click at [174, 88] on div "Po Box 965015, [GEOGRAPHIC_DATA]" at bounding box center [171, 83] width 118 height 9
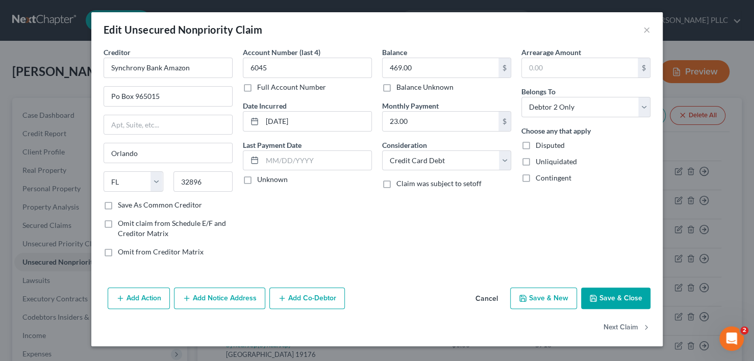
scroll to position [0, 0]
click at [608, 295] on button "Save & Close" at bounding box center [615, 298] width 69 height 21
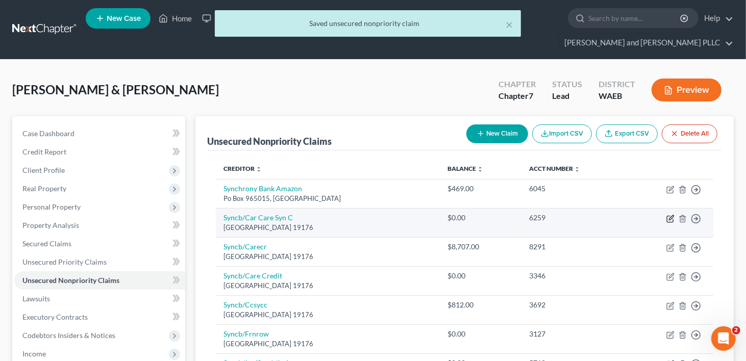
click at [671, 215] on icon "button" at bounding box center [670, 219] width 8 height 8
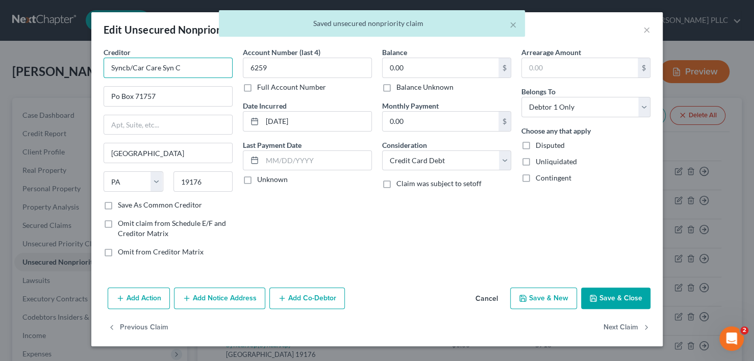
click at [185, 64] on input "Syncb/Car Care Syn C" at bounding box center [168, 68] width 129 height 20
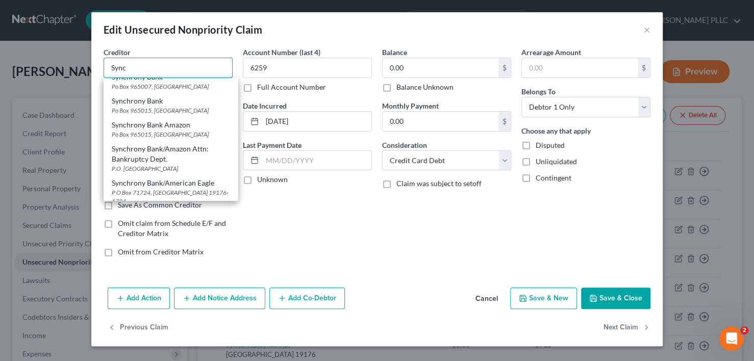
scroll to position [204, 0]
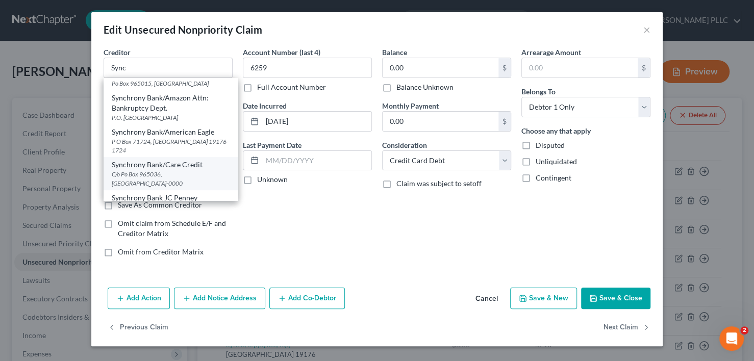
click at [171, 170] on div "Synchrony Bank/Care Credit" at bounding box center [171, 165] width 118 height 10
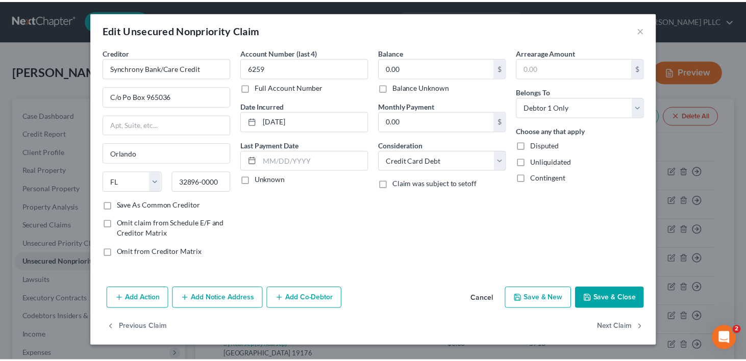
scroll to position [0, 0]
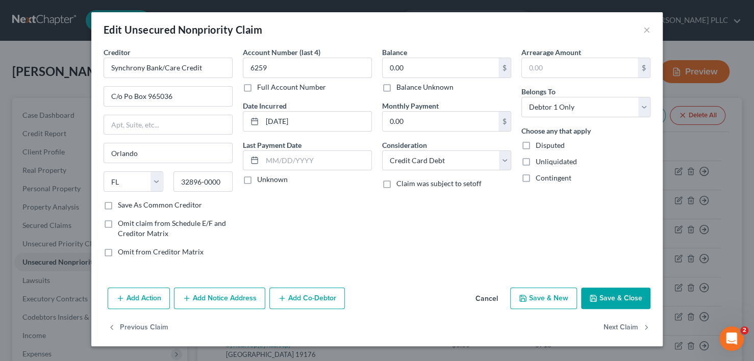
click at [622, 296] on button "Save & Close" at bounding box center [615, 298] width 69 height 21
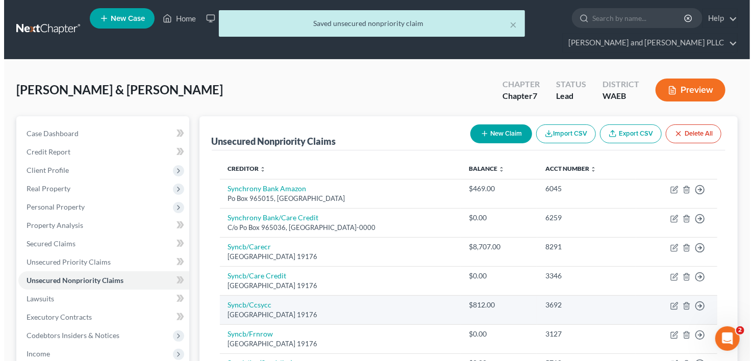
scroll to position [102, 0]
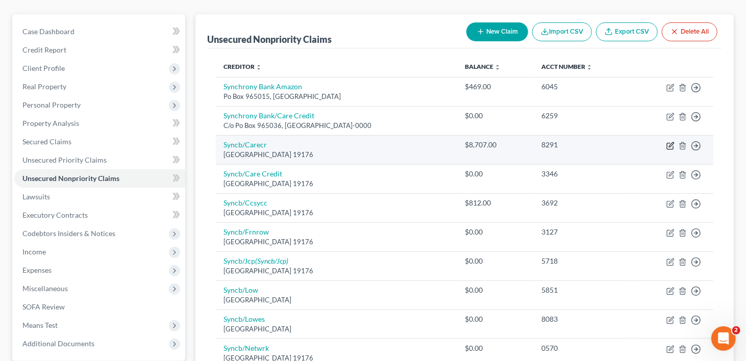
click at [670, 142] on icon "button" at bounding box center [671, 144] width 5 height 5
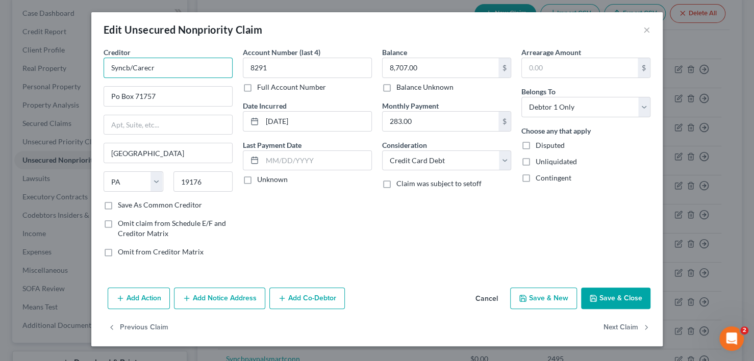
click at [181, 71] on input "Syncb/Carecr" at bounding box center [168, 68] width 129 height 20
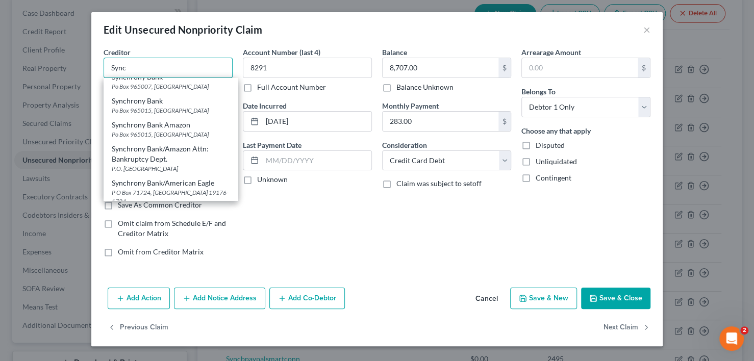
scroll to position [204, 0]
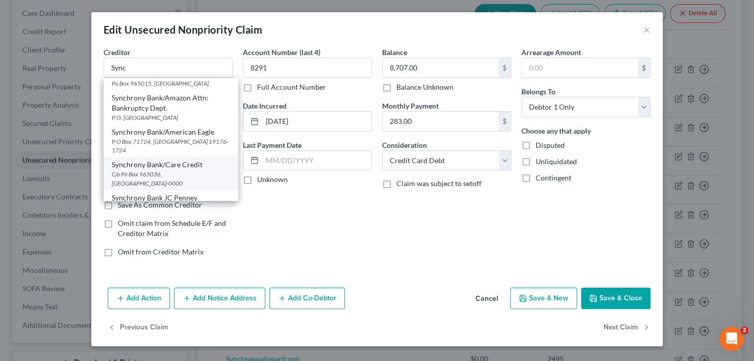
click at [198, 180] on div "C/o Po Box 965036, [GEOGRAPHIC_DATA]-0000" at bounding box center [171, 178] width 118 height 17
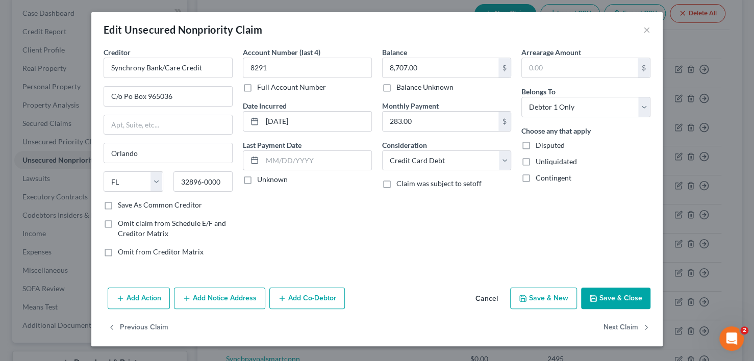
scroll to position [0, 0]
click at [633, 299] on button "Save & Close" at bounding box center [615, 298] width 69 height 21
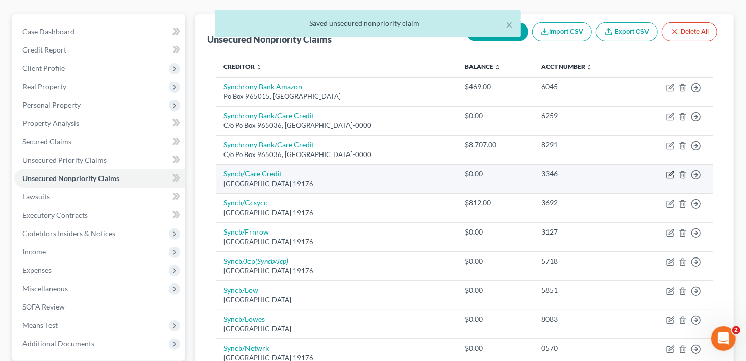
click at [671, 171] on icon "button" at bounding box center [670, 175] width 8 height 8
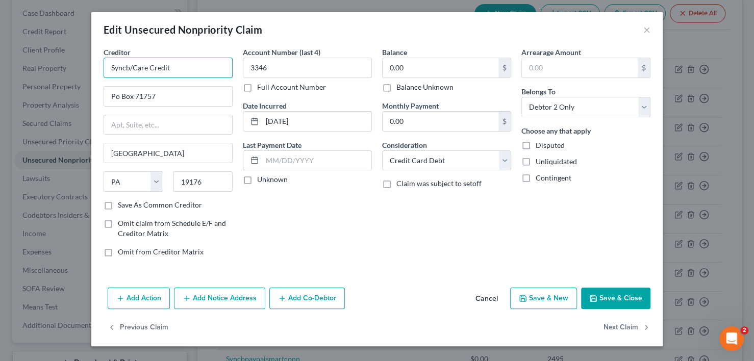
click at [196, 65] on input "Syncb/Care Credit" at bounding box center [168, 68] width 129 height 20
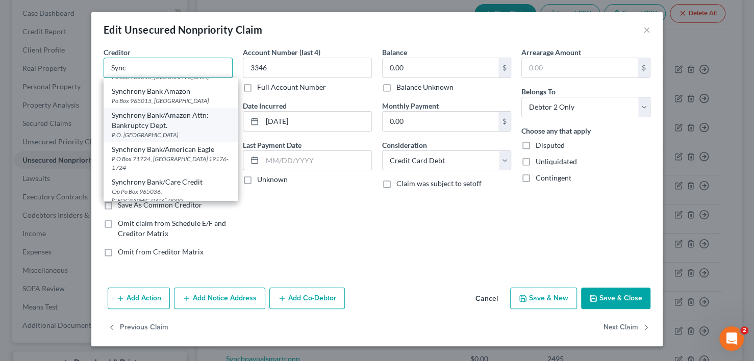
scroll to position [204, 0]
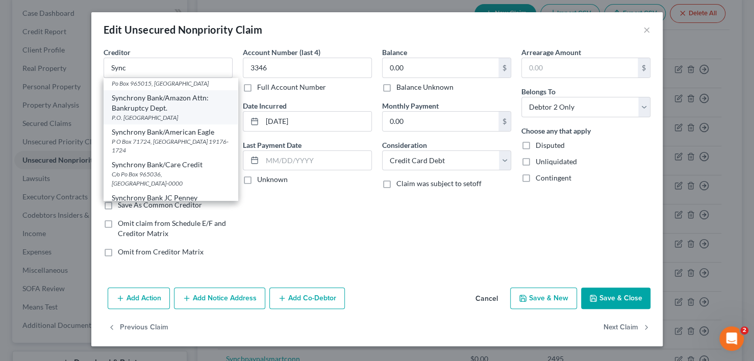
click at [206, 170] on div "Synchrony Bank/Care Credit" at bounding box center [171, 165] width 118 height 10
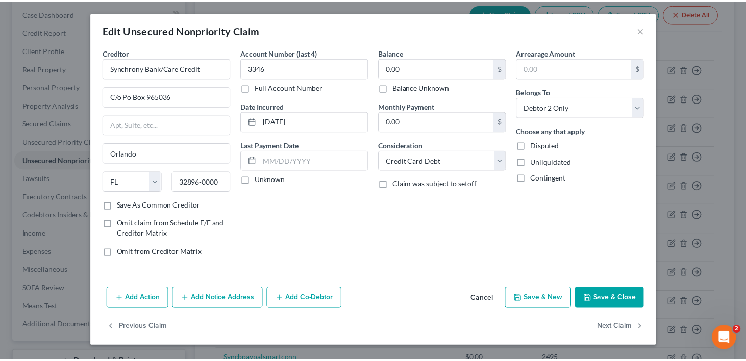
scroll to position [0, 0]
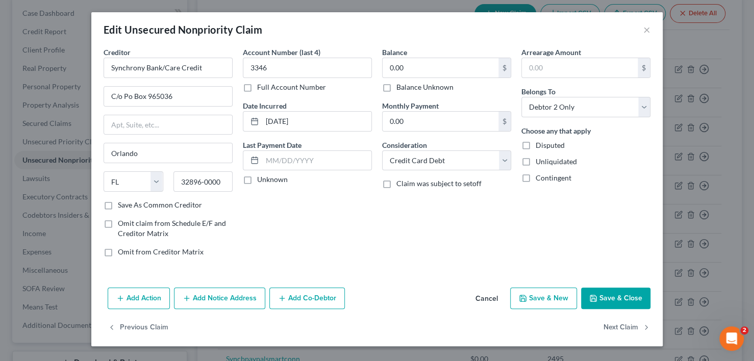
click at [596, 288] on button "Save & Close" at bounding box center [615, 298] width 69 height 21
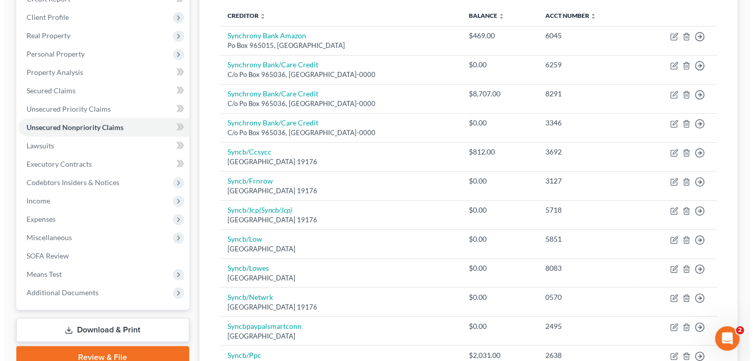
scroll to position [153, 0]
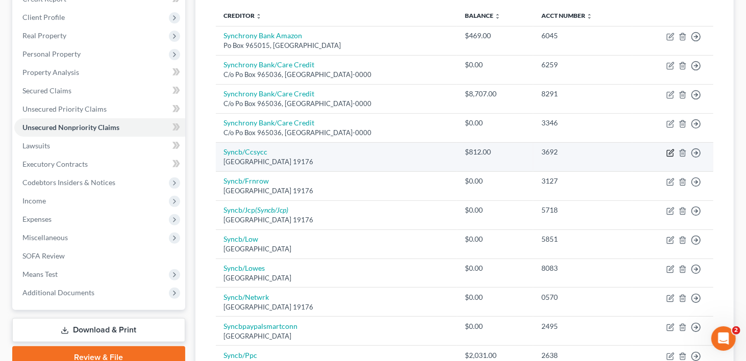
click at [671, 149] on icon "button" at bounding box center [670, 153] width 8 height 8
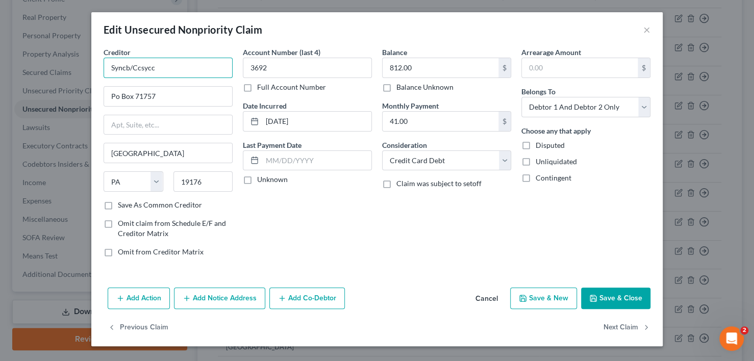
click at [175, 72] on input "Syncb/Ccsycc" at bounding box center [168, 68] width 129 height 20
drag, startPoint x: 109, startPoint y: 68, endPoint x: 158, endPoint y: 69, distance: 48.5
click at [158, 69] on input "Syncb/Ccsycc" at bounding box center [168, 68] width 129 height 20
click at [166, 66] on input "Syncb/Ccsycc" at bounding box center [168, 68] width 129 height 20
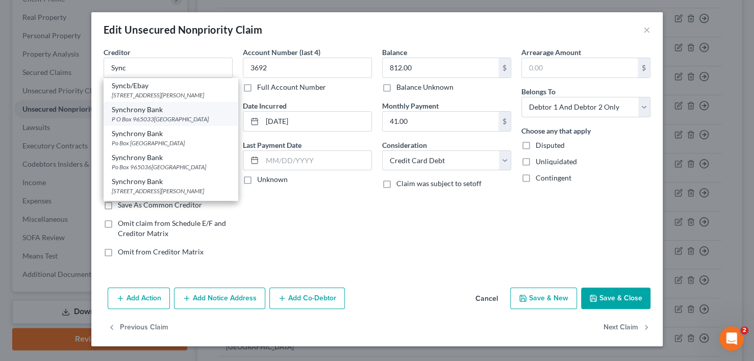
click at [165, 115] on div "Synchrony Bank" at bounding box center [171, 110] width 118 height 10
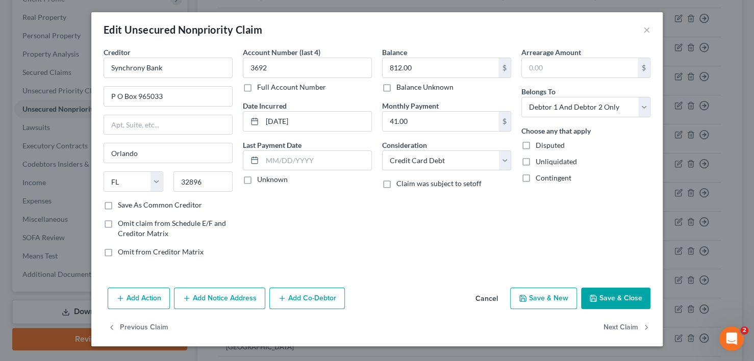
click at [614, 298] on button "Save & Close" at bounding box center [615, 298] width 69 height 21
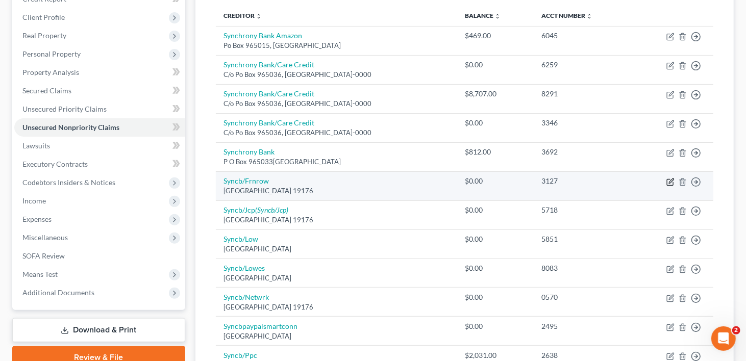
click at [671, 178] on icon "button" at bounding box center [671, 180] width 5 height 5
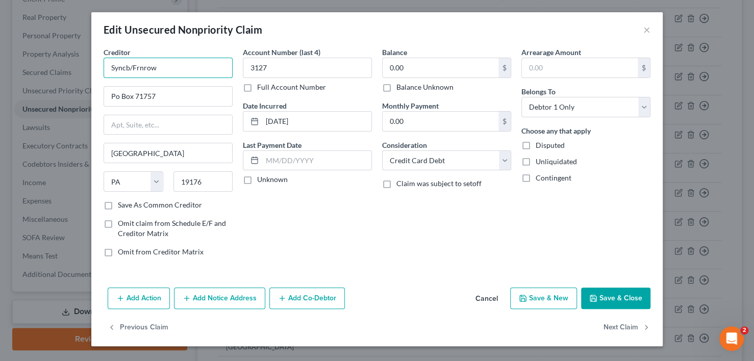
click at [180, 72] on input "Syncb/Frnrow" at bounding box center [168, 68] width 129 height 20
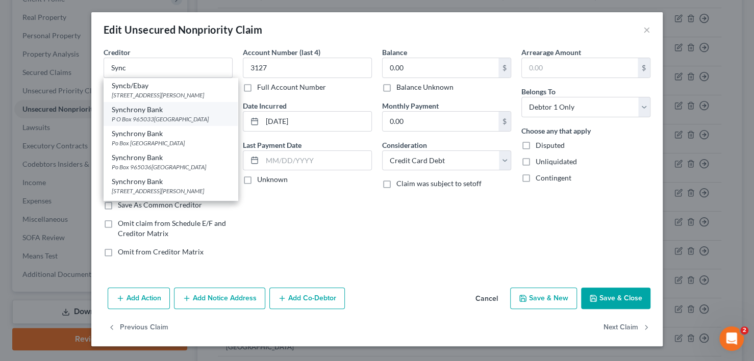
click at [151, 115] on div "Synchrony Bank" at bounding box center [171, 110] width 118 height 10
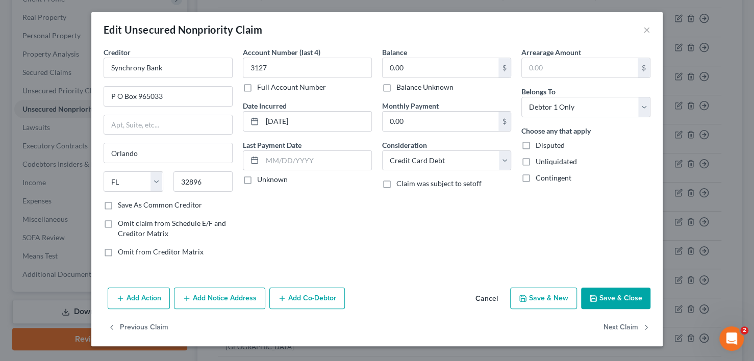
click at [616, 299] on button "Save & Close" at bounding box center [615, 298] width 69 height 21
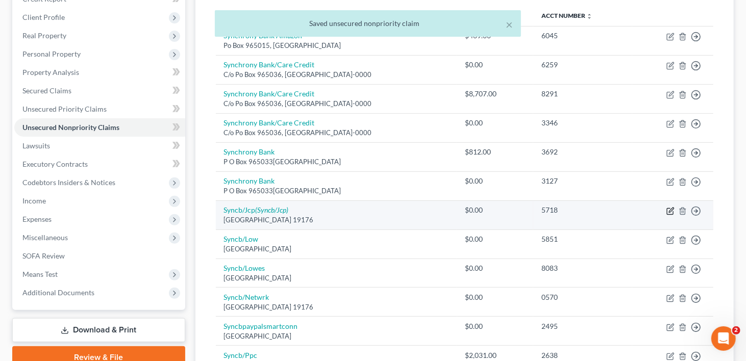
click at [671, 207] on icon "button" at bounding box center [670, 211] width 8 height 8
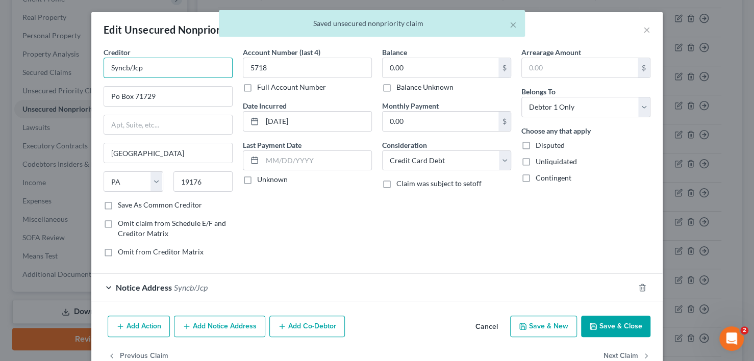
click at [164, 63] on input "Syncb/Jcp" at bounding box center [168, 68] width 129 height 20
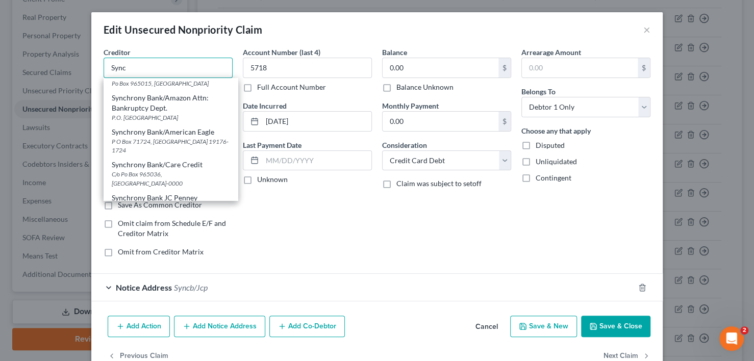
scroll to position [255, 0]
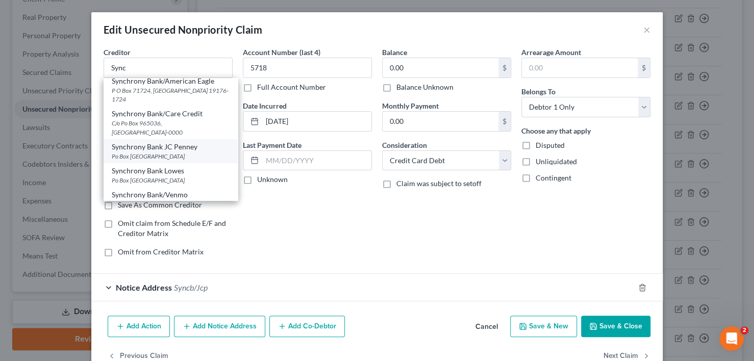
click at [145, 152] on div "Synchrony Bank JC Penney" at bounding box center [171, 147] width 118 height 10
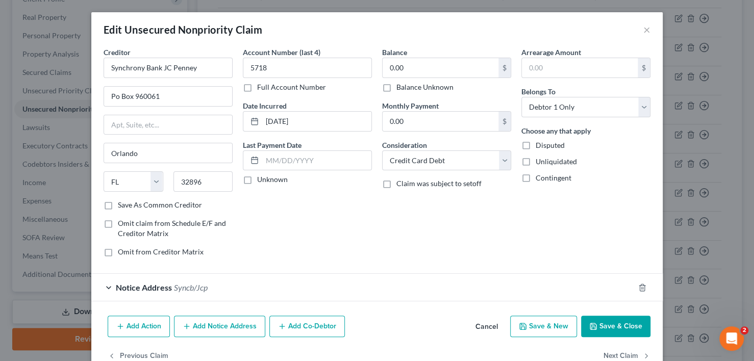
scroll to position [0, 0]
click at [633, 328] on button "Save & Close" at bounding box center [615, 326] width 69 height 21
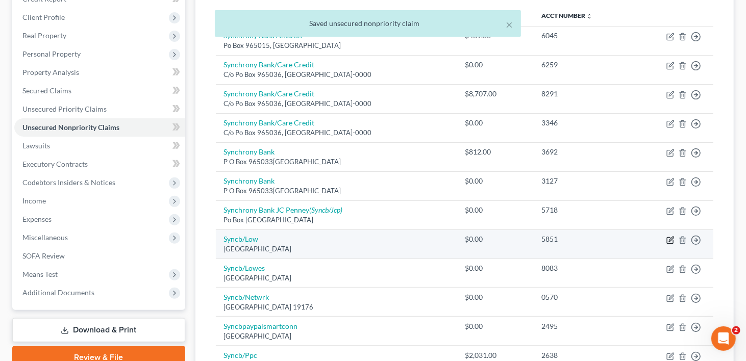
click at [669, 237] on icon "button" at bounding box center [671, 239] width 5 height 5
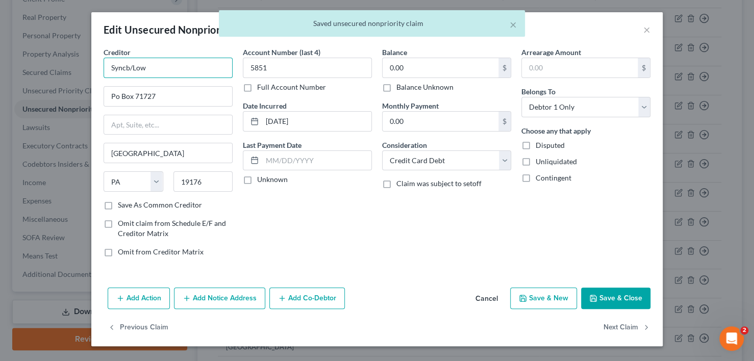
click at [161, 63] on input "Syncb/Low" at bounding box center [168, 68] width 129 height 20
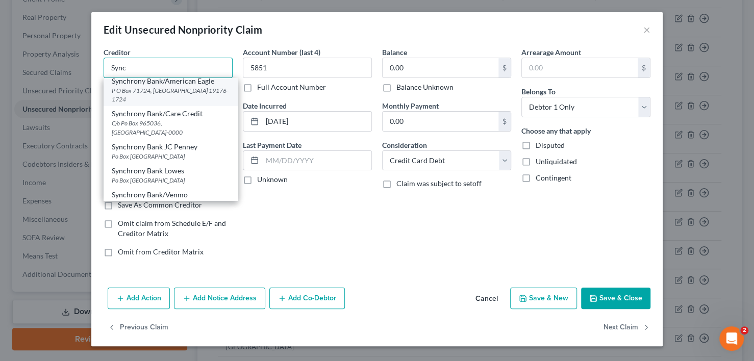
scroll to position [306, 0]
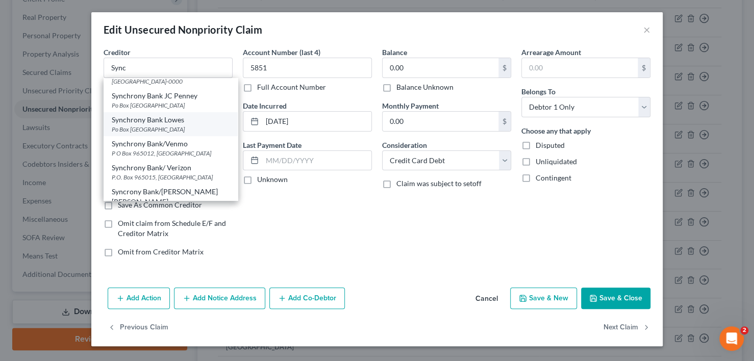
click at [133, 125] on div "Synchrony Bank Lowes" at bounding box center [171, 120] width 118 height 10
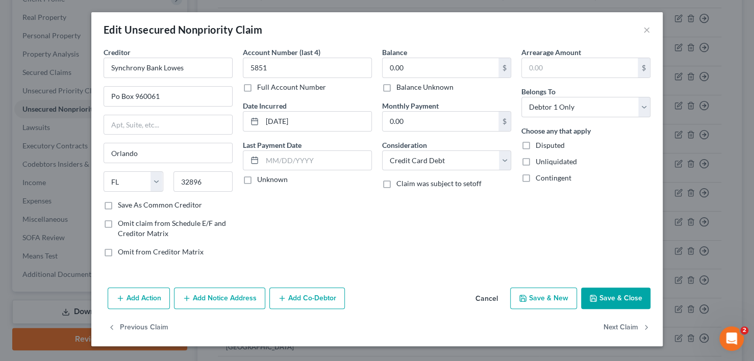
scroll to position [0, 0]
click at [632, 300] on button "Save & Close" at bounding box center [615, 298] width 69 height 21
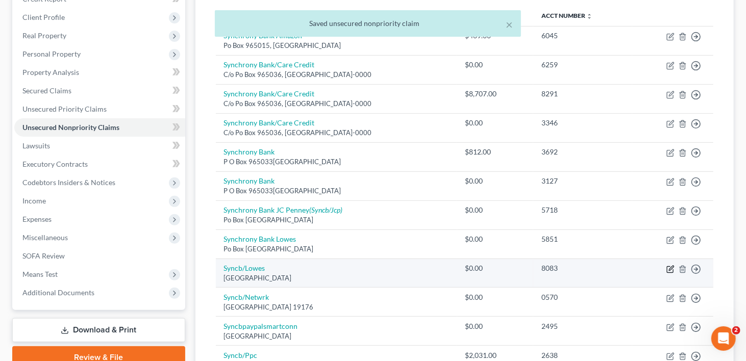
click at [671, 266] on icon "button" at bounding box center [671, 268] width 5 height 5
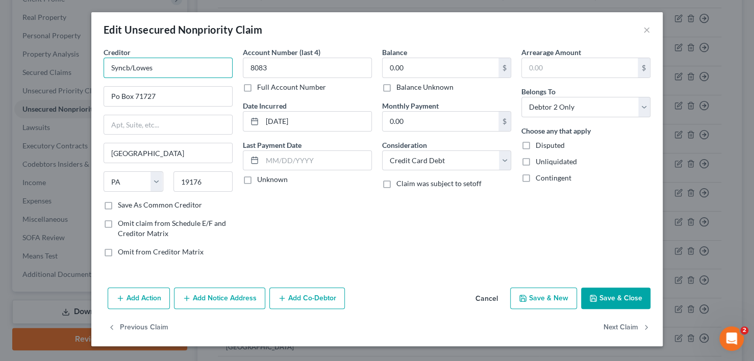
click at [178, 63] on input "Syncb/Lowes" at bounding box center [168, 68] width 129 height 20
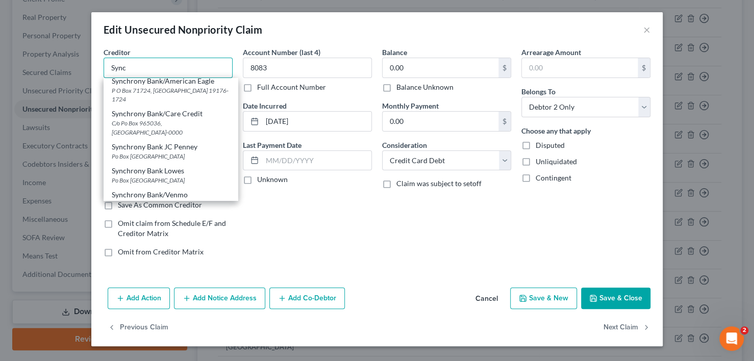
scroll to position [306, 0]
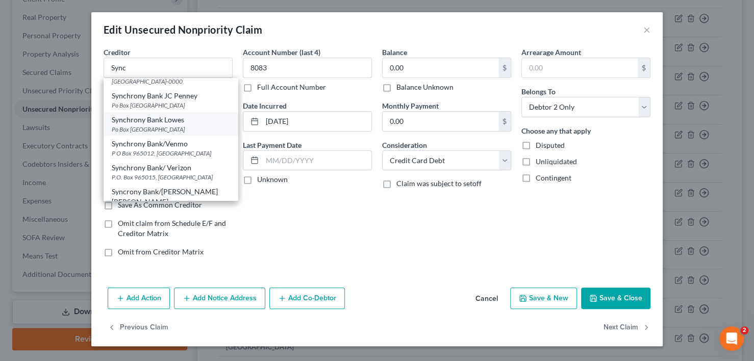
click at [149, 125] on div "Synchrony Bank Lowes" at bounding box center [171, 120] width 118 height 10
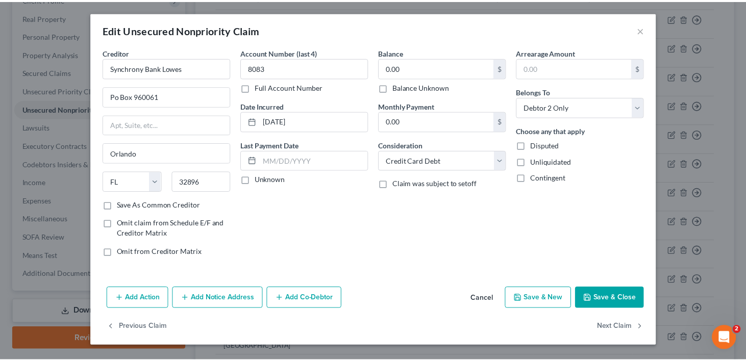
scroll to position [0, 0]
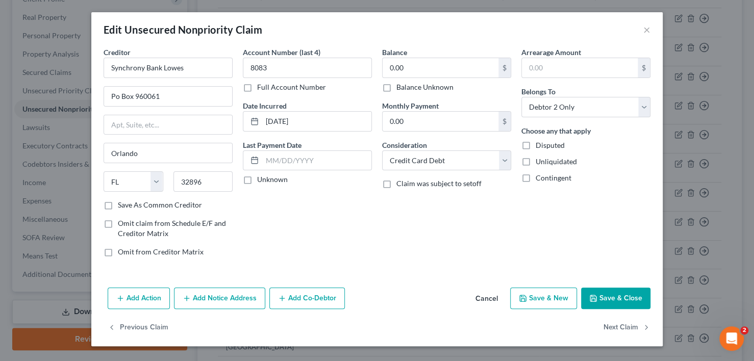
click at [607, 293] on button "Save & Close" at bounding box center [615, 298] width 69 height 21
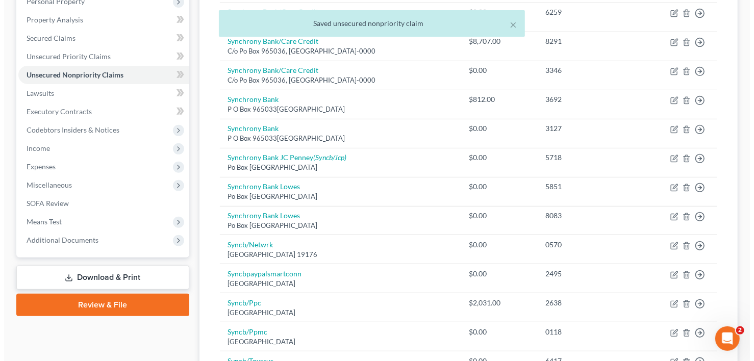
scroll to position [255, 0]
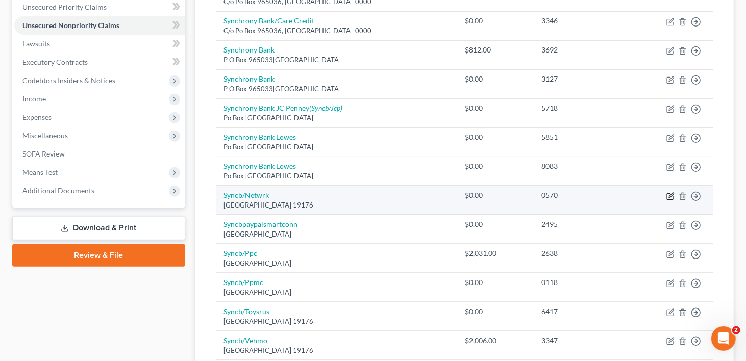
click at [669, 193] on icon "button" at bounding box center [671, 195] width 5 height 5
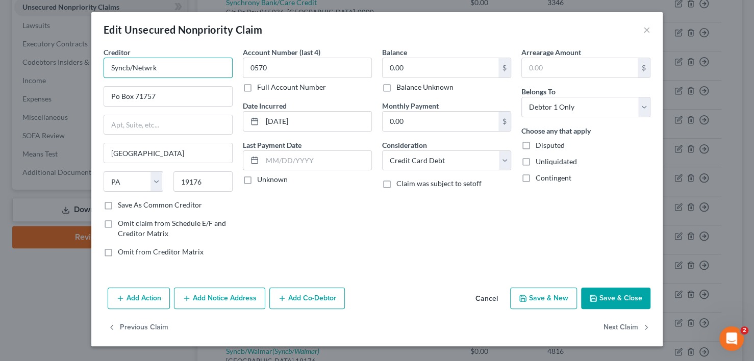
click at [165, 66] on input "Syncb/Netwrk" at bounding box center [168, 68] width 129 height 20
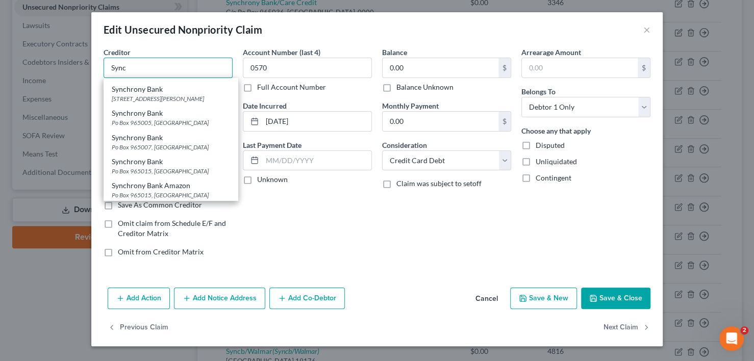
scroll to position [59, 0]
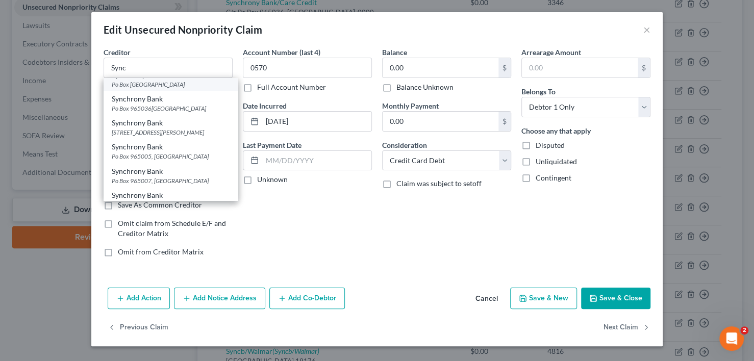
click at [143, 80] on div "Synchrony Bank" at bounding box center [171, 75] width 118 height 10
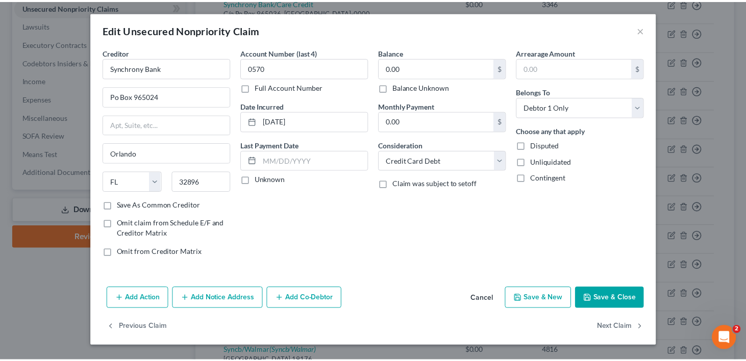
scroll to position [0, 0]
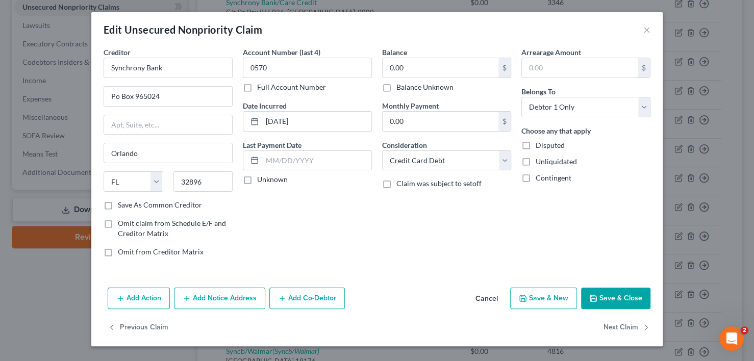
click at [622, 298] on button "Save & Close" at bounding box center [615, 298] width 69 height 21
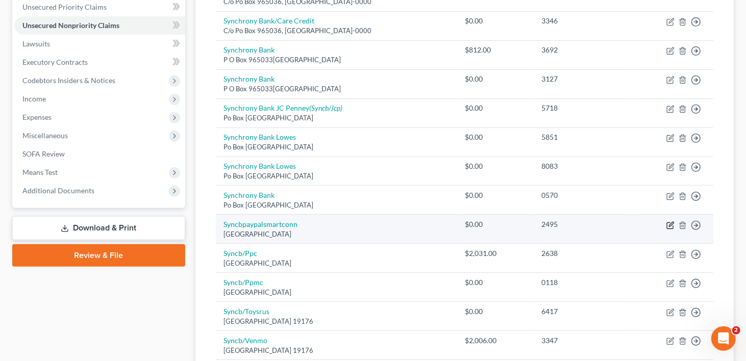
click at [670, 221] on icon "button" at bounding box center [670, 225] width 8 height 8
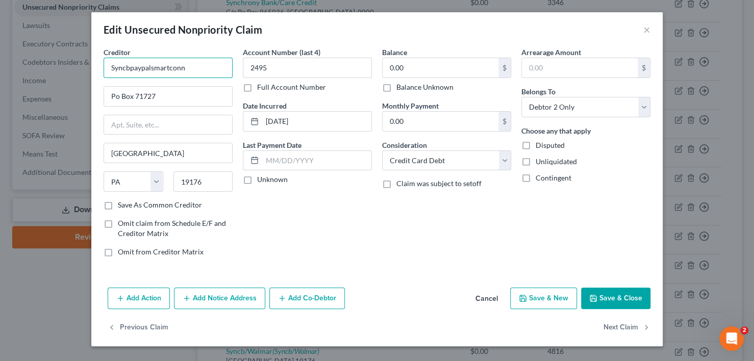
click at [188, 70] on input "Syncbpaypalsmartconn" at bounding box center [168, 68] width 129 height 20
click at [166, 93] on input "Po Box 71727" at bounding box center [168, 96] width 128 height 19
click at [209, 180] on input "19176" at bounding box center [203, 181] width 60 height 20
click at [118, 203] on label "Save As Common Creditor" at bounding box center [160, 205] width 84 height 10
click at [122, 203] on input "Save As Common Creditor" at bounding box center [125, 203] width 7 height 7
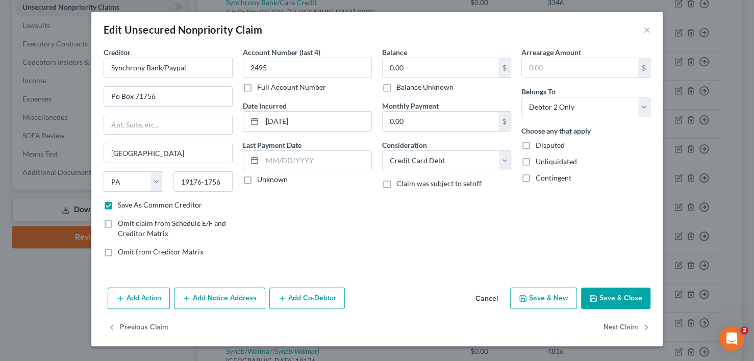
click at [626, 300] on button "Save & Close" at bounding box center [615, 298] width 69 height 21
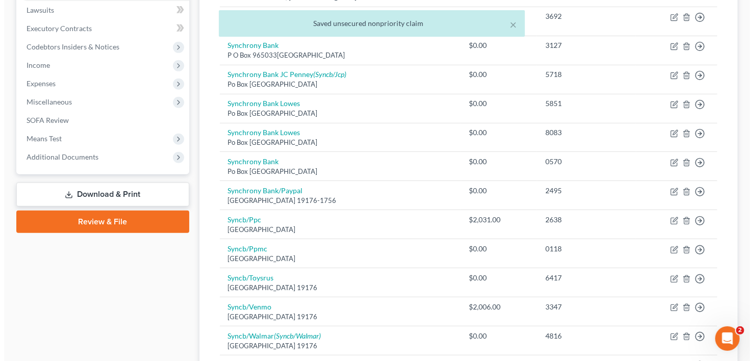
scroll to position [306, 0]
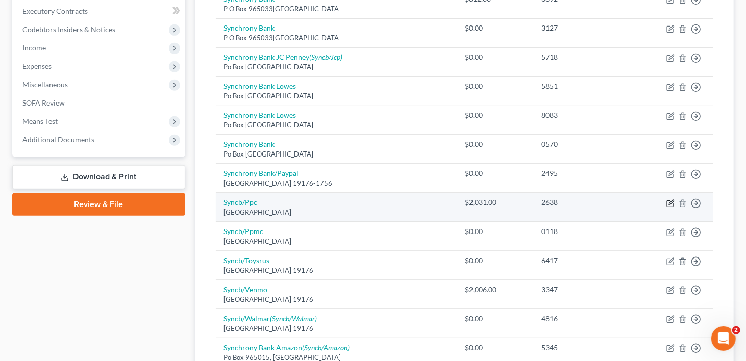
click at [671, 200] on icon "button" at bounding box center [671, 202] width 5 height 5
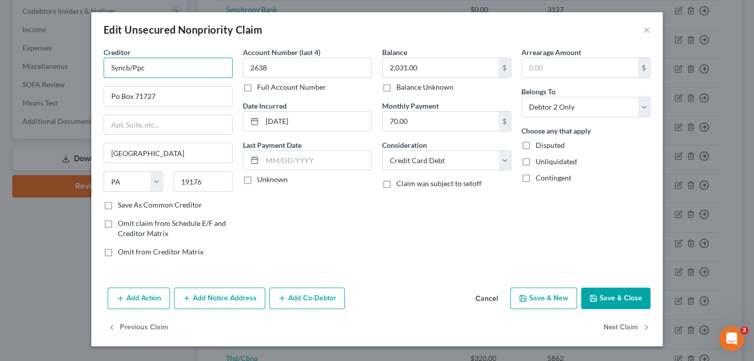
click at [180, 68] on input "Syncb/Ppc" at bounding box center [168, 68] width 129 height 20
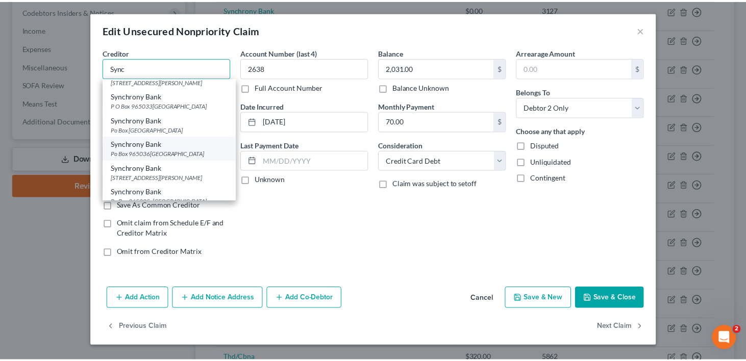
scroll to position [0, 0]
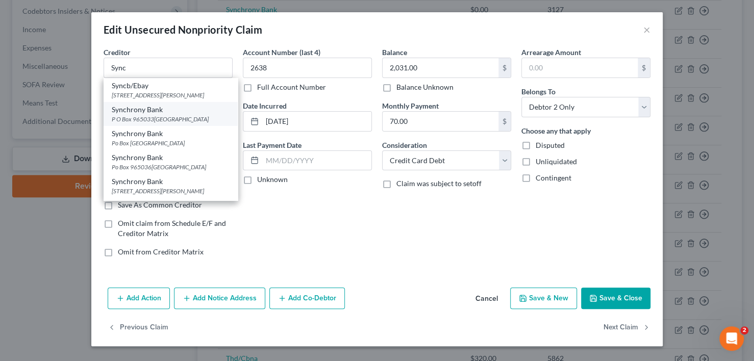
click at [148, 115] on div "Synchrony Bank" at bounding box center [171, 110] width 118 height 10
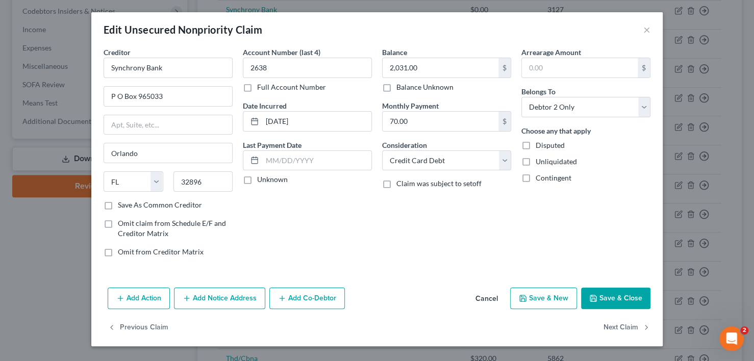
click at [615, 299] on button "Save & Close" at bounding box center [615, 298] width 69 height 21
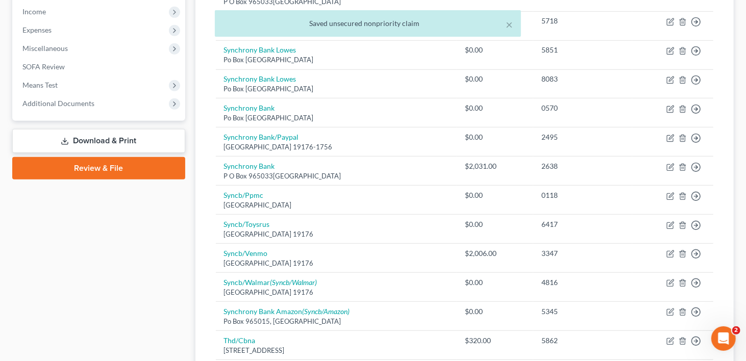
scroll to position [357, 0]
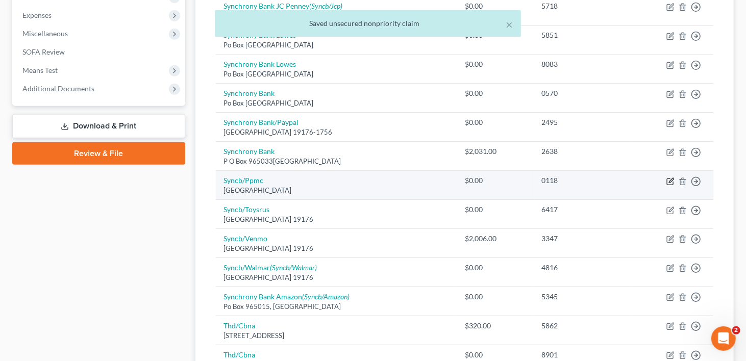
click at [670, 177] on icon "button" at bounding box center [670, 181] width 8 height 8
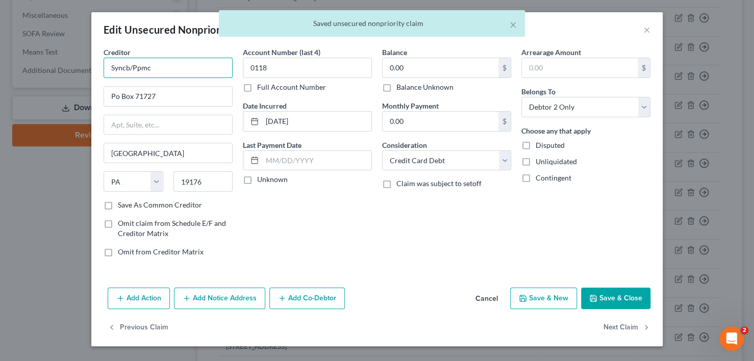
click at [151, 70] on input "Syncb/Ppmc" at bounding box center [168, 68] width 129 height 20
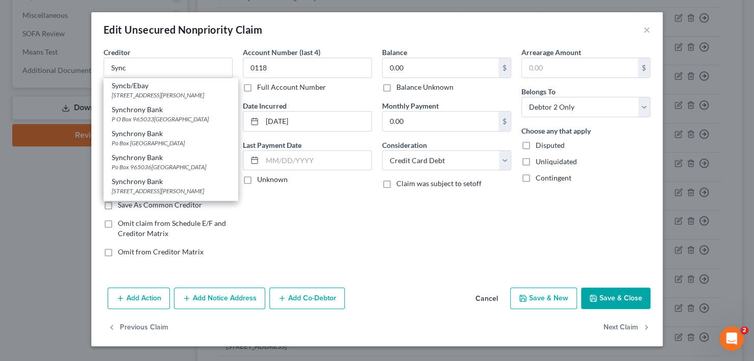
click at [343, 233] on div "Account Number (last 4) 0118 Full Account Number Date Incurred [DATE] Last Paym…" at bounding box center [307, 156] width 139 height 218
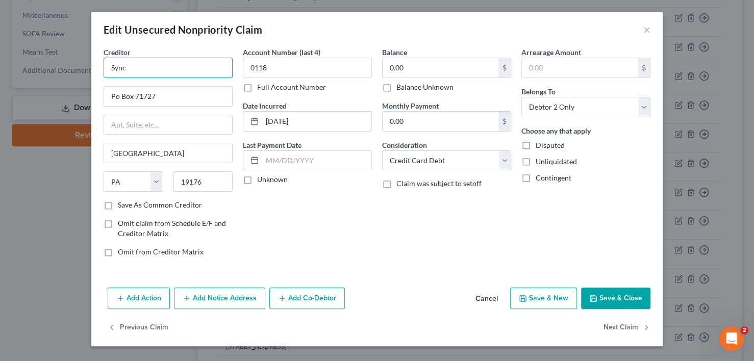
click at [157, 70] on input "Sync" at bounding box center [168, 68] width 129 height 20
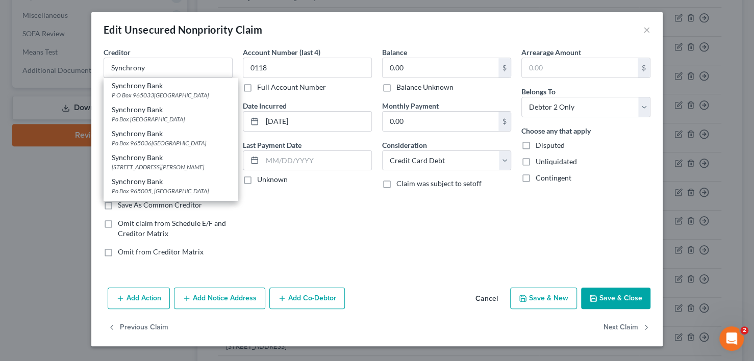
click at [619, 298] on button "Save & Close" at bounding box center [615, 298] width 69 height 21
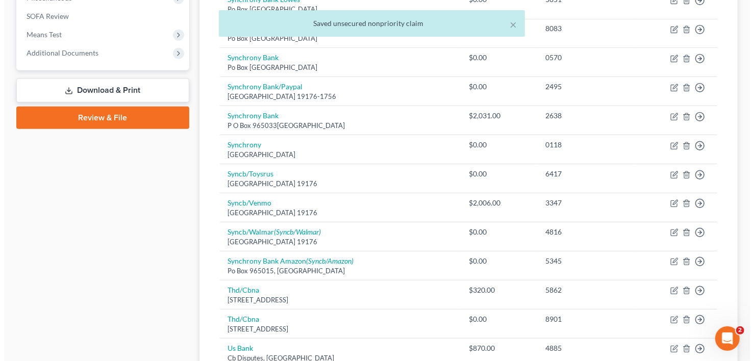
scroll to position [408, 0]
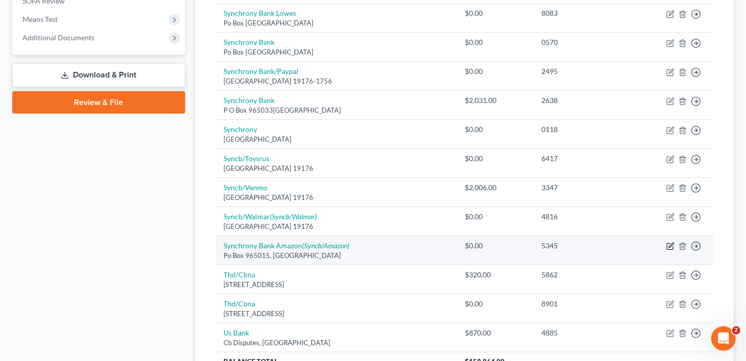
click at [668, 242] on icon "button" at bounding box center [670, 246] width 8 height 8
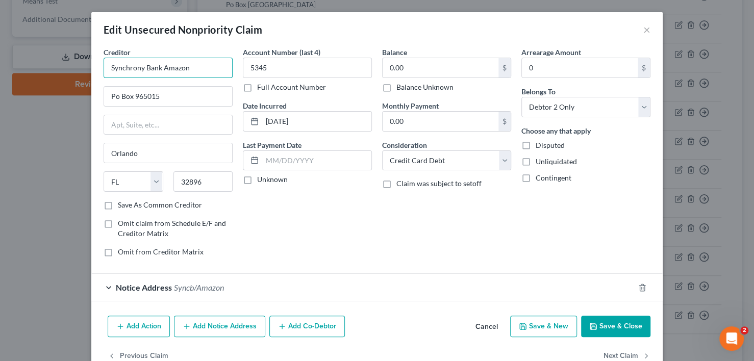
click at [215, 67] on input "Synchrony Bank Amazon" at bounding box center [168, 68] width 129 height 20
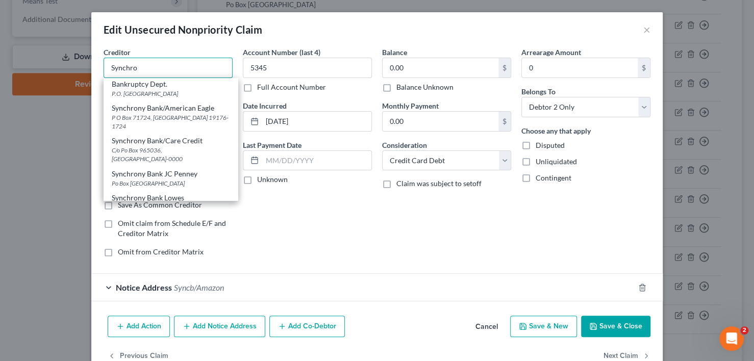
scroll to position [102, 0]
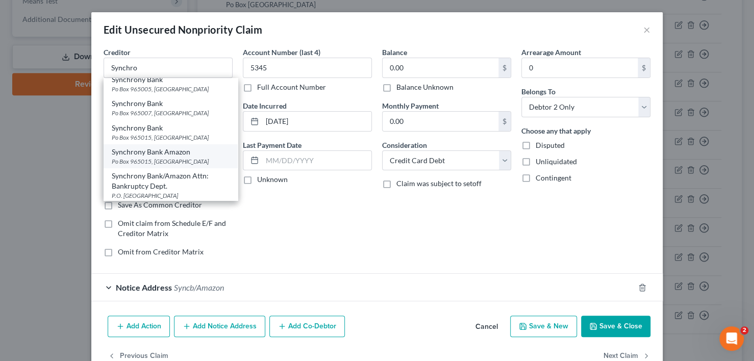
click at [148, 156] on div "Synchrony Bank Amazon" at bounding box center [171, 152] width 118 height 10
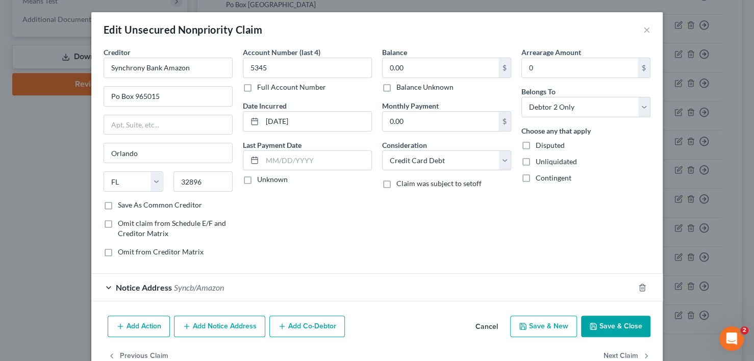
scroll to position [0, 0]
click at [594, 321] on button "Save & Close" at bounding box center [615, 326] width 69 height 21
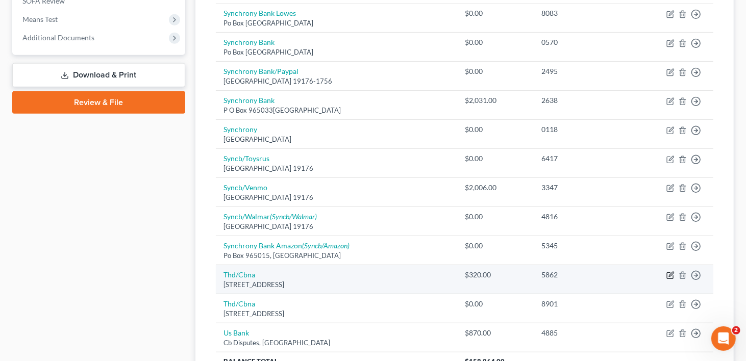
click at [671, 272] on icon "button" at bounding box center [671, 274] width 5 height 5
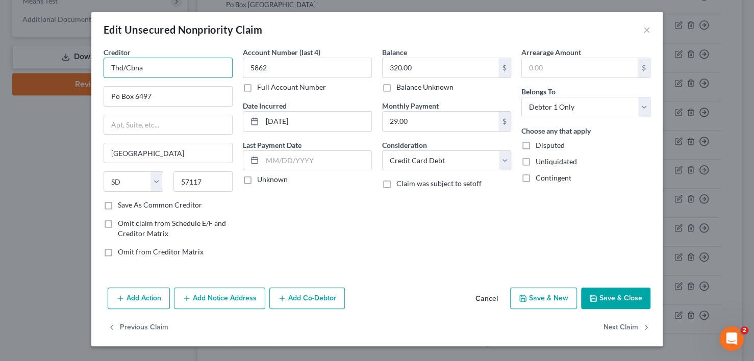
drag, startPoint x: 111, startPoint y: 68, endPoint x: 145, endPoint y: 68, distance: 34.7
click at [145, 68] on input "Thd/Cbna" at bounding box center [168, 68] width 129 height 20
click at [171, 63] on input "Thd/Cbna" at bounding box center [168, 68] width 129 height 20
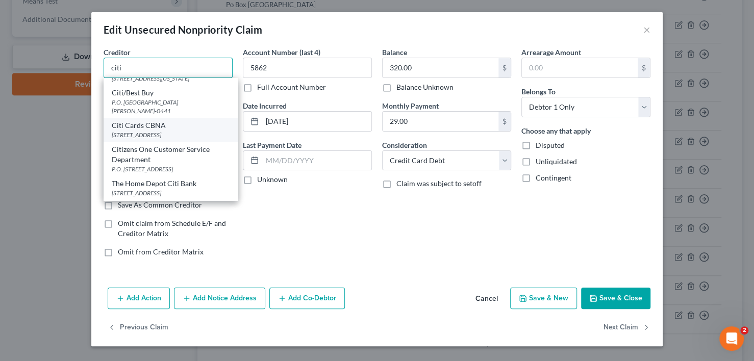
scroll to position [34, 0]
click at [150, 184] on div "The Home Depot Citi Bank" at bounding box center [171, 183] width 118 height 10
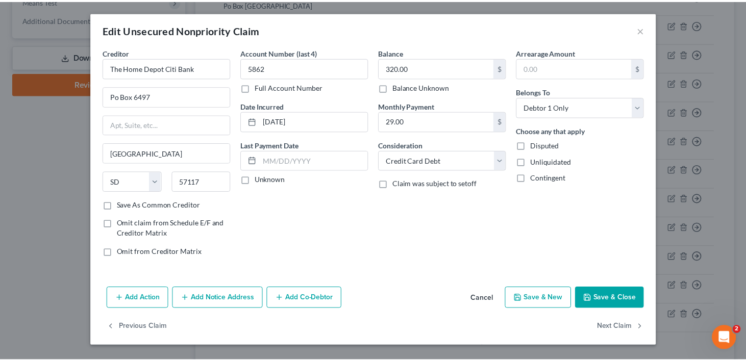
scroll to position [0, 0]
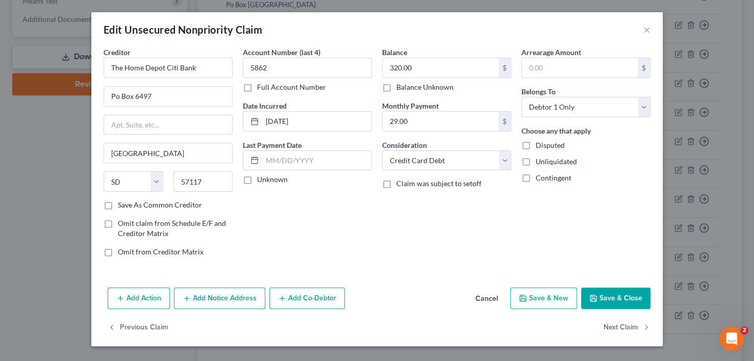
click at [617, 294] on button "Save & Close" at bounding box center [615, 298] width 69 height 21
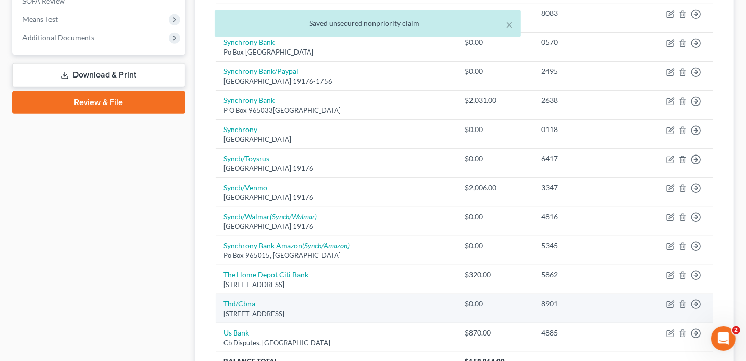
scroll to position [459, 0]
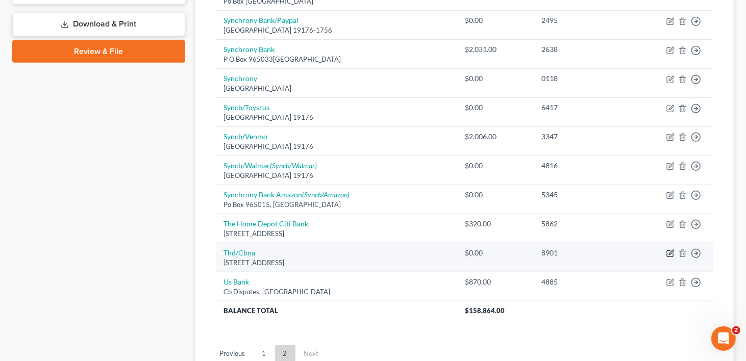
click at [671, 249] on icon "button" at bounding box center [670, 253] width 8 height 8
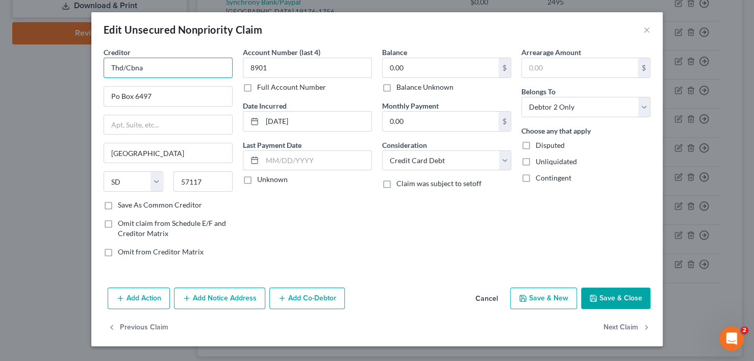
click at [157, 68] on input "Thd/Cbna" at bounding box center [168, 68] width 129 height 20
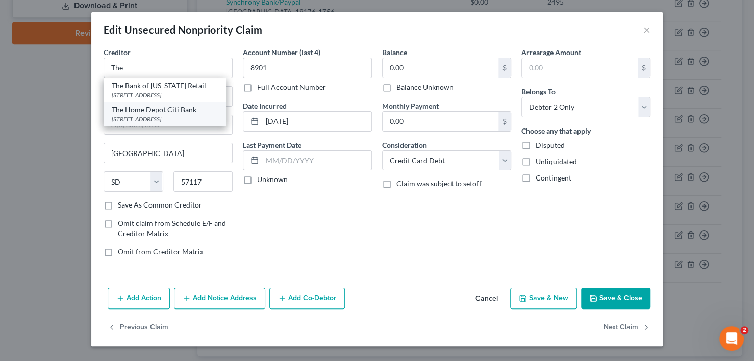
click at [153, 115] on div "The Home Depot Citi Bank" at bounding box center [165, 110] width 106 height 10
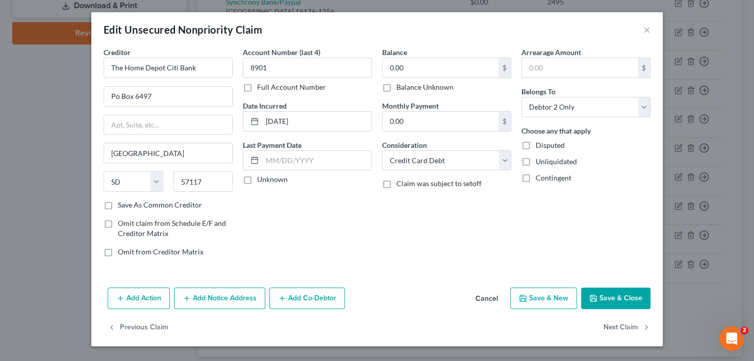
click at [619, 299] on button "Save & Close" at bounding box center [615, 298] width 69 height 21
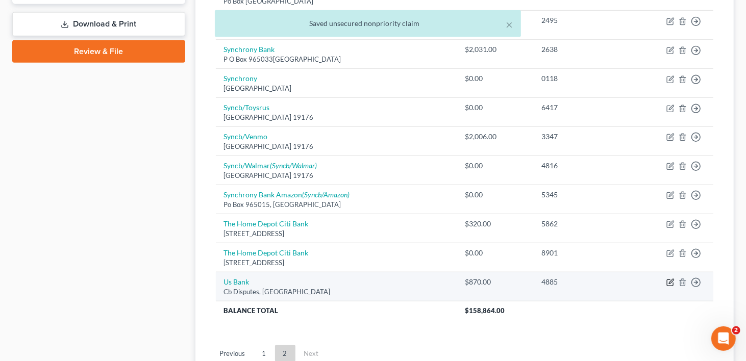
click at [673, 280] on icon "button" at bounding box center [670, 283] width 6 height 6
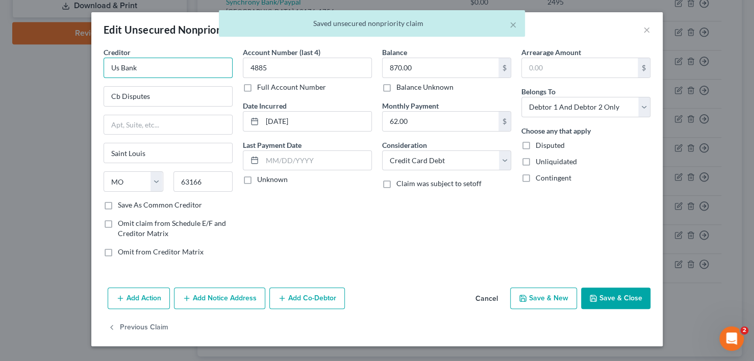
click at [170, 64] on input "Us Bank" at bounding box center [168, 68] width 129 height 20
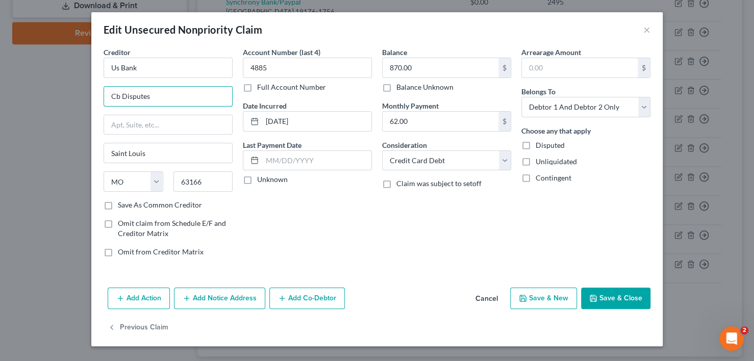
drag, startPoint x: 123, startPoint y: 94, endPoint x: 84, endPoint y: 94, distance: 39.8
click at [84, 94] on div "Edit Unsecured Nonpriority Claim × Creditor * Us Bank Cb Disputes [GEOGRAPHIC_D…" at bounding box center [377, 180] width 754 height 361
click at [151, 65] on input "Us Bank" at bounding box center [168, 68] width 129 height 20
click at [158, 91] on div "[GEOGRAPHIC_DATA][PERSON_NAME]-0950" at bounding box center [169, 95] width 114 height 9
click at [627, 288] on button "Save & Close" at bounding box center [615, 298] width 69 height 21
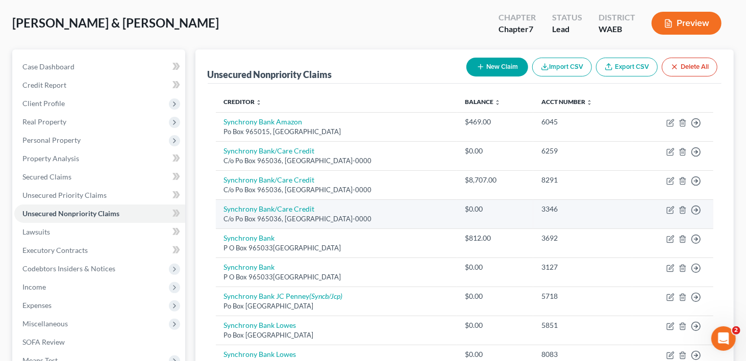
scroll to position [0, 0]
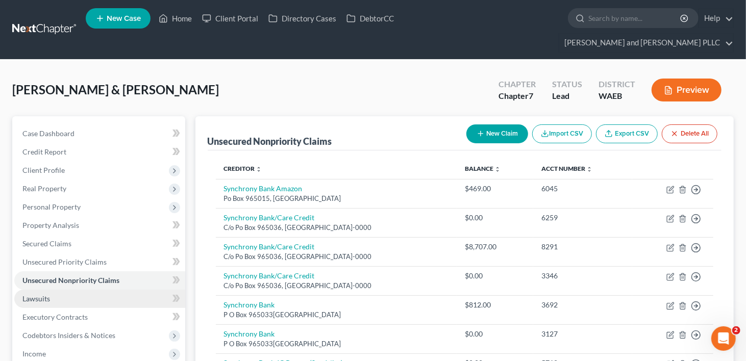
click at [47, 294] on span "Lawsuits" at bounding box center [36, 298] width 28 height 9
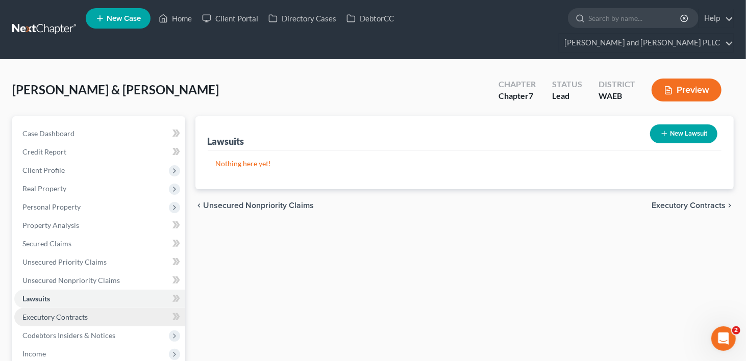
click at [49, 313] on span "Executory Contracts" at bounding box center [54, 317] width 65 height 9
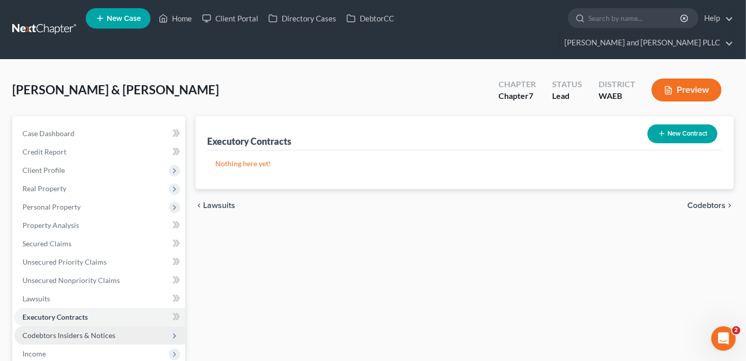
click at [44, 331] on span "Codebtors Insiders & Notices" at bounding box center [68, 335] width 93 height 9
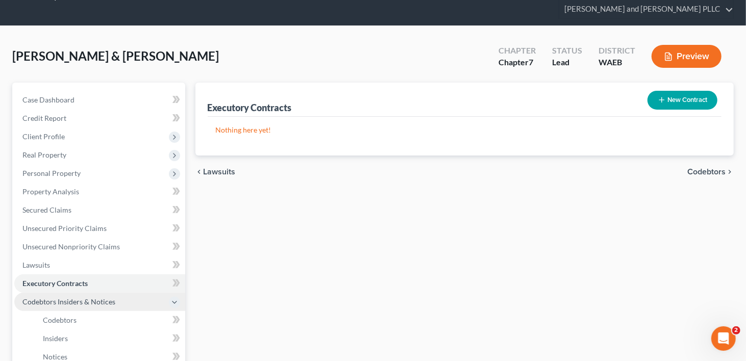
scroll to position [51, 0]
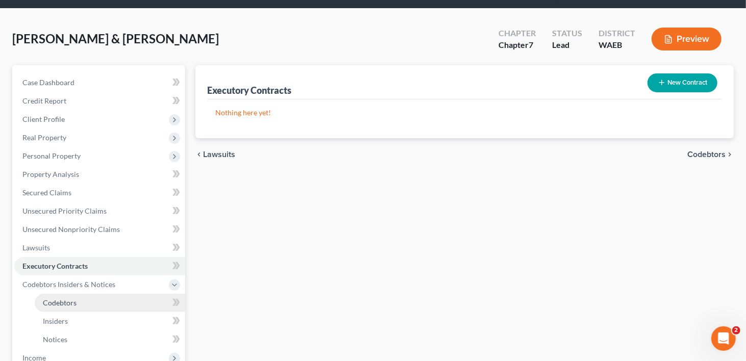
click at [58, 294] on link "Codebtors" at bounding box center [110, 303] width 150 height 18
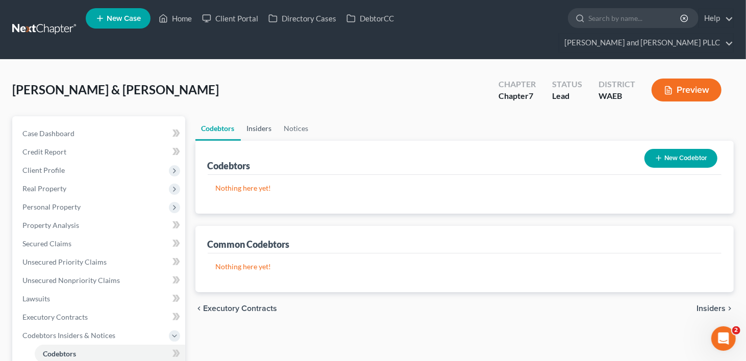
click at [263, 116] on link "Insiders" at bounding box center [259, 128] width 37 height 24
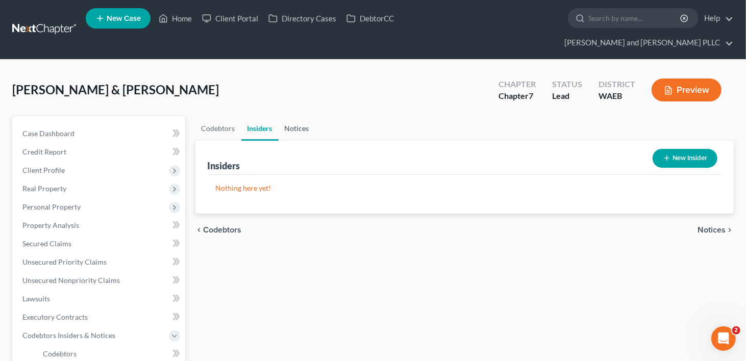
click at [301, 116] on link "Notices" at bounding box center [296, 128] width 37 height 24
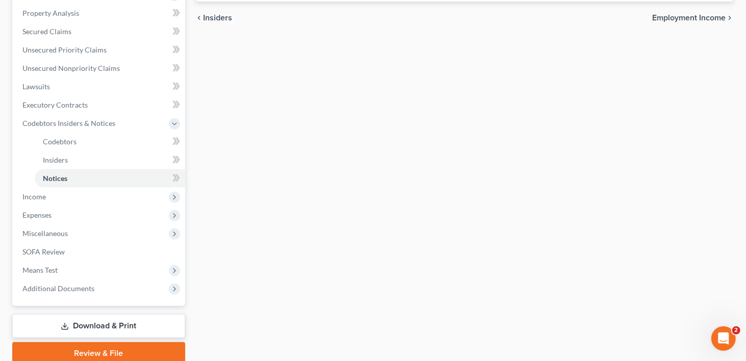
scroll to position [235, 0]
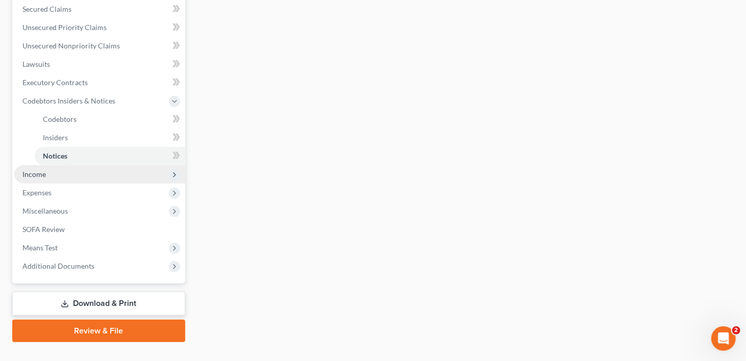
click at [30, 165] on span "Income" at bounding box center [99, 174] width 171 height 18
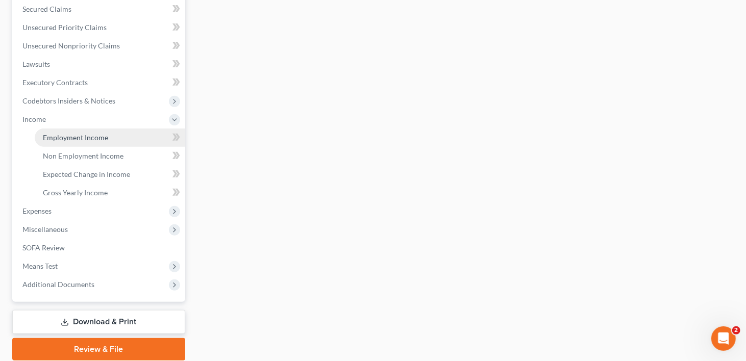
click at [96, 133] on span "Employment Income" at bounding box center [75, 137] width 65 height 9
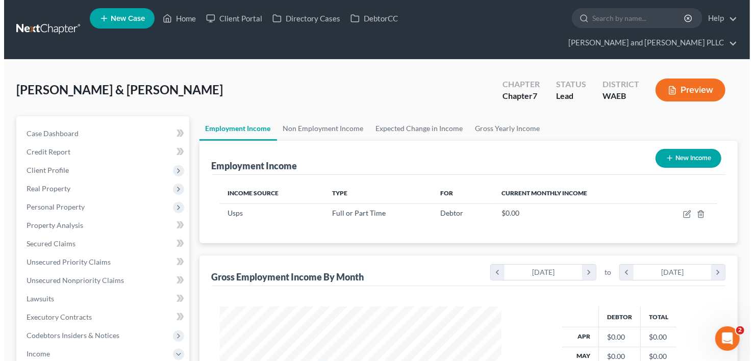
scroll to position [182, 302]
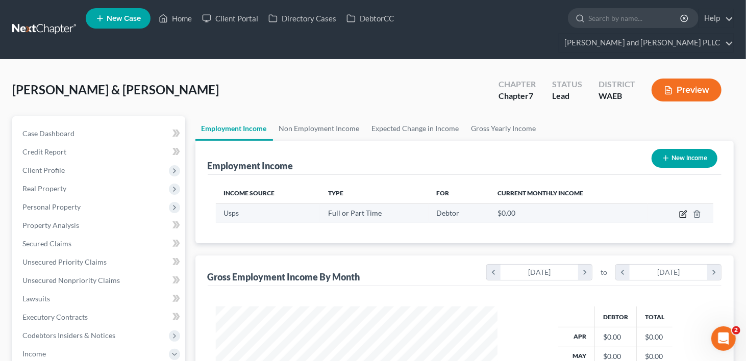
click at [681, 210] on icon "button" at bounding box center [683, 214] width 8 height 8
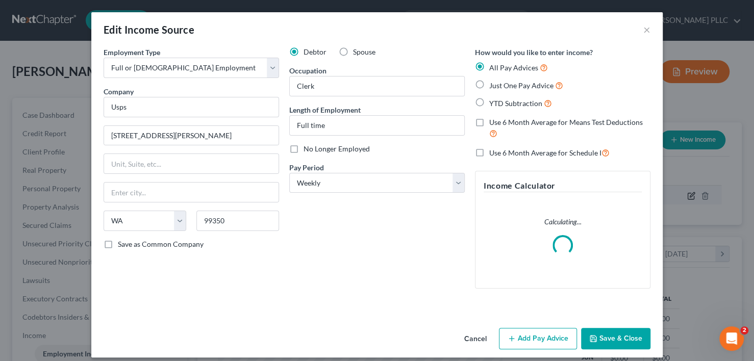
scroll to position [182, 305]
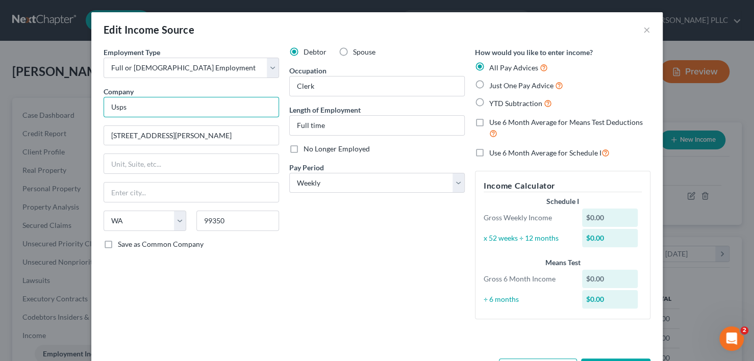
click at [132, 104] on input "Usps" at bounding box center [191, 107] width 175 height 20
click at [489, 101] on label "YTD Subtraction" at bounding box center [520, 103] width 63 height 12
click at [493, 101] on input "YTD Subtraction" at bounding box center [496, 100] width 7 height 7
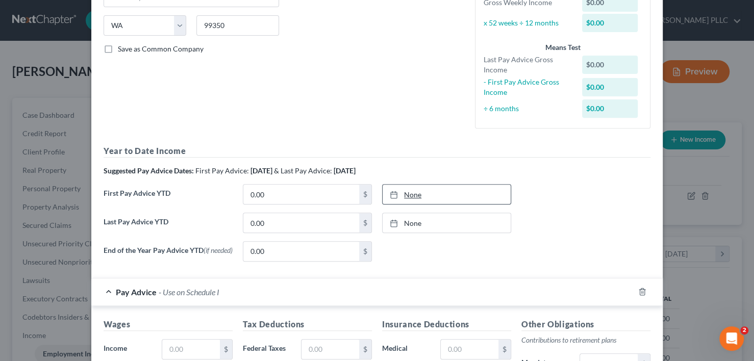
scroll to position [255, 0]
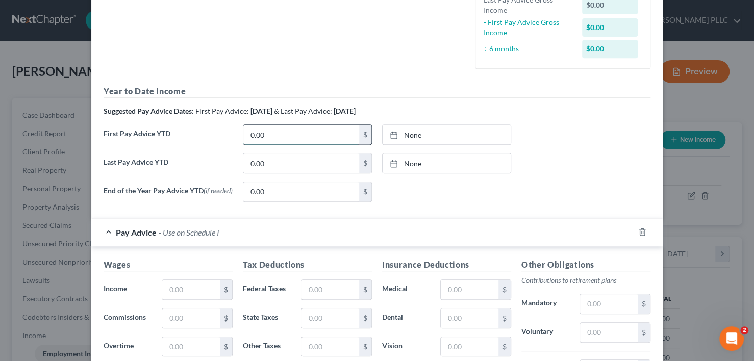
click at [277, 138] on input "0.00" at bounding box center [301, 134] width 116 height 19
click at [404, 136] on link "None" at bounding box center [446, 134] width 128 height 19
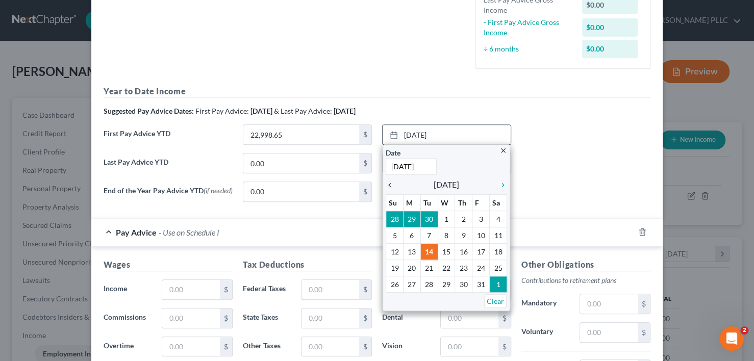
click at [386, 187] on icon "chevron_left" at bounding box center [392, 185] width 13 height 8
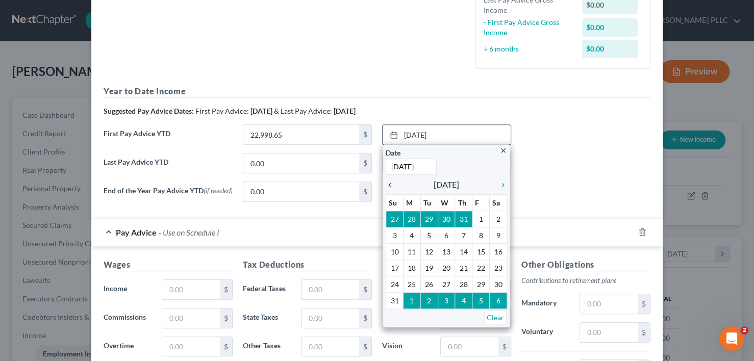
click at [386, 187] on icon "chevron_left" at bounding box center [392, 185] width 13 height 8
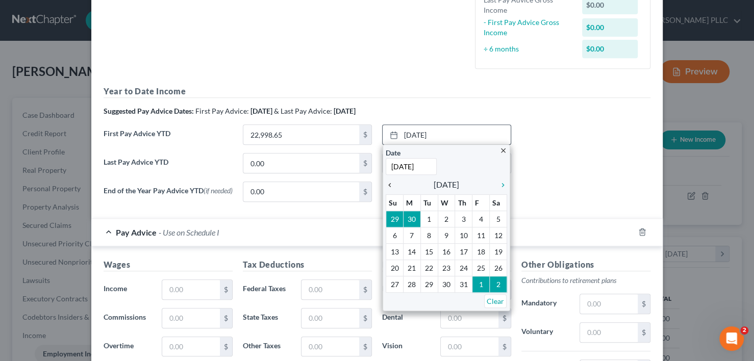
click at [386, 187] on icon "chevron_left" at bounding box center [392, 185] width 13 height 8
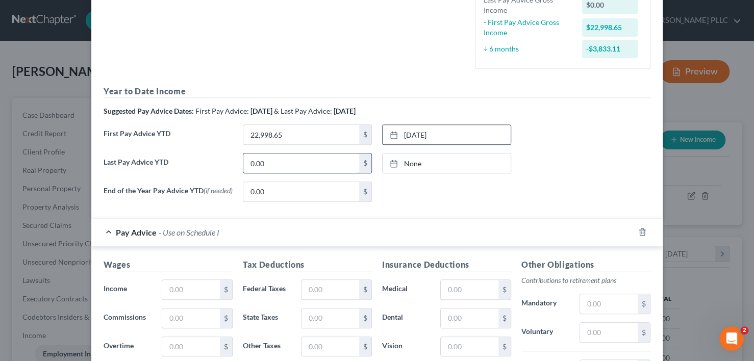
click at [290, 165] on input "0.00" at bounding box center [301, 163] width 116 height 19
click at [402, 161] on link "None" at bounding box center [446, 163] width 128 height 19
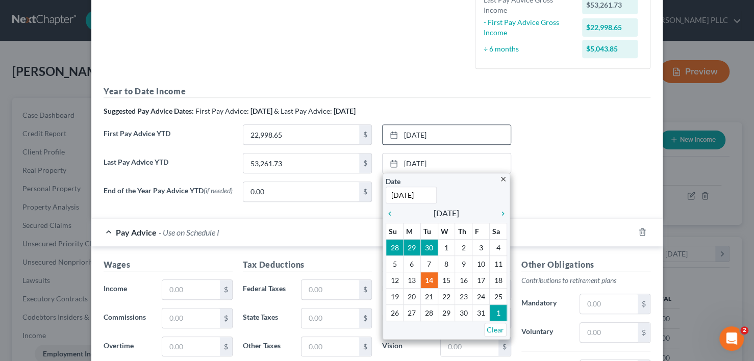
click at [548, 106] on div "Suggested Pay Advice Dates: First Pay Advice: [DATE] & Last Pay Advice: [DATE]" at bounding box center [377, 111] width 547 height 10
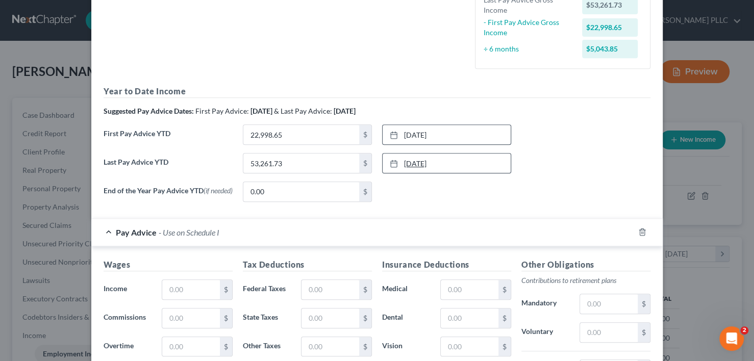
click at [423, 161] on link "[DATE]" at bounding box center [446, 163] width 128 height 19
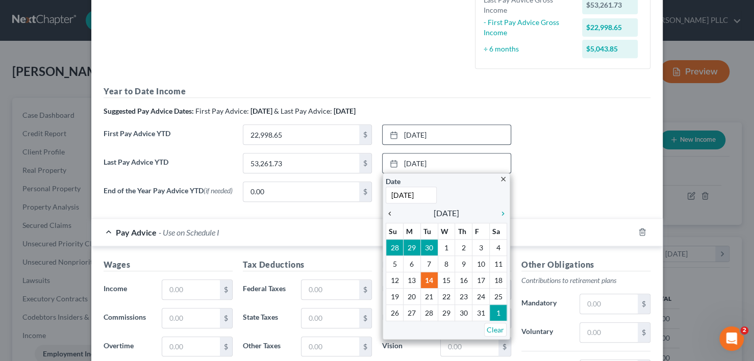
click at [388, 213] on icon "chevron_left" at bounding box center [392, 214] width 13 height 8
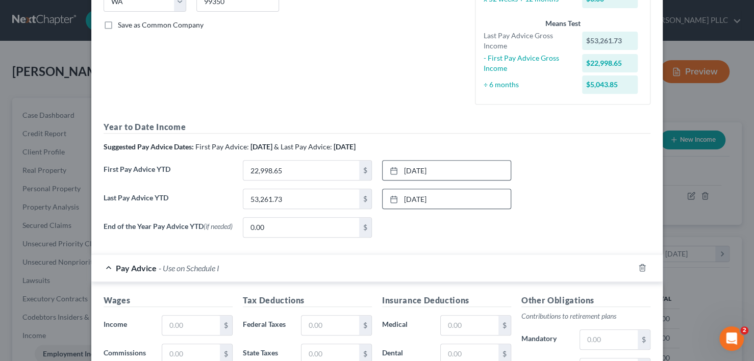
scroll to position [291, 0]
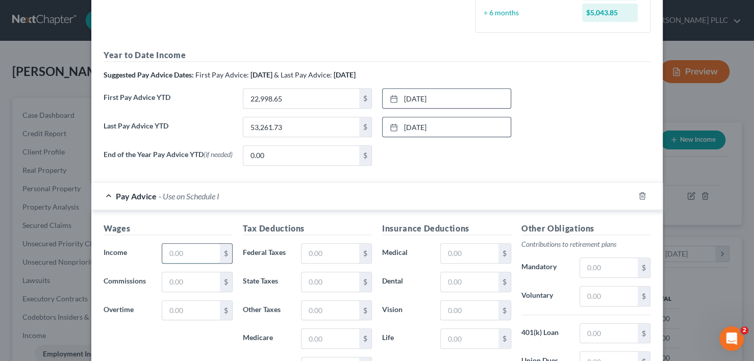
click at [208, 251] on input "text" at bounding box center [191, 253] width 58 height 19
click at [190, 309] on input "text" at bounding box center [191, 310] width 58 height 19
click at [206, 251] on input "1,291.86" at bounding box center [191, 253] width 58 height 19
click at [191, 256] on input "25" at bounding box center [191, 253] width 58 height 19
click at [199, 338] on div "Wages Income * 2,583.72 $ Commissions $ Overtime 387.56 $" at bounding box center [167, 303] width 139 height 163
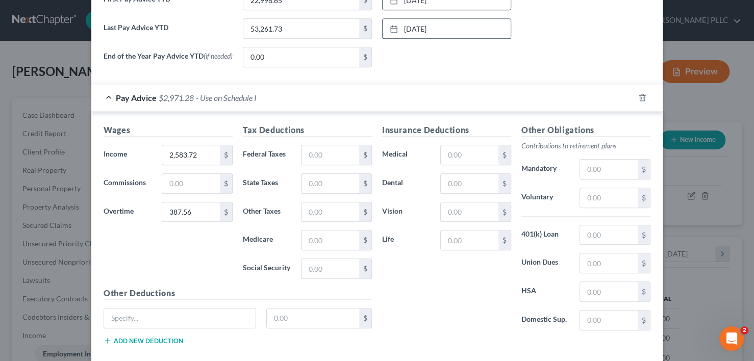
scroll to position [393, 0]
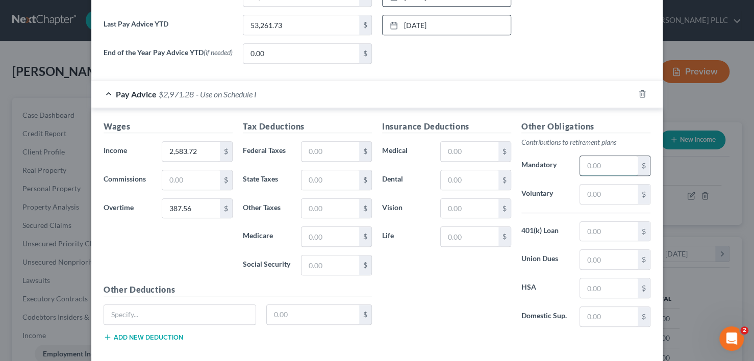
click at [602, 164] on input "text" at bounding box center [609, 165] width 58 height 19
click at [327, 266] on input "text" at bounding box center [330, 265] width 58 height 19
click at [310, 233] on input "text" at bounding box center [330, 236] width 58 height 19
click at [341, 150] on input "text" at bounding box center [330, 151] width 58 height 19
click at [625, 255] on input "text" at bounding box center [609, 259] width 58 height 19
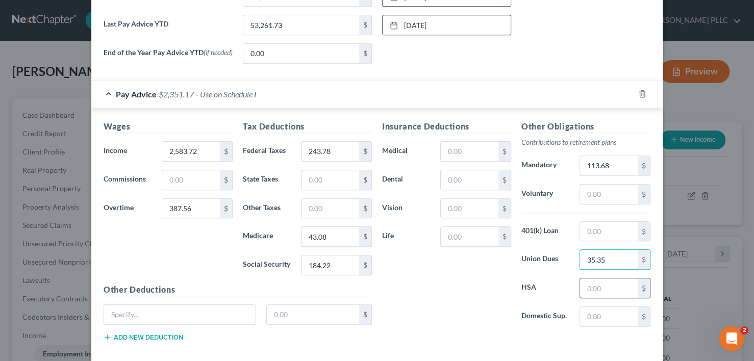
click at [598, 280] on input "text" at bounding box center [609, 287] width 58 height 19
click at [188, 241] on div "Wages Income * 2,583.72 $ Commissions $ Overtime 387.56 $" at bounding box center [167, 201] width 139 height 163
click at [190, 180] on input "text" at bounding box center [191, 179] width 58 height 19
click at [146, 250] on div "Wages Income * 2,583.72 $ Commissions 601.40 $ Overtime 387.56 $" at bounding box center [167, 201] width 139 height 163
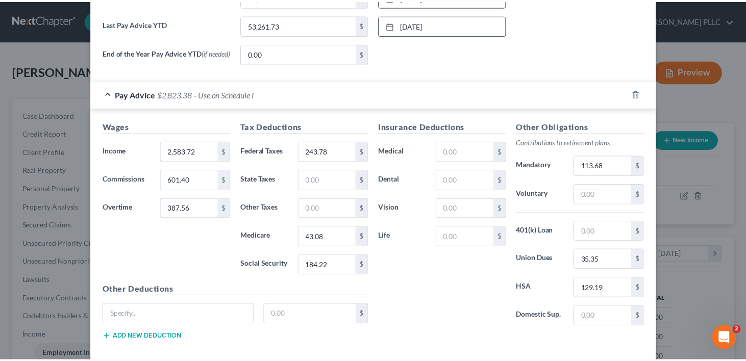
scroll to position [444, 0]
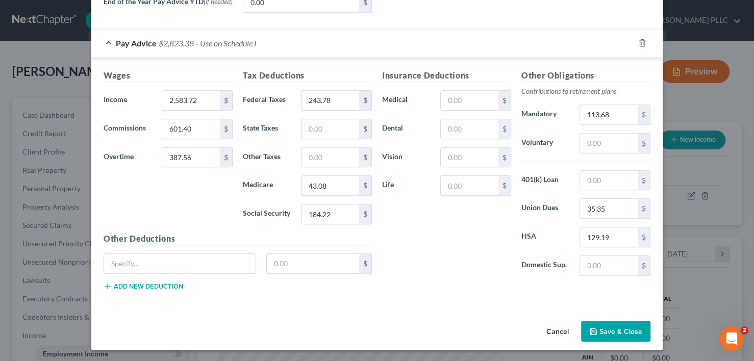
click at [591, 355] on div "Edit Income Source × Employment Type * Select Full or [DEMOGRAPHIC_DATA] Employ…" at bounding box center [377, 180] width 754 height 361
click at [335, 215] on input "184.22" at bounding box center [330, 214] width 58 height 19
click at [328, 187] on input "43.08" at bounding box center [330, 185] width 58 height 19
drag, startPoint x: 406, startPoint y: 230, endPoint x: 414, endPoint y: 248, distance: 19.2
click at [414, 248] on div "Insurance Deductions Medical $ Dental $ Vision $ Life $" at bounding box center [446, 176] width 139 height 215
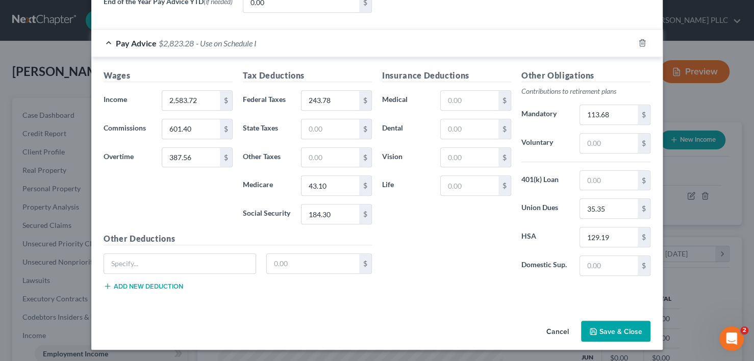
click at [612, 331] on button "Save & Close" at bounding box center [615, 331] width 69 height 21
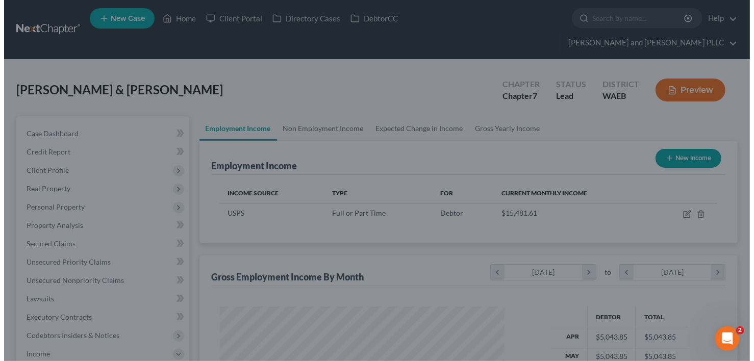
scroll to position [509816, 509696]
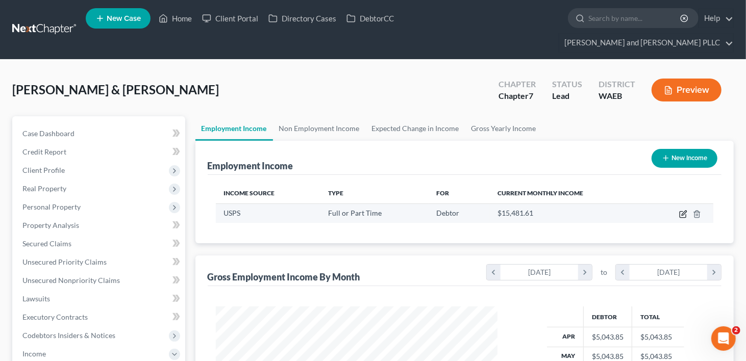
click at [685, 210] on icon "button" at bounding box center [683, 214] width 8 height 8
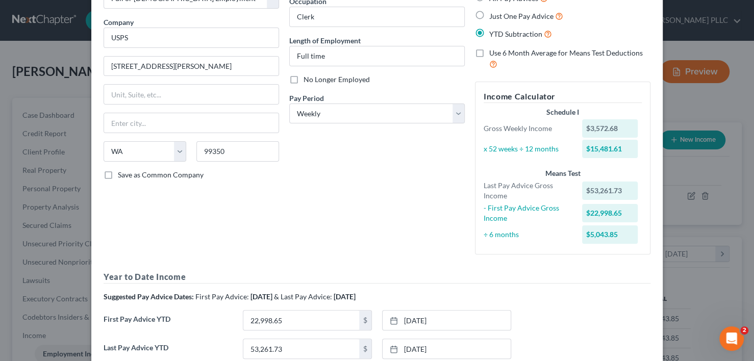
scroll to position [197, 0]
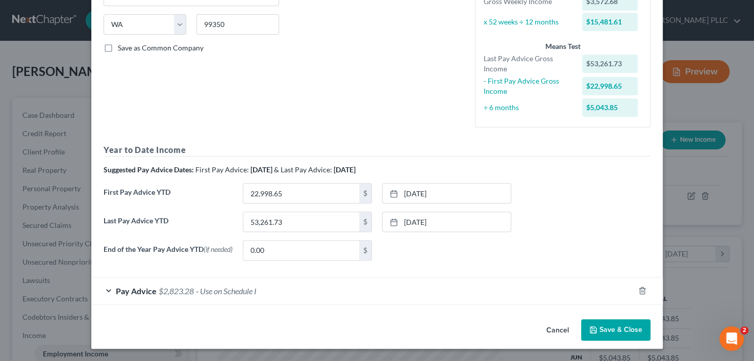
click at [122, 294] on span "Pay Advice" at bounding box center [136, 291] width 41 height 10
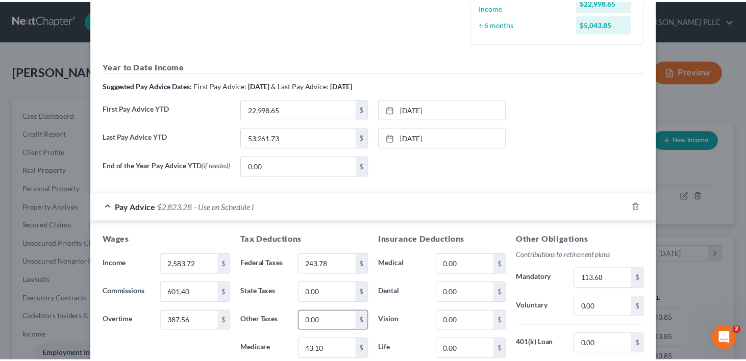
scroll to position [444, 0]
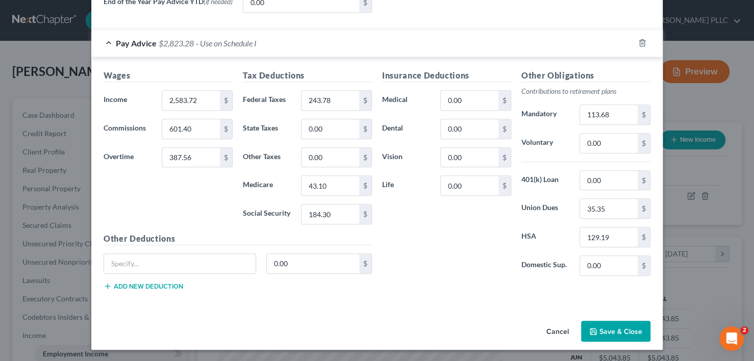
click at [607, 332] on button "Save & Close" at bounding box center [615, 331] width 69 height 21
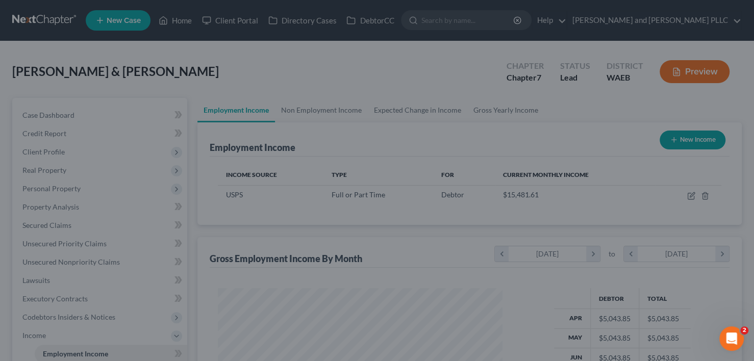
scroll to position [509816, 509696]
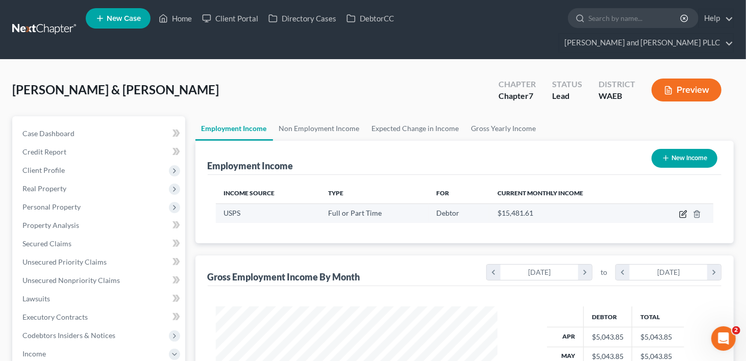
click at [681, 210] on icon "button" at bounding box center [683, 214] width 8 height 8
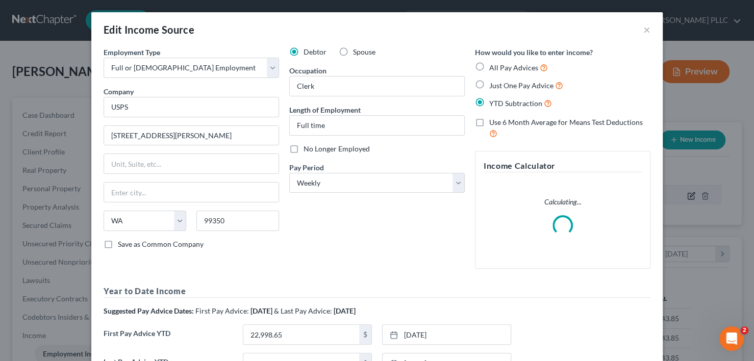
scroll to position [182, 305]
click at [455, 182] on select "Select Monthly Twice Monthly Every Other Week Weekly" at bounding box center [376, 183] width 175 height 20
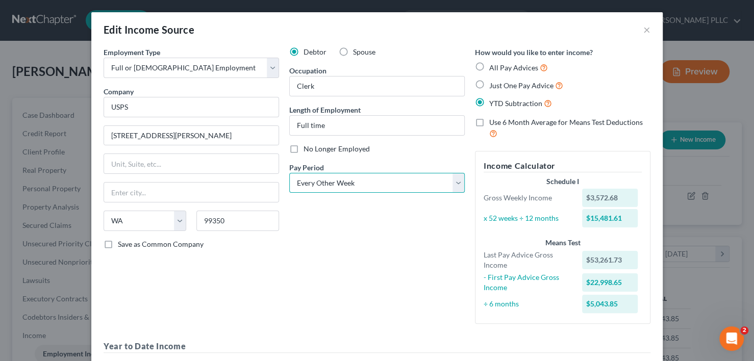
click at [289, 173] on select "Select Monthly Twice Monthly Every Other Week Weekly" at bounding box center [376, 183] width 175 height 20
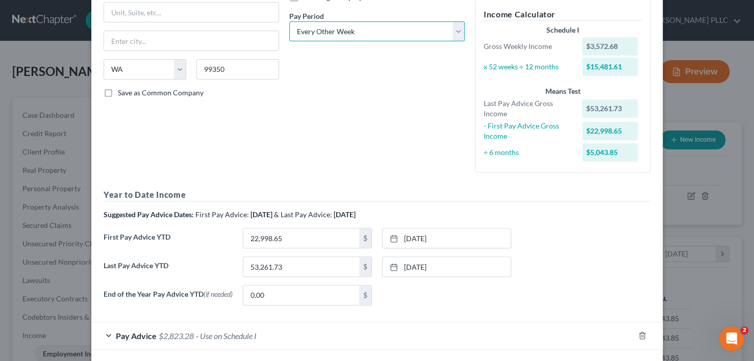
scroll to position [153, 0]
click at [455, 24] on select "Select Monthly Twice Monthly Every Other Week Weekly" at bounding box center [376, 30] width 175 height 20
click at [289, 20] on select "Select Monthly Twice Monthly Every Other Week Weekly" at bounding box center [376, 30] width 175 height 20
click at [399, 117] on div "Debtor Spouse Occupation Clerk Length of Employment [DEMOGRAPHIC_DATA] No Longe…" at bounding box center [377, 37] width 186 height 287
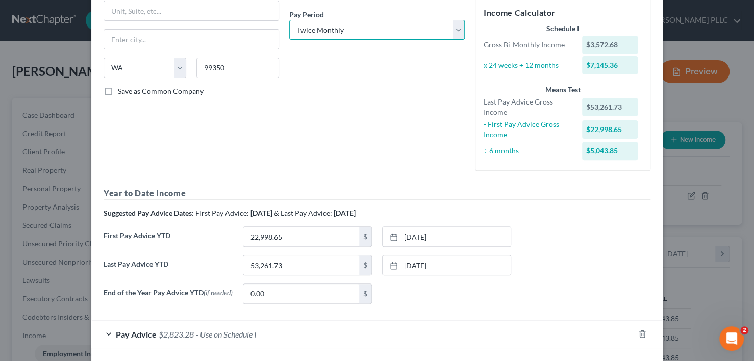
click at [452, 31] on select "Select Monthly Twice Monthly Every Other Week Weekly" at bounding box center [376, 30] width 175 height 20
click at [289, 20] on select "Select Monthly Twice Monthly Every Other Week Weekly" at bounding box center [376, 30] width 175 height 20
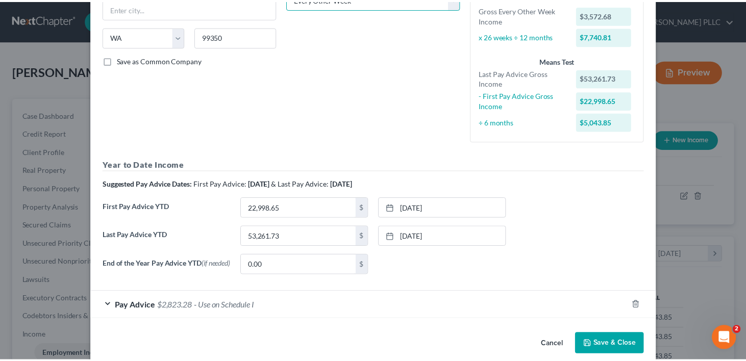
scroll to position [199, 0]
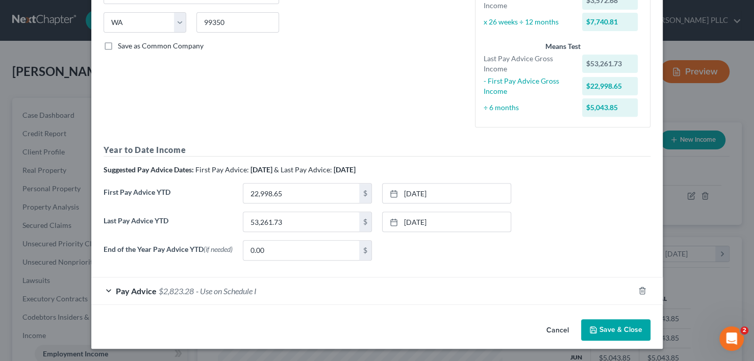
click at [614, 329] on button "Save & Close" at bounding box center [615, 329] width 69 height 21
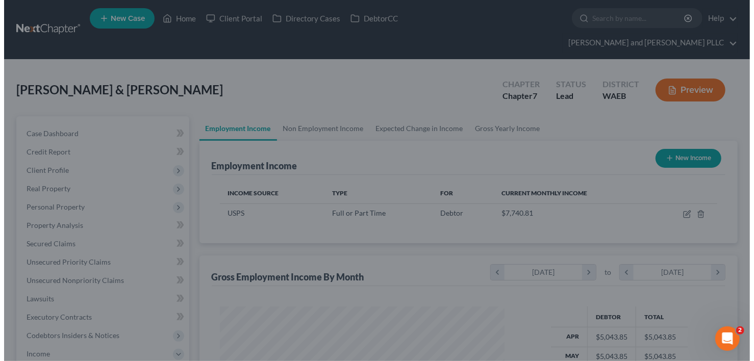
scroll to position [509816, 509696]
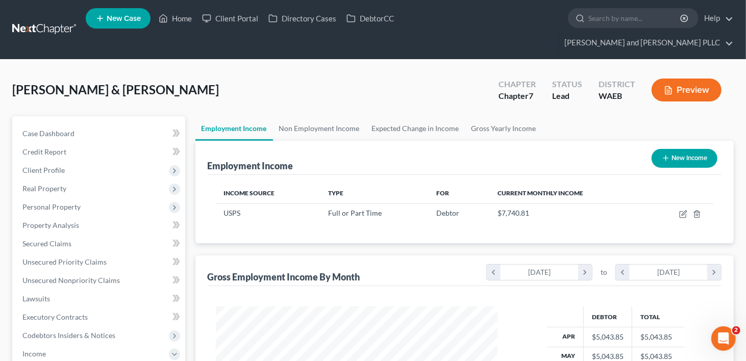
click at [691, 149] on button "New Income" at bounding box center [684, 158] width 66 height 19
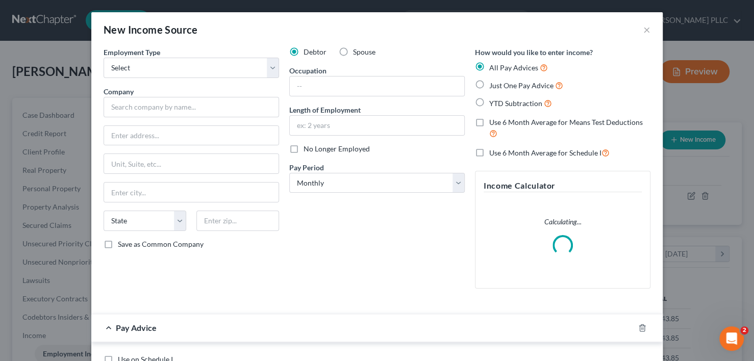
scroll to position [182, 305]
click at [173, 60] on select "Select Full or [DEMOGRAPHIC_DATA] Employment Self Employment" at bounding box center [191, 68] width 175 height 20
click at [104, 58] on select "Select Full or [DEMOGRAPHIC_DATA] Employment Self Employment" at bounding box center [191, 68] width 175 height 20
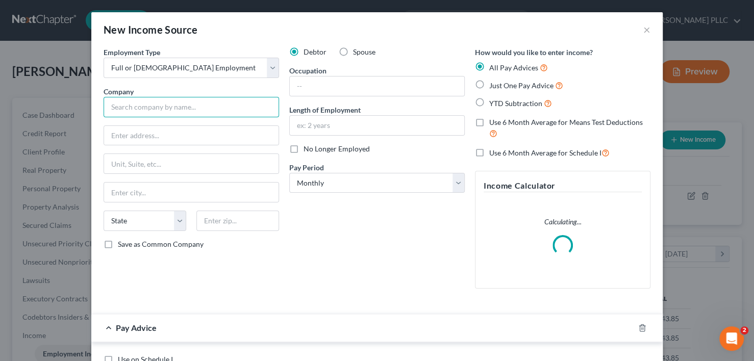
click at [173, 111] on input "text" at bounding box center [191, 107] width 175 height 20
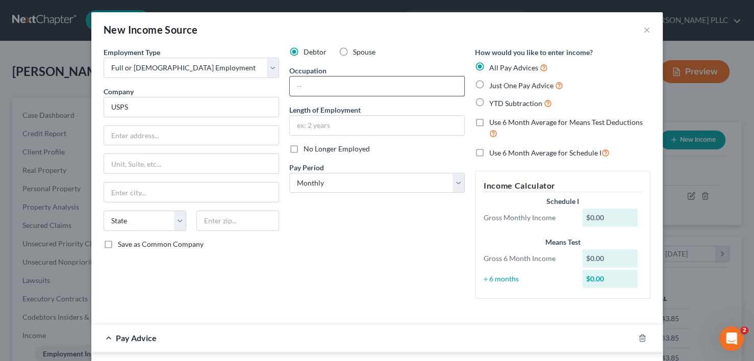
click at [306, 92] on input "text" at bounding box center [377, 85] width 174 height 19
click at [343, 130] on input "text" at bounding box center [377, 125] width 174 height 19
click at [410, 183] on select "Select Monthly Twice Monthly Every Other Week Weekly" at bounding box center [376, 183] width 175 height 20
click at [289, 173] on select "Select Monthly Twice Monthly Every Other Week Weekly" at bounding box center [376, 183] width 175 height 20
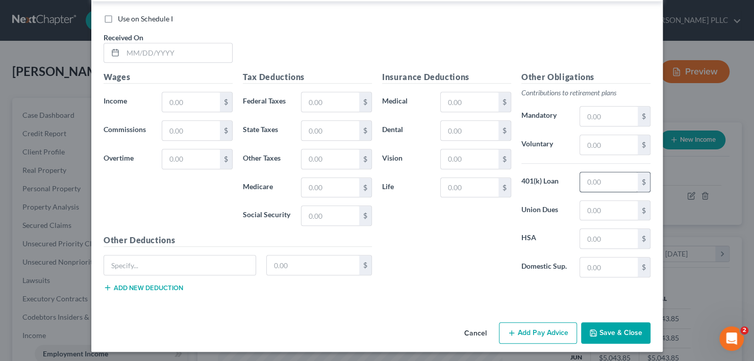
scroll to position [169, 0]
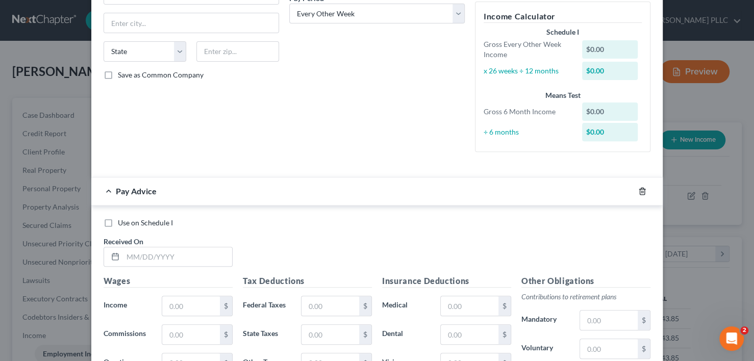
click at [640, 192] on icon "button" at bounding box center [642, 191] width 8 height 8
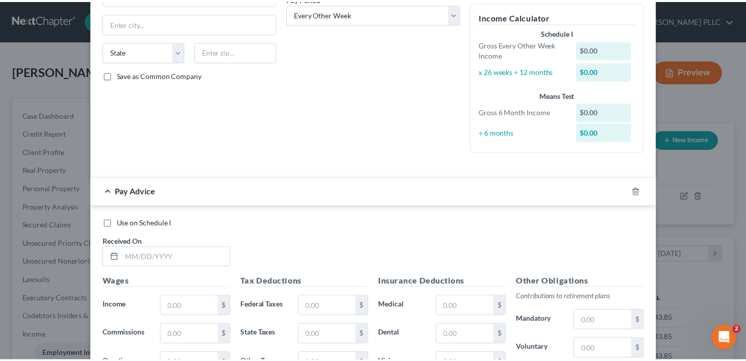
scroll to position [41, 0]
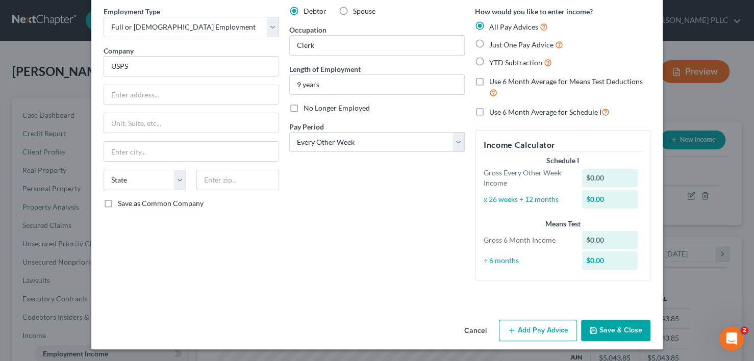
click at [617, 333] on button "Save & Close" at bounding box center [615, 330] width 69 height 21
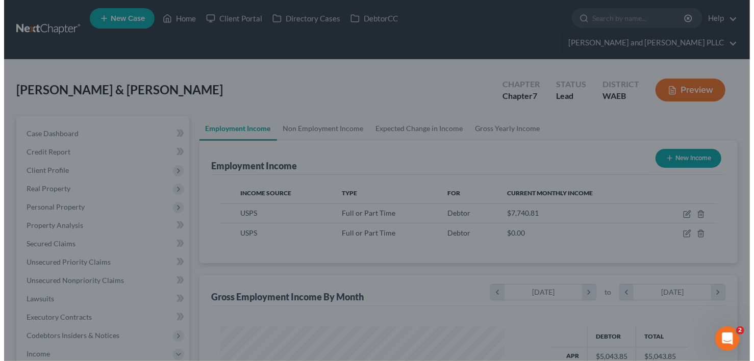
scroll to position [509816, 509696]
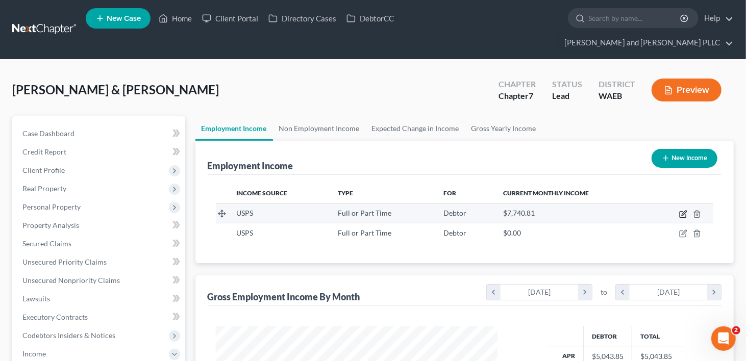
click at [681, 210] on icon "button" at bounding box center [683, 214] width 8 height 8
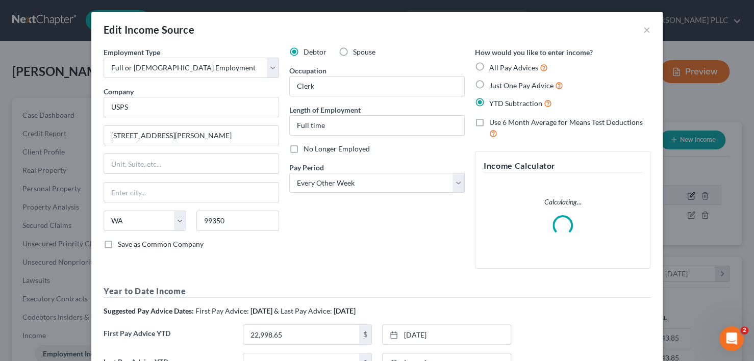
scroll to position [182, 305]
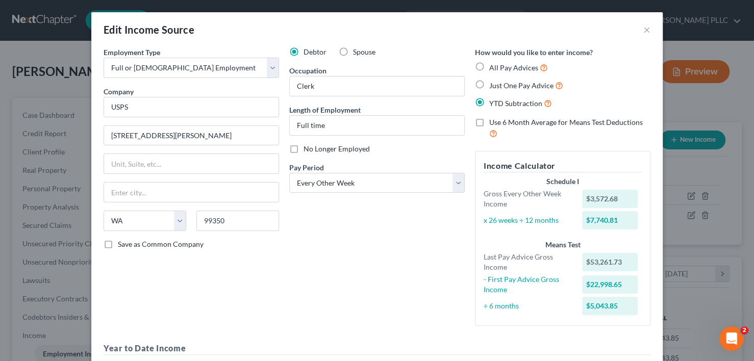
click at [353, 52] on label "Spouse" at bounding box center [364, 52] width 22 height 10
click at [357, 52] on input "Spouse" at bounding box center [360, 50] width 7 height 7
drag, startPoint x: 330, startPoint y: 85, endPoint x: 267, endPoint y: 93, distance: 64.3
click at [267, 93] on div "Employment Type * Select Full or [DEMOGRAPHIC_DATA] Employment Self Employment …" at bounding box center [376, 257] width 557 height 420
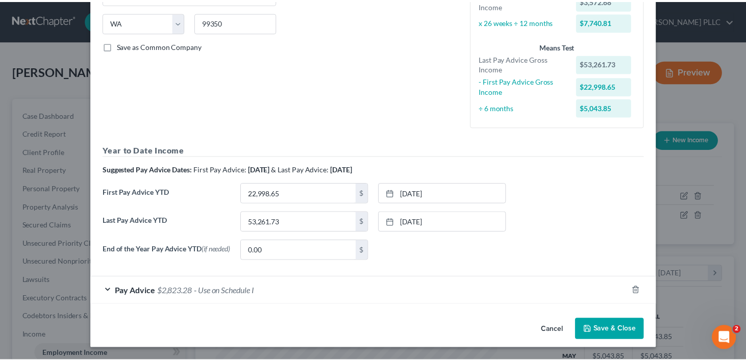
scroll to position [199, 0]
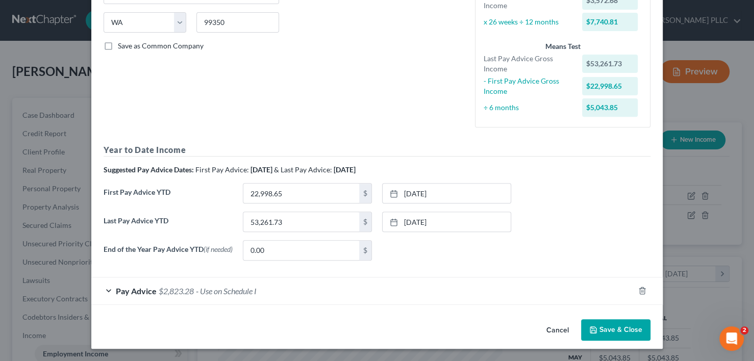
click at [619, 322] on button "Save & Close" at bounding box center [615, 329] width 69 height 21
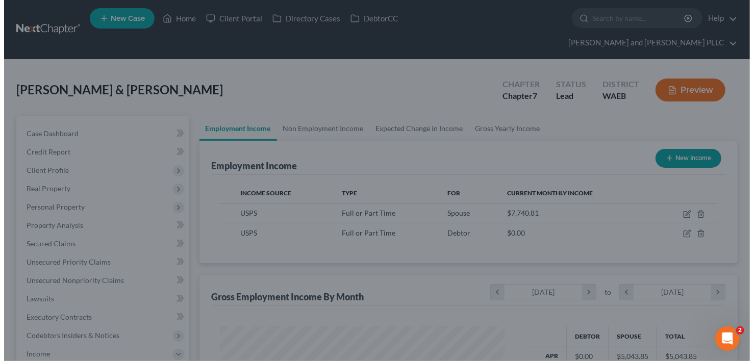
scroll to position [509816, 509696]
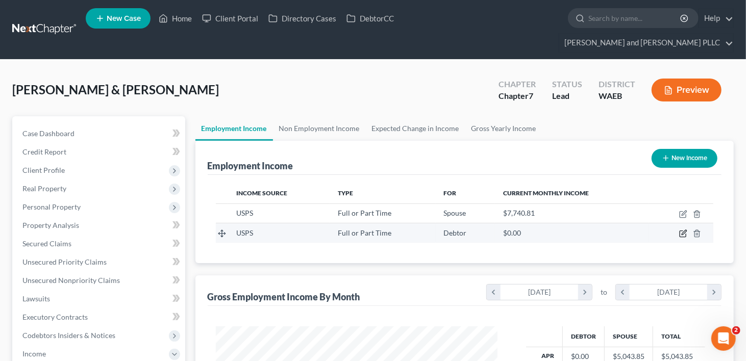
click at [684, 229] on icon "button" at bounding box center [683, 233] width 8 height 8
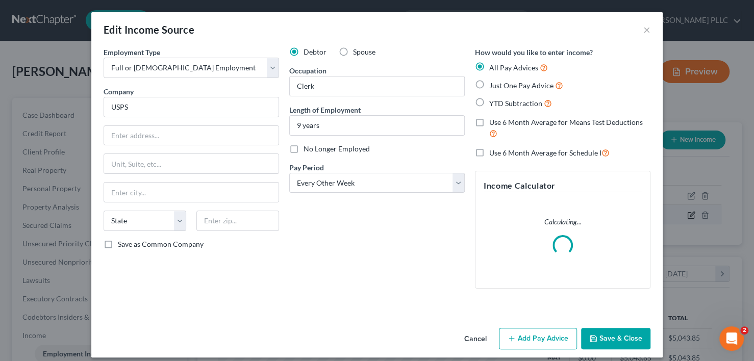
scroll to position [182, 305]
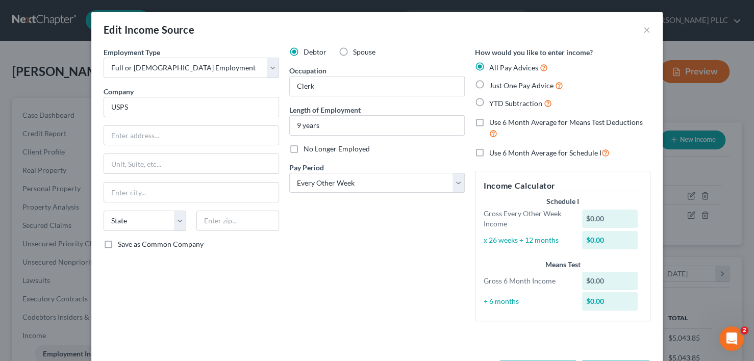
click at [489, 103] on label "YTD Subtraction" at bounding box center [520, 103] width 63 height 12
click at [493, 103] on input "YTD Subtraction" at bounding box center [496, 100] width 7 height 7
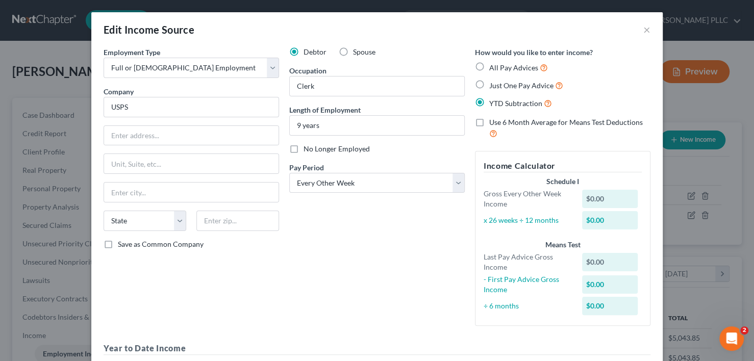
scroll to position [204, 0]
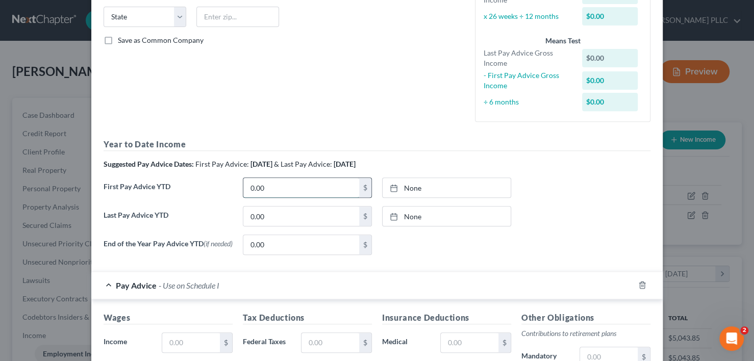
click at [272, 182] on input "0.00" at bounding box center [301, 187] width 116 height 19
click at [411, 184] on link "None" at bounding box center [446, 187] width 128 height 19
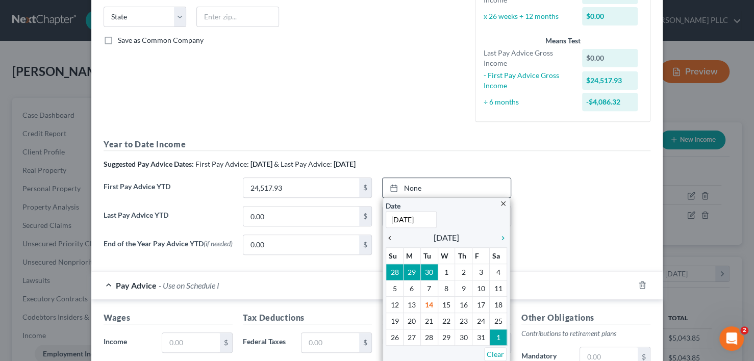
click at [386, 237] on icon "chevron_left" at bounding box center [392, 238] width 13 height 8
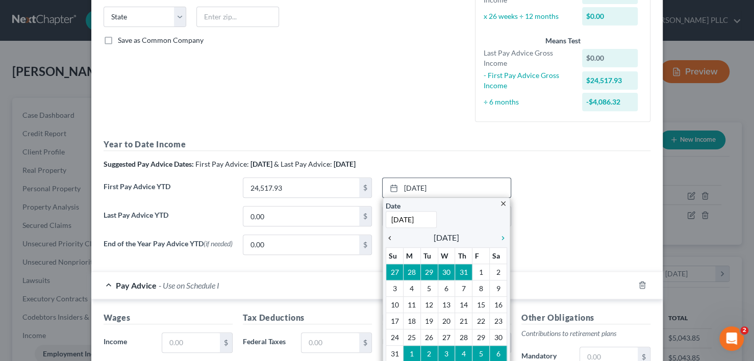
click at [386, 237] on icon "chevron_left" at bounding box center [392, 238] width 13 height 8
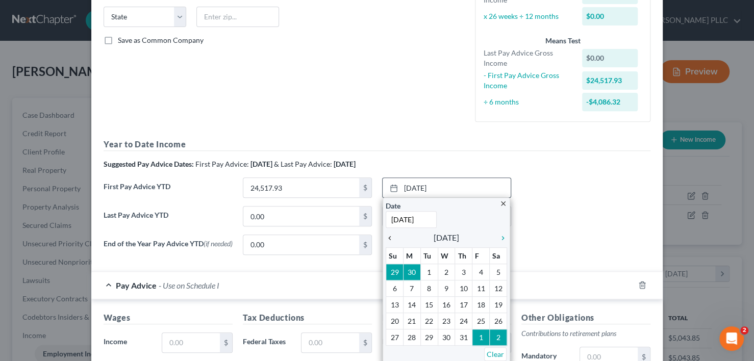
click at [386, 237] on icon "chevron_left" at bounding box center [392, 238] width 13 height 8
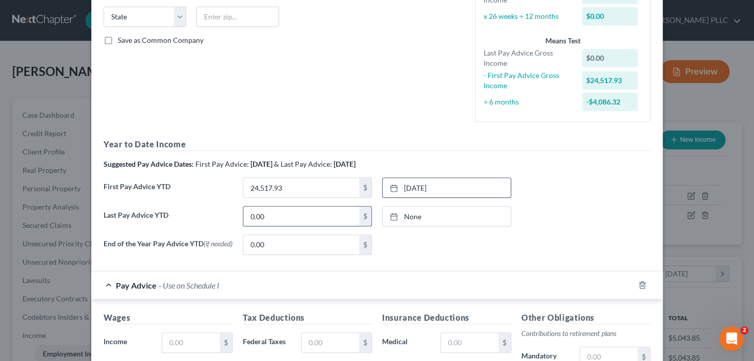
click at [283, 222] on input "0.00" at bounding box center [301, 216] width 116 height 19
click at [411, 216] on link "None" at bounding box center [446, 216] width 128 height 19
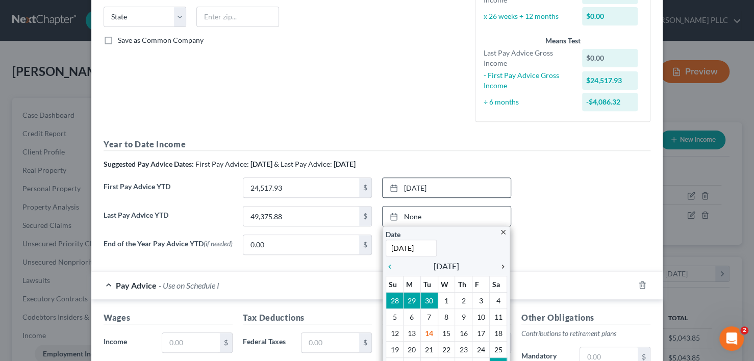
click at [500, 264] on icon "chevron_right" at bounding box center [500, 267] width 13 height 8
click at [386, 265] on icon "chevron_left" at bounding box center [392, 267] width 13 height 8
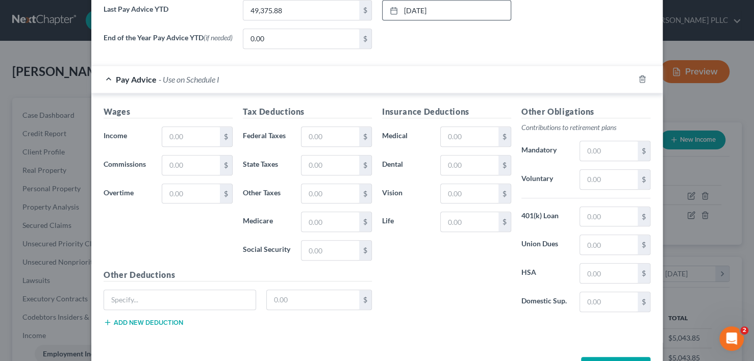
scroll to position [447, 0]
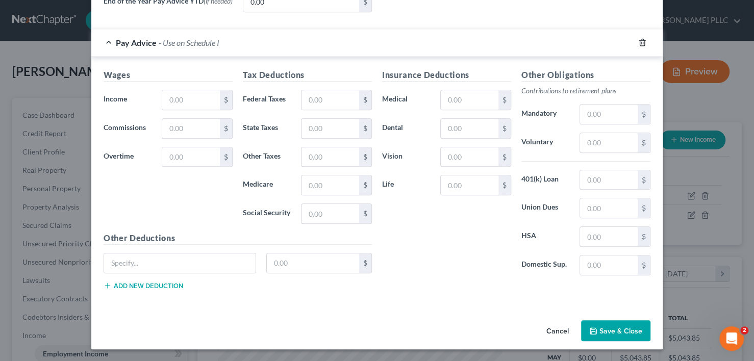
click at [640, 42] on icon "button" at bounding box center [642, 42] width 5 height 7
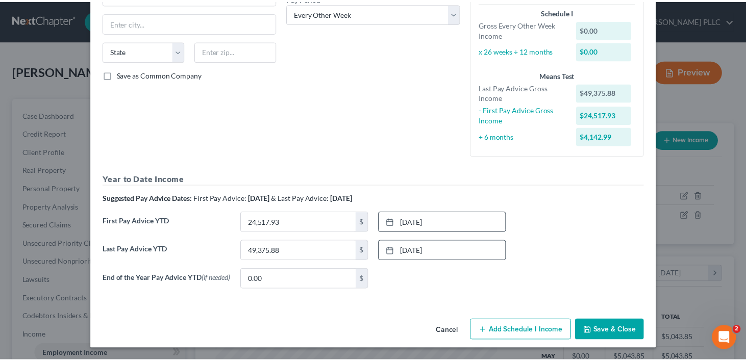
scroll to position [171, 0]
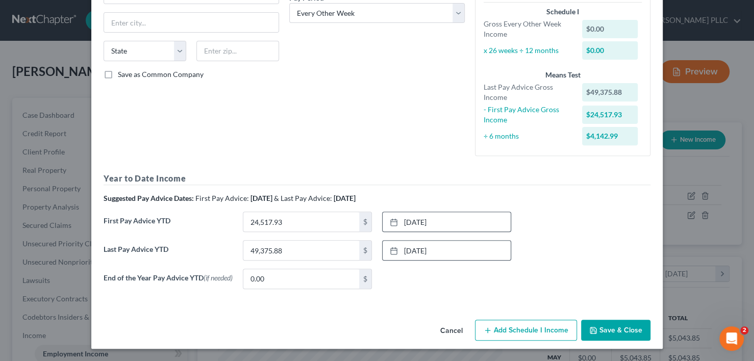
click at [619, 325] on button "Save & Close" at bounding box center [615, 330] width 69 height 21
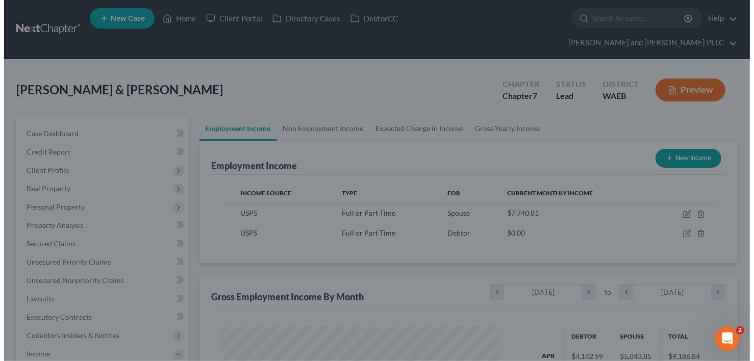
scroll to position [509816, 509696]
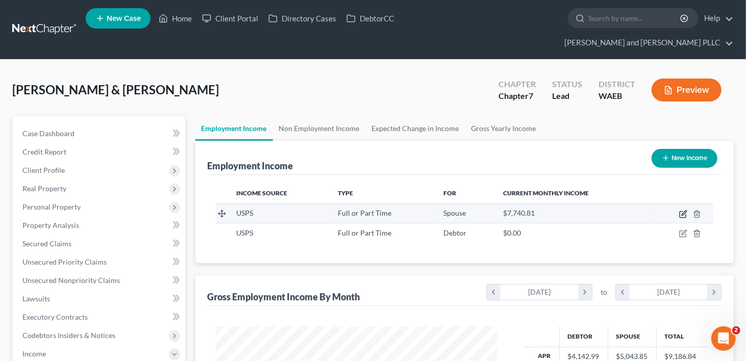
click at [681, 210] on icon "button" at bounding box center [683, 214] width 8 height 8
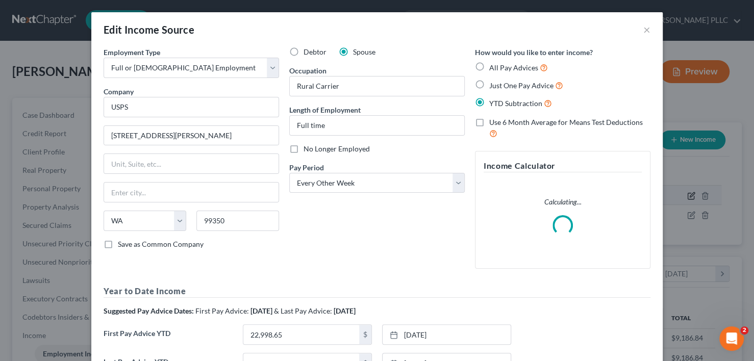
scroll to position [182, 305]
click at [455, 184] on select "Select Monthly Twice Monthly Every Other Week Weekly" at bounding box center [376, 183] width 175 height 20
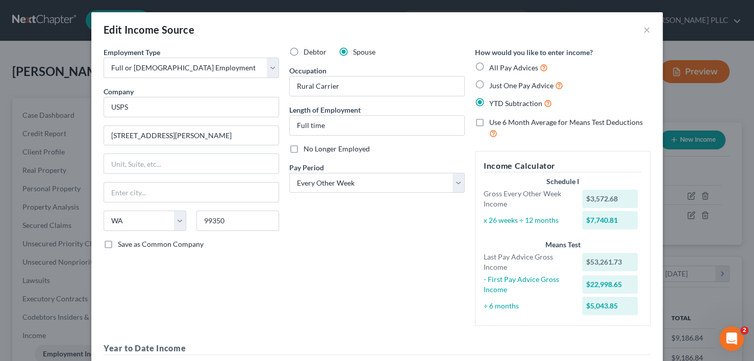
drag, startPoint x: 429, startPoint y: 148, endPoint x: 425, endPoint y: 141, distance: 8.2
click at [429, 148] on div "No Longer Employed" at bounding box center [376, 149] width 175 height 10
drag, startPoint x: 326, startPoint y: 125, endPoint x: 253, endPoint y: 123, distance: 73.0
click at [253, 123] on div "Employment Type * Select Full or [DEMOGRAPHIC_DATA] Employment Self Employment …" at bounding box center [376, 257] width 557 height 420
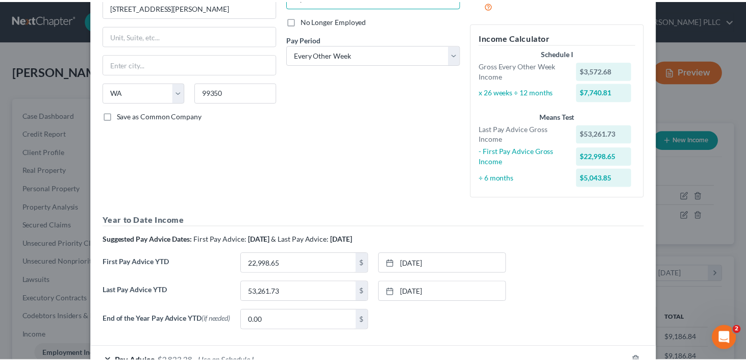
scroll to position [199, 0]
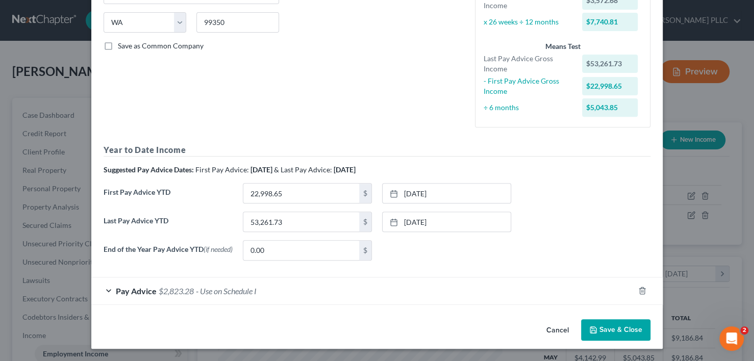
click at [613, 331] on button "Save & Close" at bounding box center [615, 329] width 69 height 21
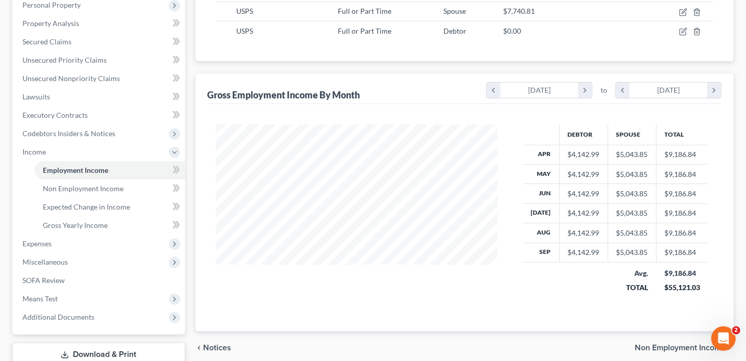
scroll to position [204, 0]
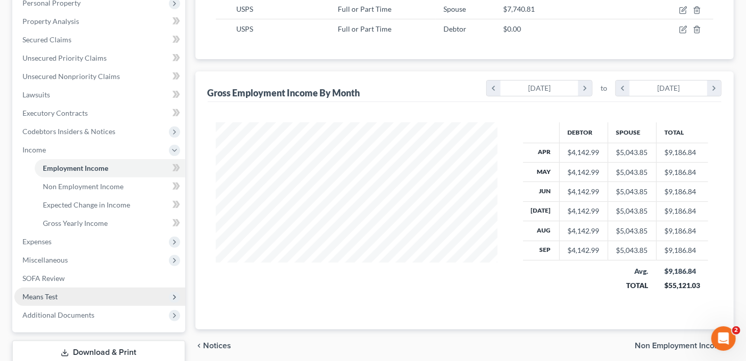
click at [53, 292] on span "Means Test" at bounding box center [39, 296] width 35 height 9
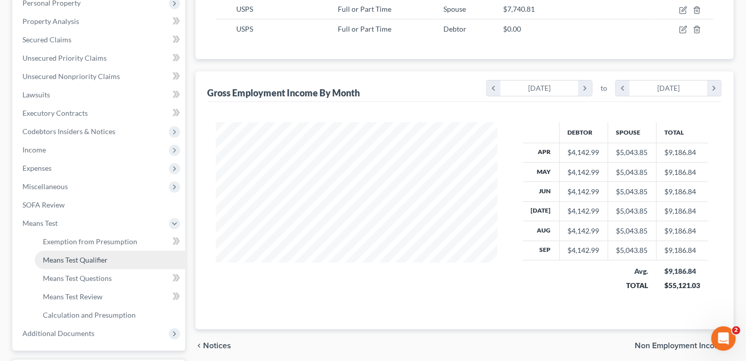
click at [72, 256] on span "Means Test Qualifier" at bounding box center [75, 260] width 65 height 9
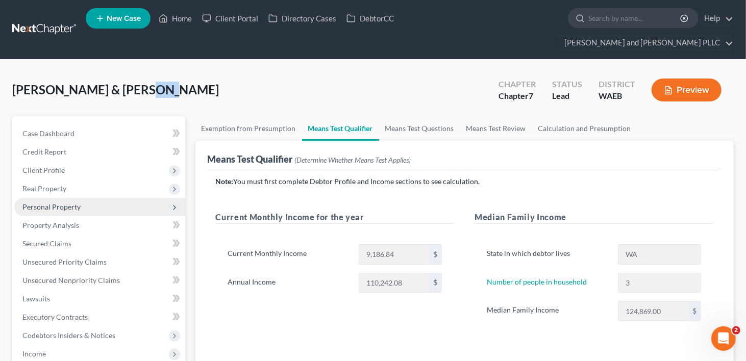
drag, startPoint x: 133, startPoint y: 78, endPoint x: 67, endPoint y: 180, distance: 121.7
click at [91, 142] on div "[PERSON_NAME] & [PERSON_NAME] Upgraded Chapter Chapter 7 Status Lead District W…" at bounding box center [372, 347] width 721 height 550
click at [67, 198] on span "Personal Property" at bounding box center [99, 207] width 171 height 18
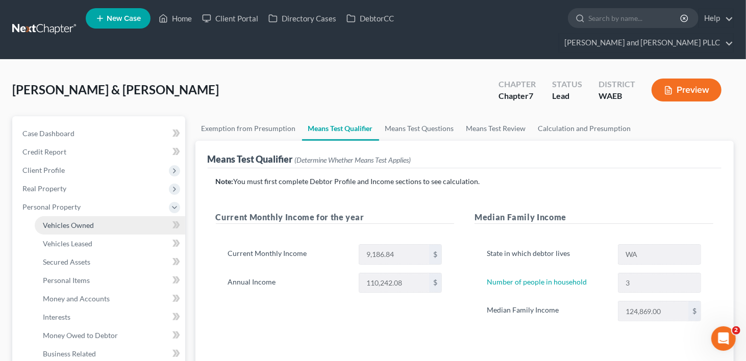
click at [50, 221] on span "Vehicles Owned" at bounding box center [68, 225] width 51 height 9
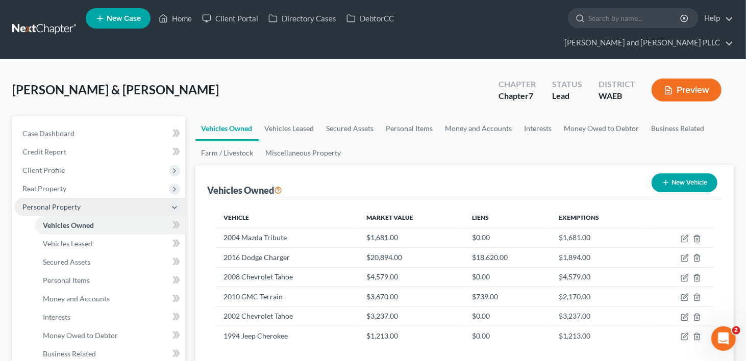
click at [74, 202] on span "Personal Property" at bounding box center [51, 206] width 58 height 9
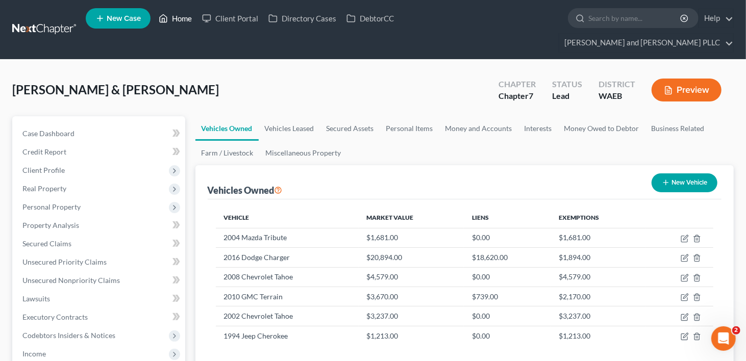
click at [183, 17] on link "Home" at bounding box center [175, 18] width 43 height 18
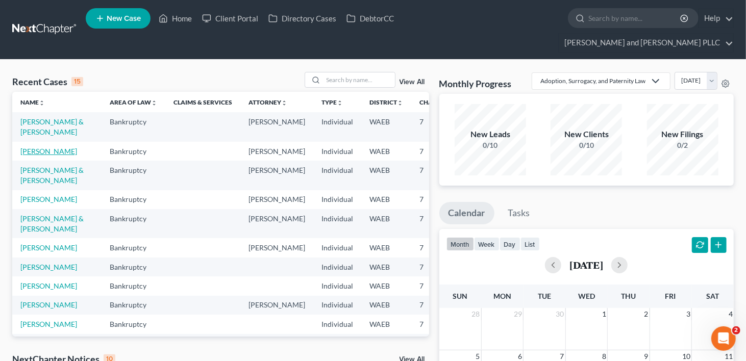
click at [31, 156] on link "[PERSON_NAME]" at bounding box center [48, 151] width 57 height 9
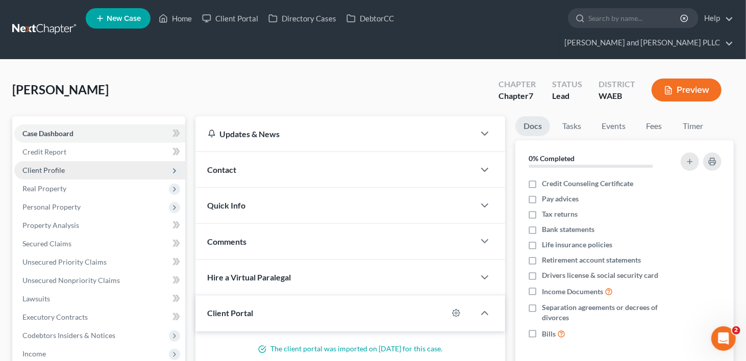
click at [32, 166] on span "Client Profile" at bounding box center [43, 170] width 42 height 9
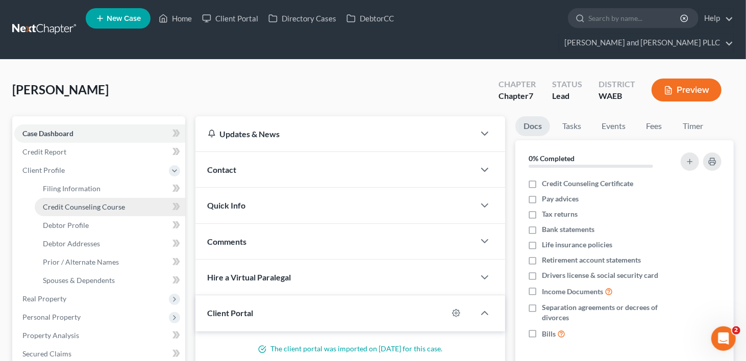
click at [59, 202] on span "Credit Counseling Course" at bounding box center [84, 206] width 82 height 9
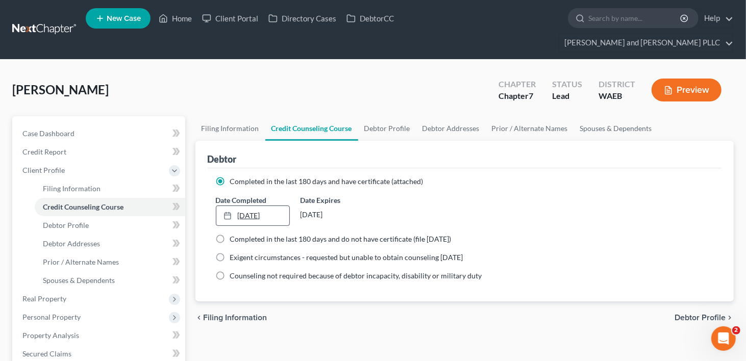
click at [262, 206] on link "[DATE]" at bounding box center [252, 215] width 73 height 19
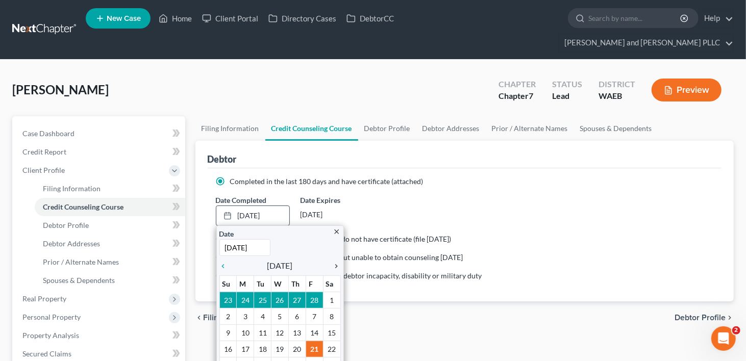
click at [335, 262] on icon "chevron_right" at bounding box center [333, 266] width 13 height 8
click at [336, 262] on icon "chevron_right" at bounding box center [333, 266] width 13 height 8
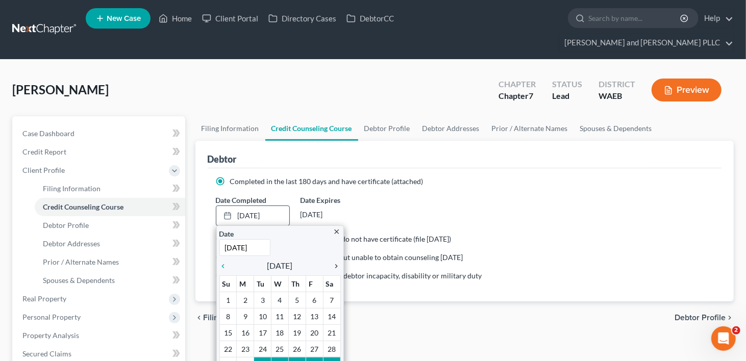
click at [336, 262] on icon "chevron_right" at bounding box center [333, 266] width 13 height 8
click at [337, 262] on icon "chevron_right" at bounding box center [333, 266] width 13 height 8
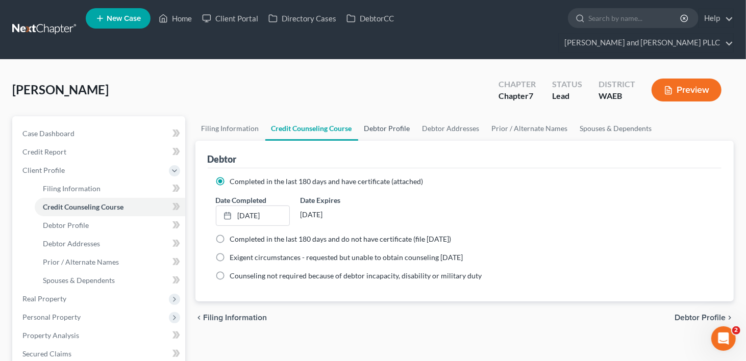
click at [380, 116] on link "Debtor Profile" at bounding box center [387, 128] width 58 height 24
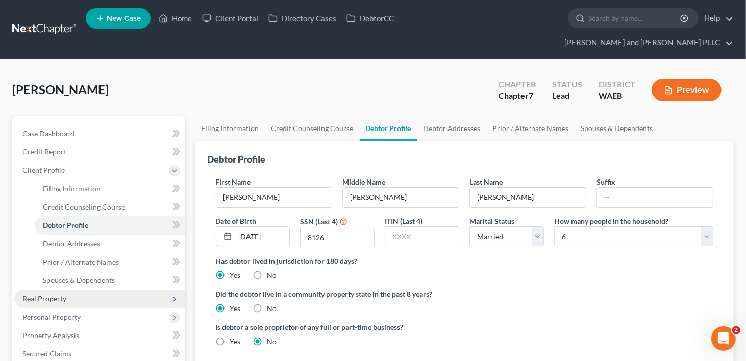
click at [42, 294] on span "Real Property" at bounding box center [44, 298] width 44 height 9
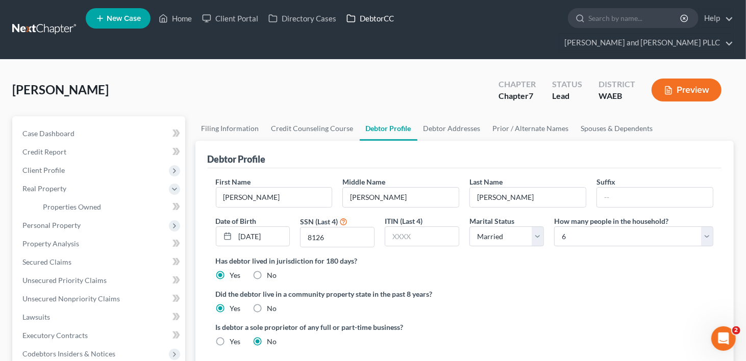
click at [362, 17] on link "DebtorCC" at bounding box center [370, 18] width 58 height 18
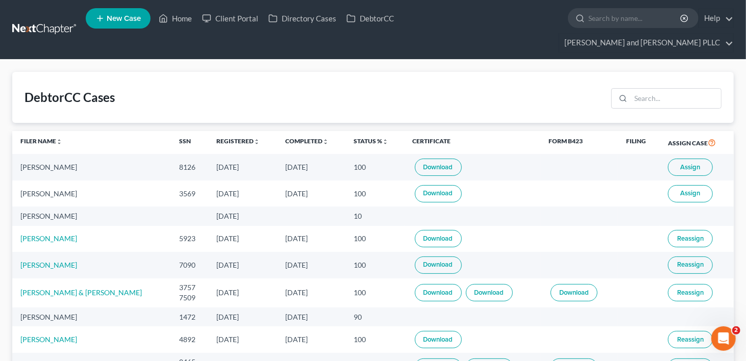
click at [695, 163] on span "Assign" at bounding box center [690, 167] width 20 height 8
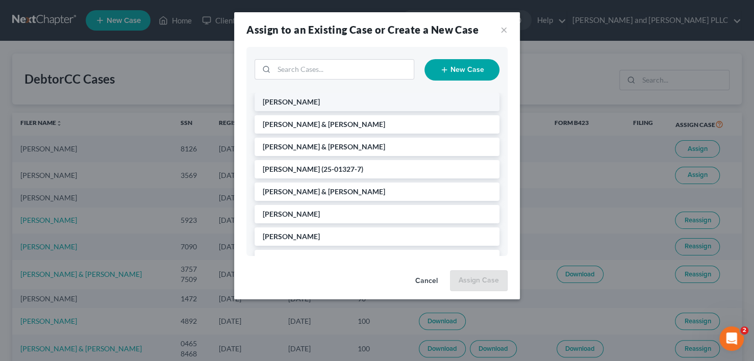
click at [314, 101] on li "[PERSON_NAME]" at bounding box center [376, 102] width 245 height 18
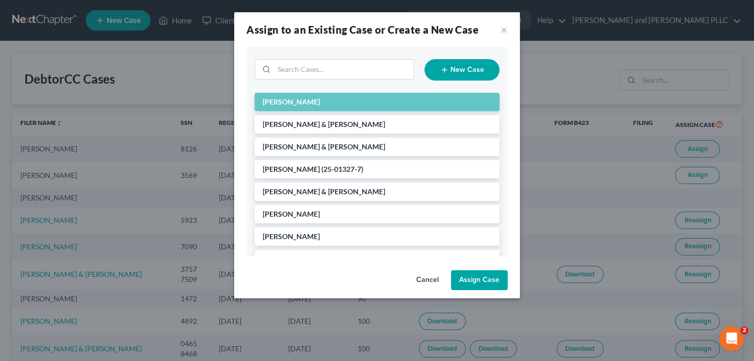
click at [482, 284] on button "Assign Case" at bounding box center [479, 280] width 57 height 20
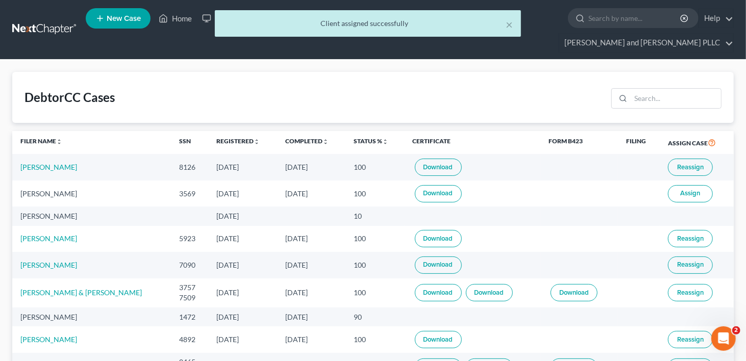
click at [701, 185] on button "Assign" at bounding box center [690, 193] width 45 height 17
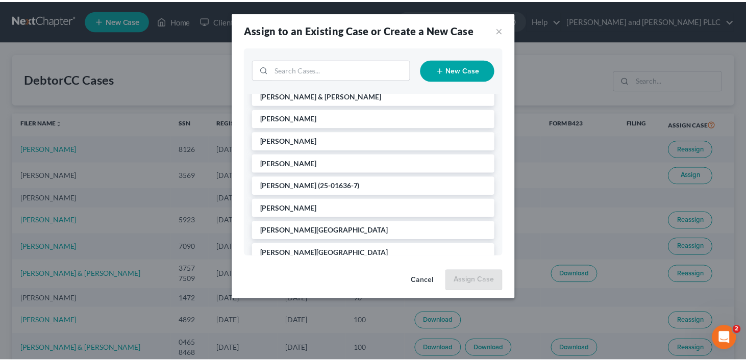
scroll to position [102, 0]
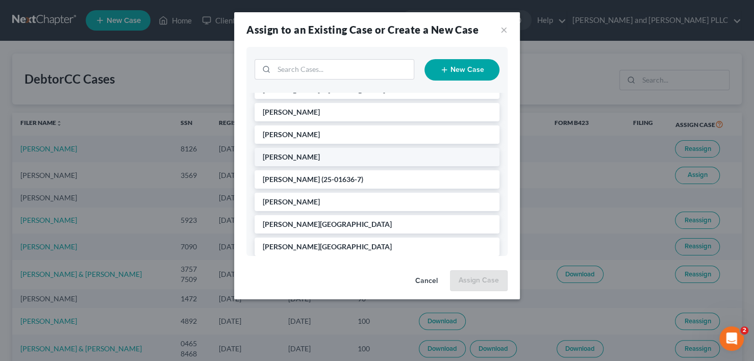
click at [311, 151] on li "[PERSON_NAME]" at bounding box center [376, 157] width 245 height 18
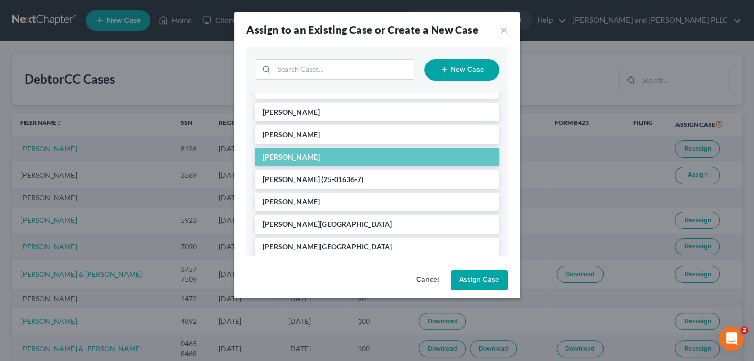
click at [483, 278] on button "Assign Case" at bounding box center [479, 280] width 57 height 20
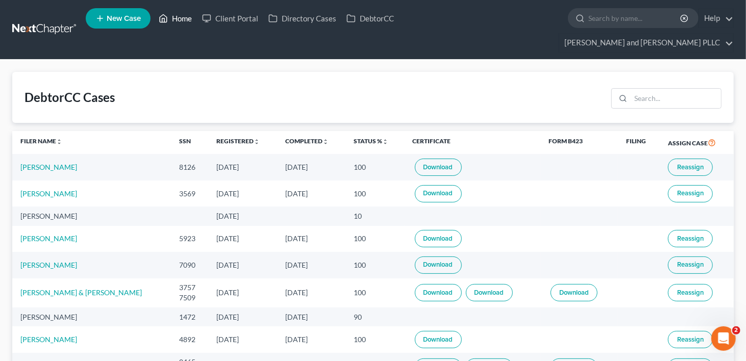
click at [191, 17] on link "Home" at bounding box center [175, 18] width 43 height 18
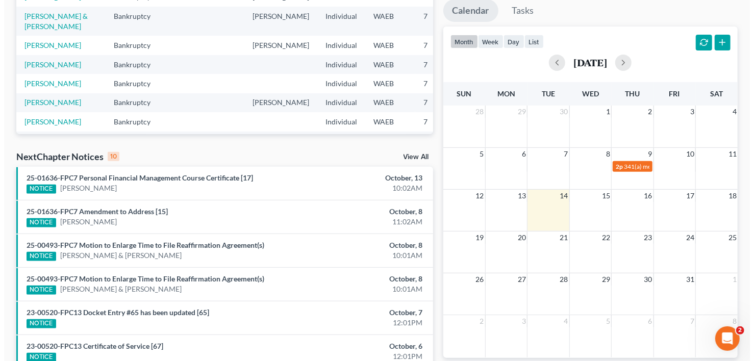
scroll to position [204, 0]
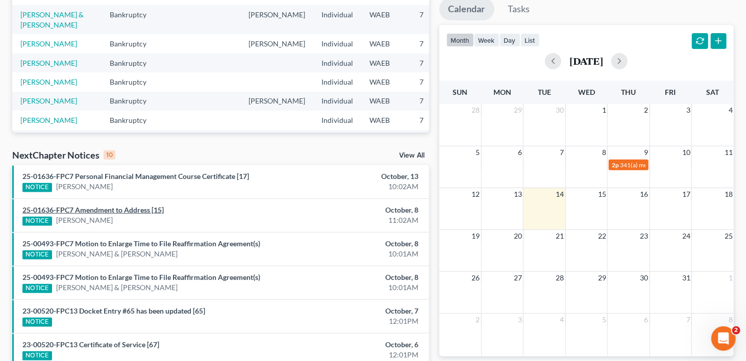
click at [72, 206] on link "25-01636-FPC7 Amendment to Address [15]" at bounding box center [92, 210] width 141 height 9
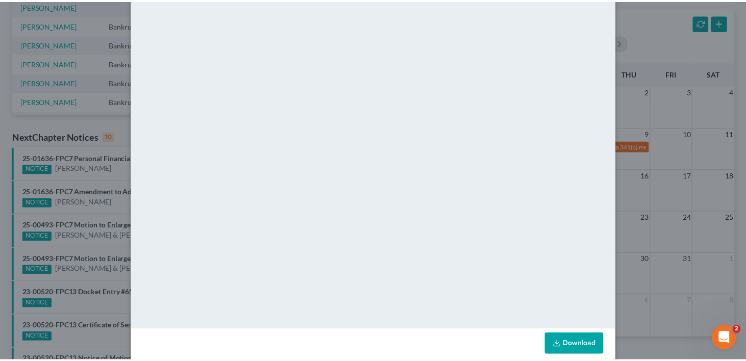
scroll to position [0, 0]
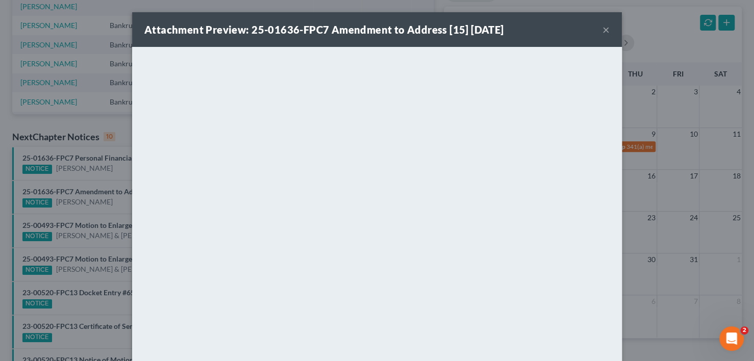
click at [603, 29] on button "×" at bounding box center [605, 29] width 7 height 12
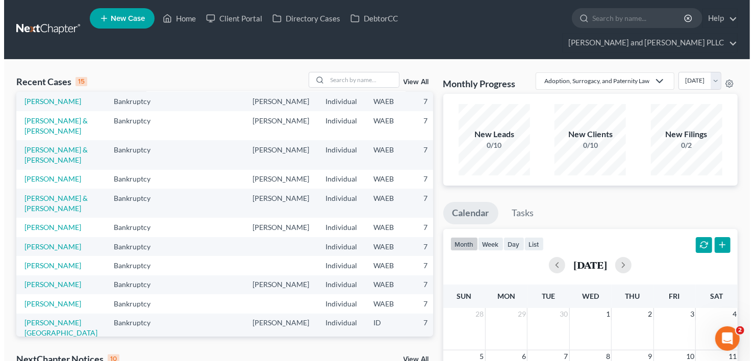
scroll to position [51, 0]
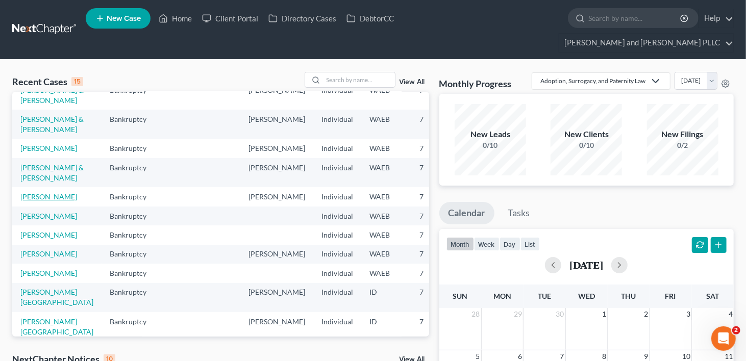
click at [30, 201] on link "[PERSON_NAME]" at bounding box center [48, 196] width 57 height 9
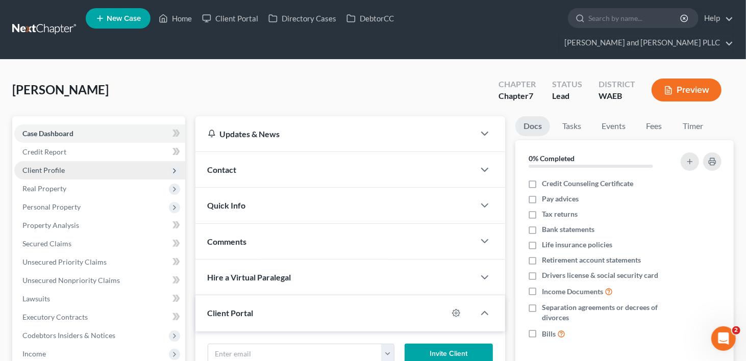
click at [39, 166] on span "Client Profile" at bounding box center [43, 170] width 42 height 9
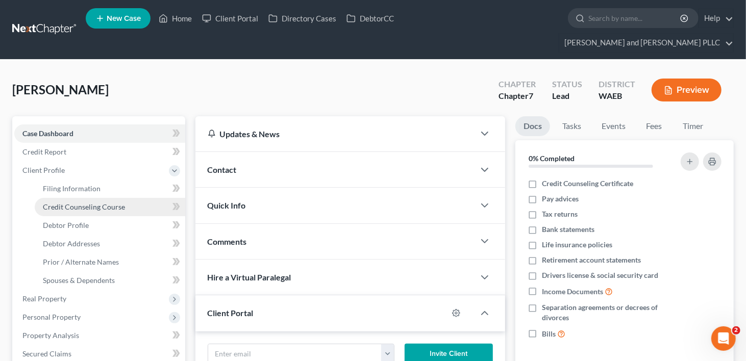
click at [69, 202] on span "Credit Counseling Course" at bounding box center [84, 206] width 82 height 9
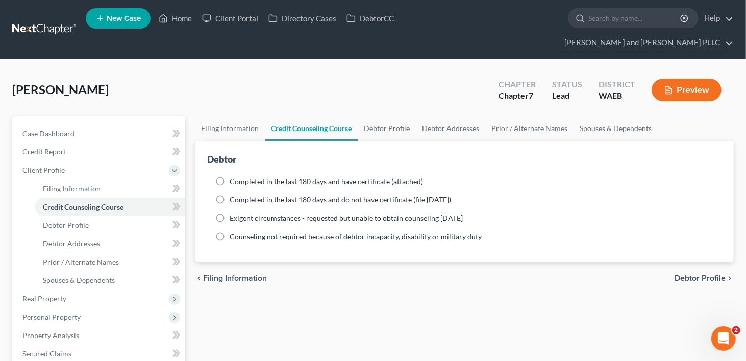
click at [345, 72] on div "[PERSON_NAME] Upgraded Chapter Chapter 7 Status Lead District WAEB Preview" at bounding box center [372, 94] width 721 height 44
click at [364, 72] on div "[PERSON_NAME] Upgraded Chapter Chapter 7 Status Lead District WAEB Preview" at bounding box center [372, 94] width 721 height 44
click at [181, 17] on link "Home" at bounding box center [175, 18] width 43 height 18
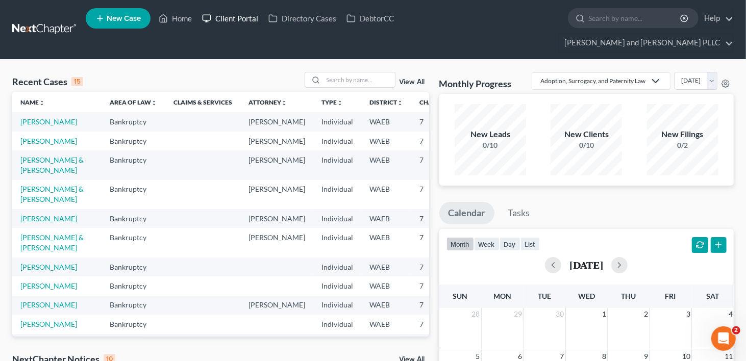
click at [232, 14] on link "Client Portal" at bounding box center [230, 18] width 66 height 18
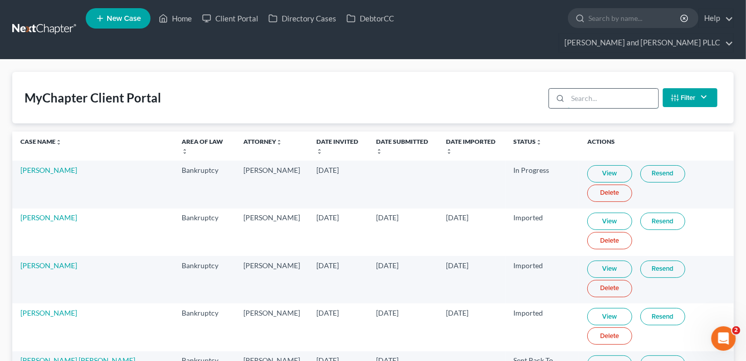
click at [602, 89] on input "search" at bounding box center [613, 98] width 90 height 19
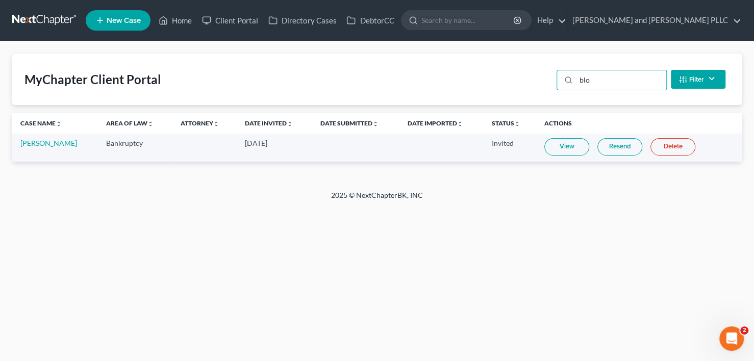
click at [620, 147] on link "Resend" at bounding box center [619, 146] width 45 height 17
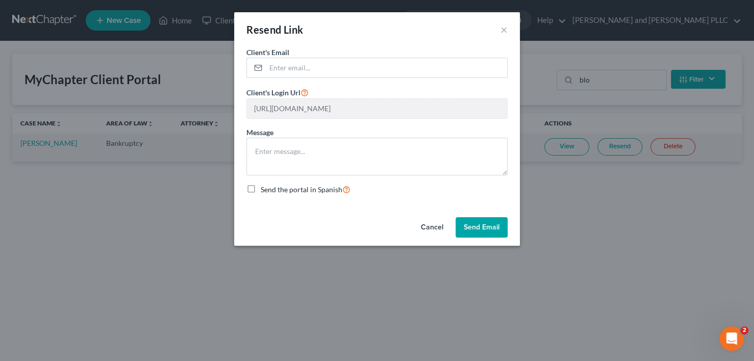
click at [478, 224] on button "Send Email" at bounding box center [481, 227] width 52 height 20
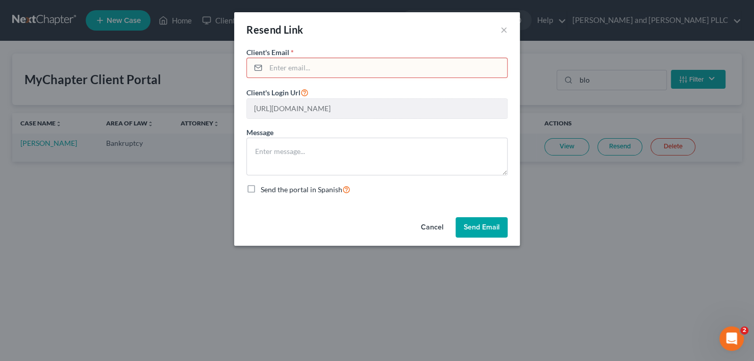
paste input "[EMAIL_ADDRESS][DOMAIN_NAME]"
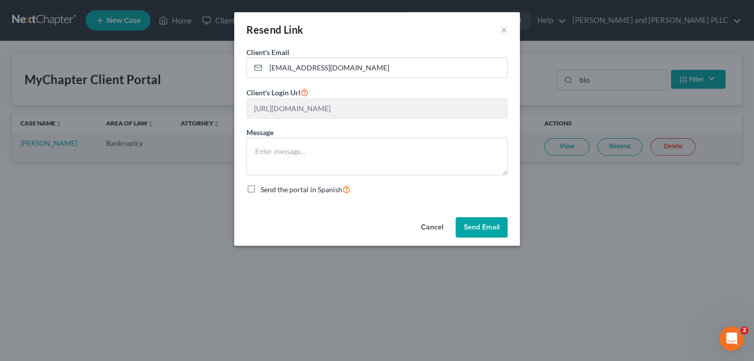
click at [479, 221] on button "Send Email" at bounding box center [481, 227] width 52 height 20
